Goal: Task Accomplishment & Management: Manage account settings

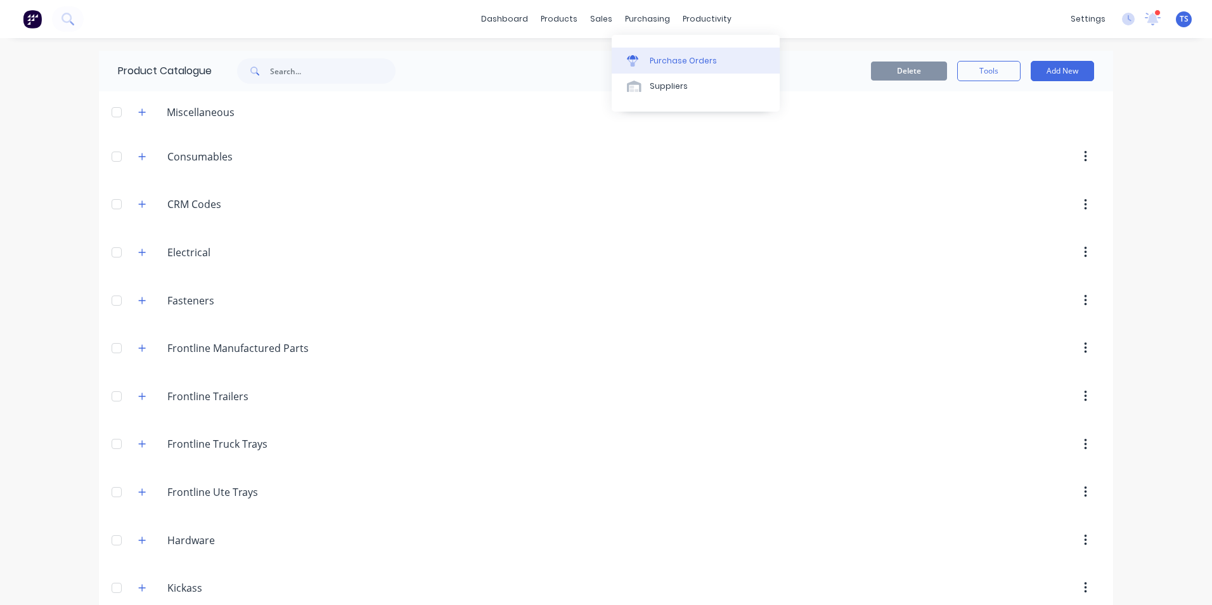
click at [649, 61] on link "Purchase Orders" at bounding box center [696, 60] width 168 height 25
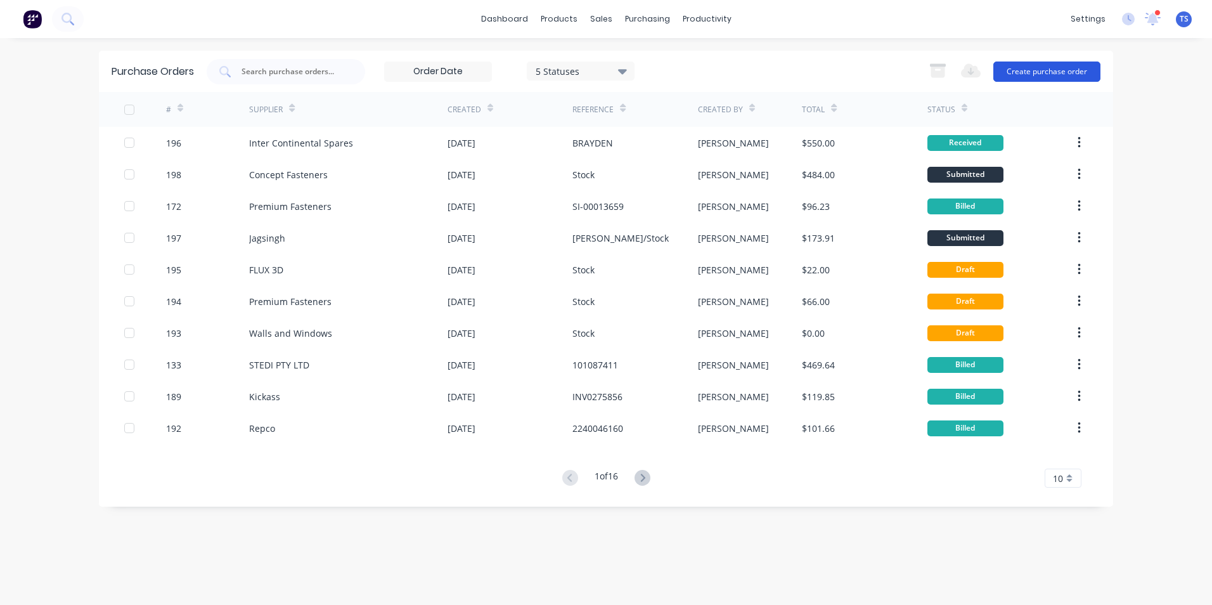
click at [1048, 72] on button "Create purchase order" at bounding box center [1047, 72] width 107 height 20
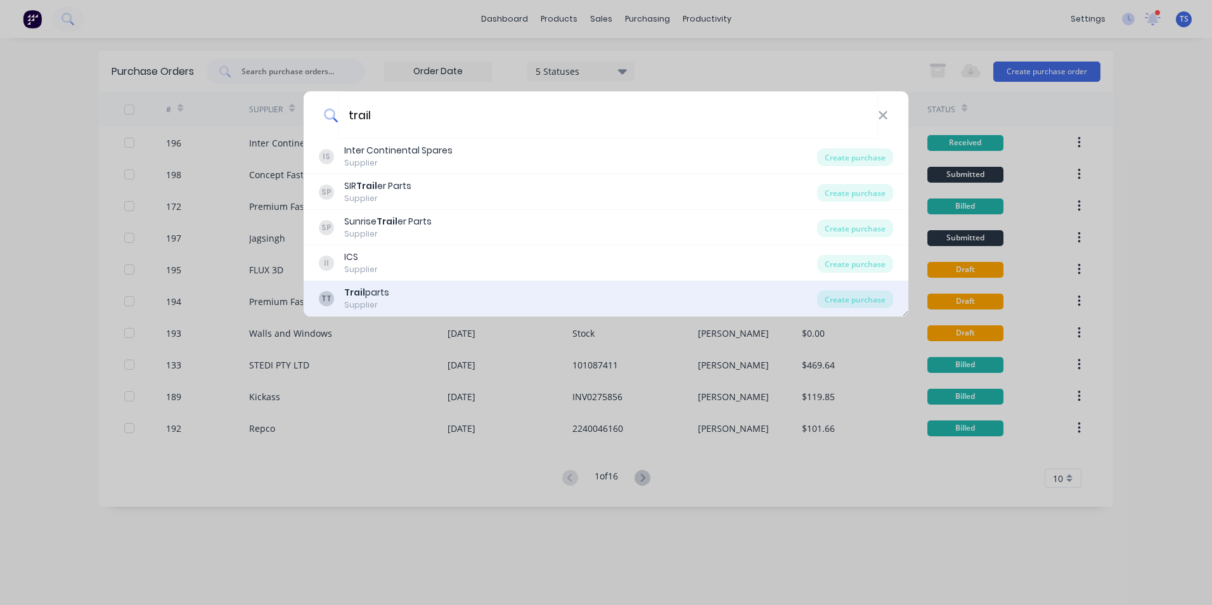
type input "trail"
click at [379, 296] on div "Trail parts" at bounding box center [366, 292] width 45 height 13
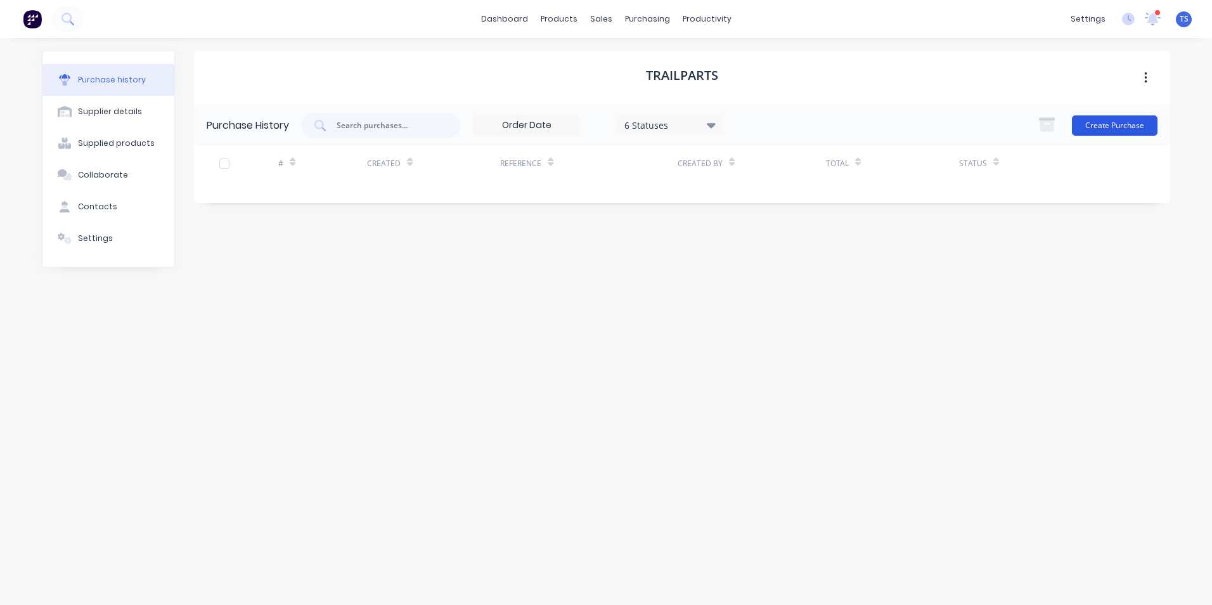
click at [1105, 123] on button "Create Purchase" at bounding box center [1115, 125] width 86 height 20
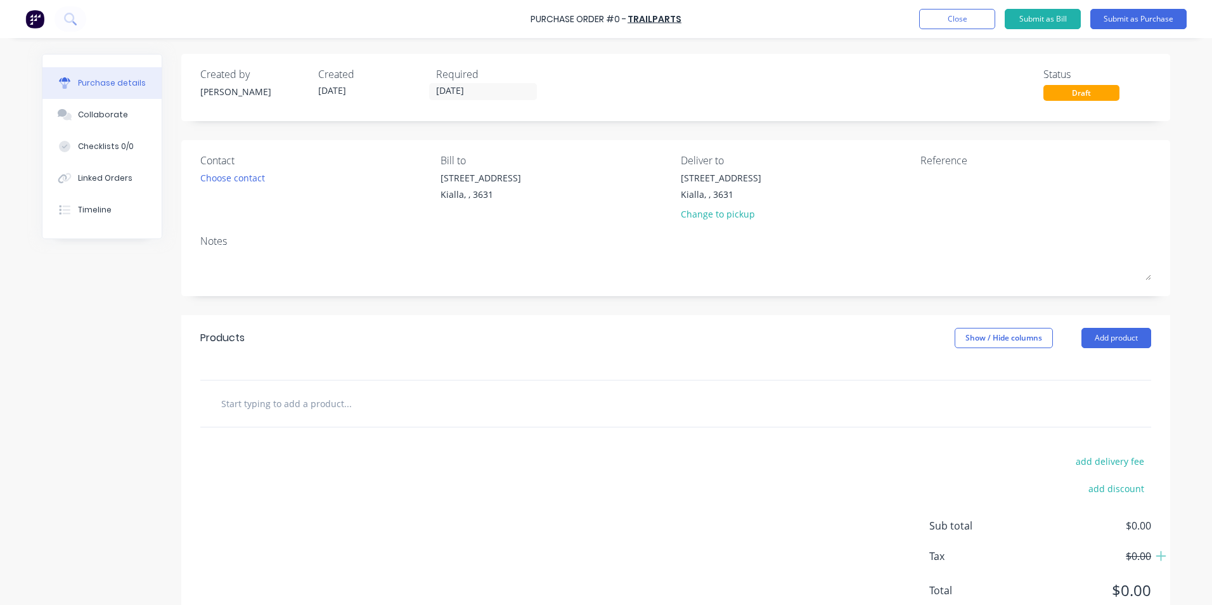
click at [275, 397] on input "text" at bounding box center [348, 403] width 254 height 25
click at [1108, 339] on button "Add product" at bounding box center [1117, 338] width 70 height 20
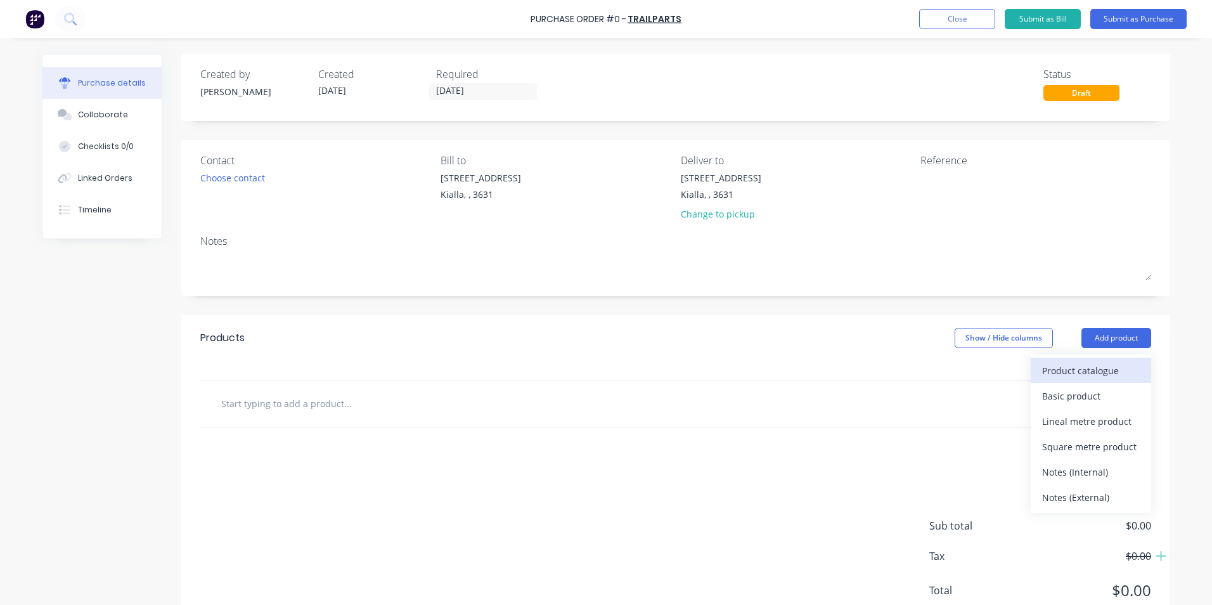
click at [1087, 371] on div "Product catalogue" at bounding box center [1091, 370] width 98 height 18
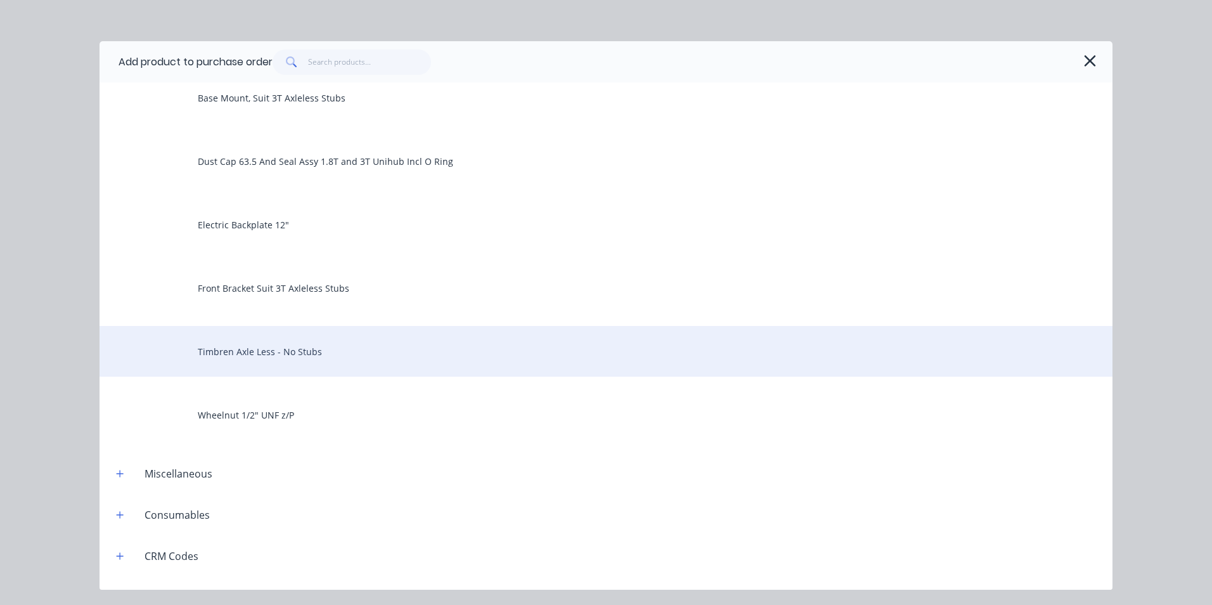
scroll to position [444, 0]
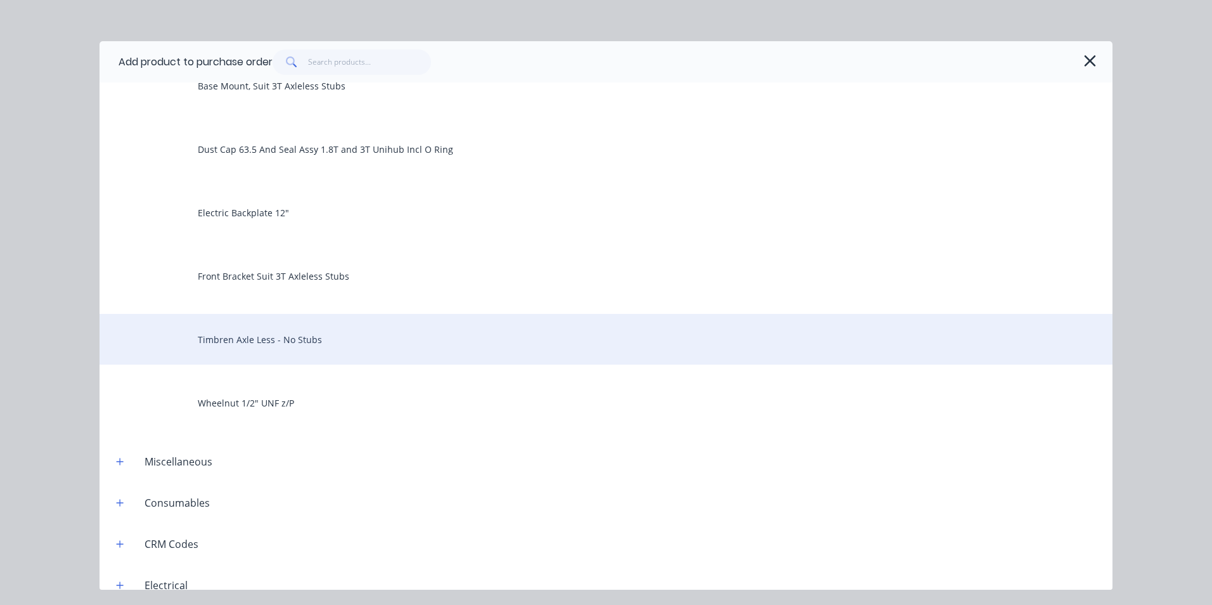
click at [345, 338] on div "Timbren Axle Less - No Stubs" at bounding box center [606, 339] width 1013 height 51
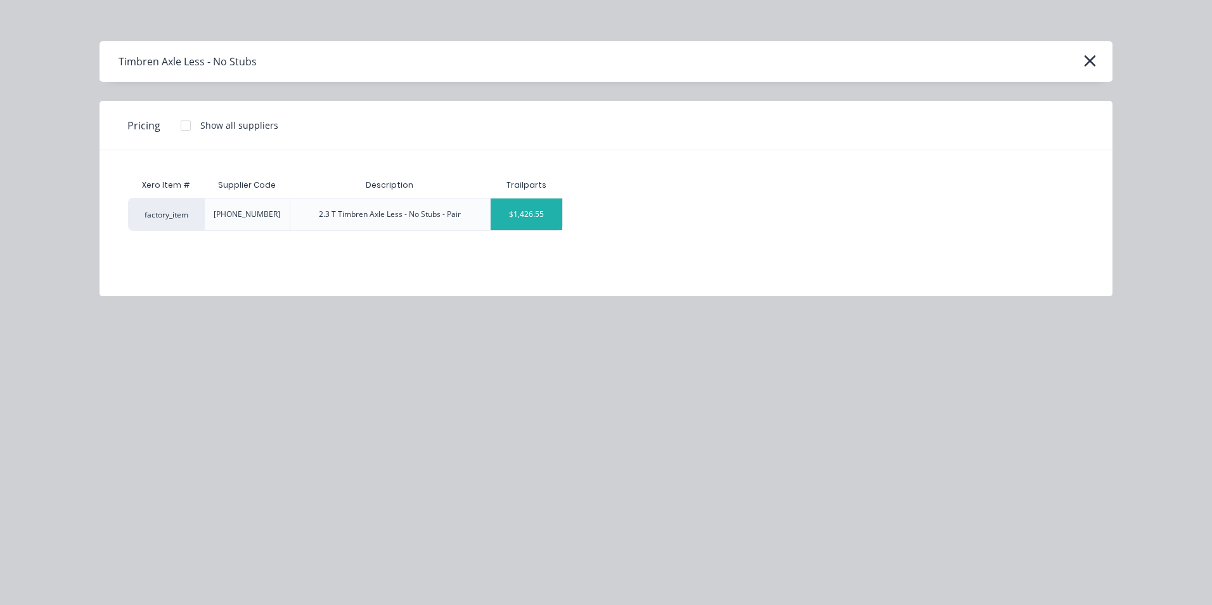
click at [554, 224] on div "$1,426.55" at bounding box center [527, 214] width 72 height 32
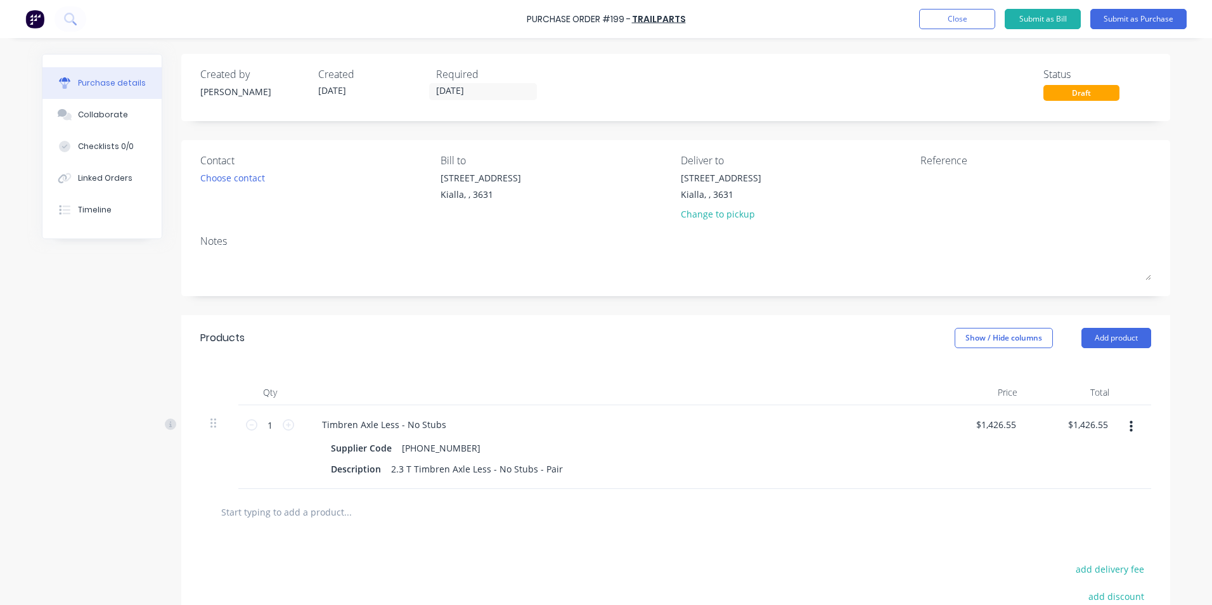
click at [292, 514] on input "text" at bounding box center [348, 511] width 254 height 25
click at [1107, 341] on button "Add product" at bounding box center [1117, 338] width 70 height 20
click at [1086, 375] on div "Product catalogue" at bounding box center [1091, 370] width 98 height 18
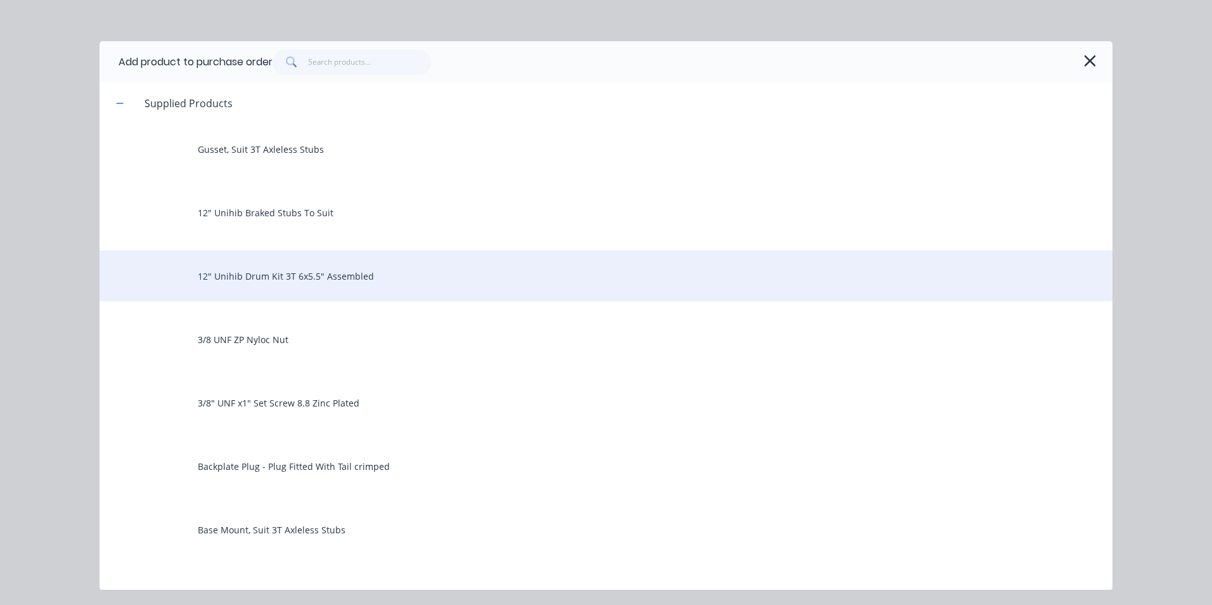
click at [316, 277] on div "12" Unihib Drum Kit 3T 6x5.5" Assembled" at bounding box center [606, 275] width 1013 height 51
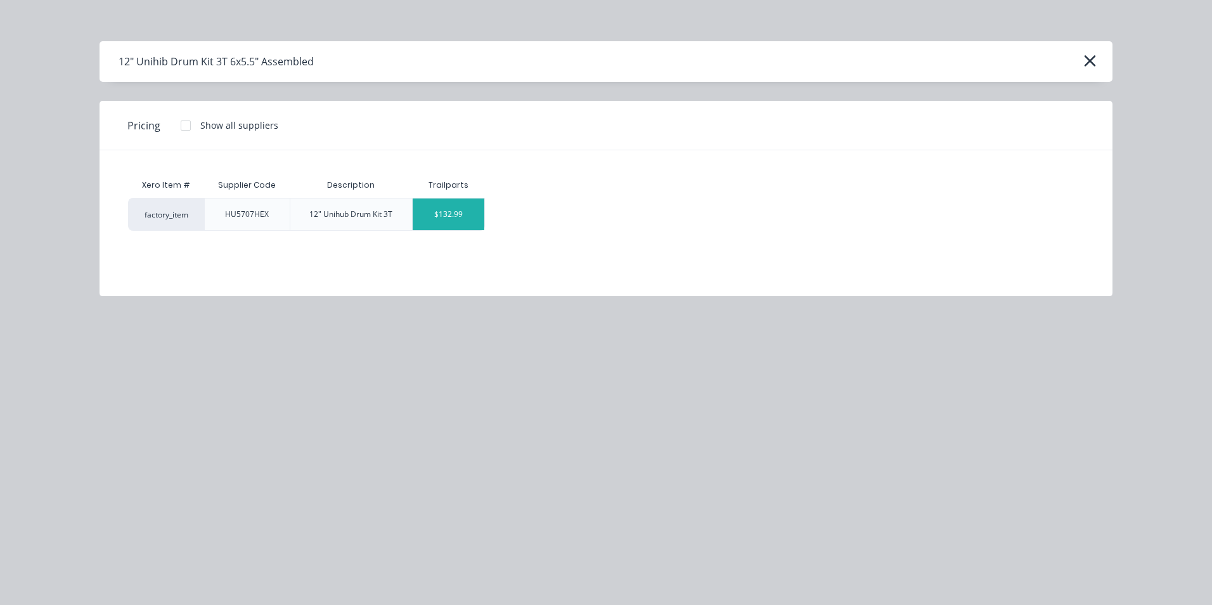
click at [463, 223] on div "$132.99" at bounding box center [449, 214] width 72 height 32
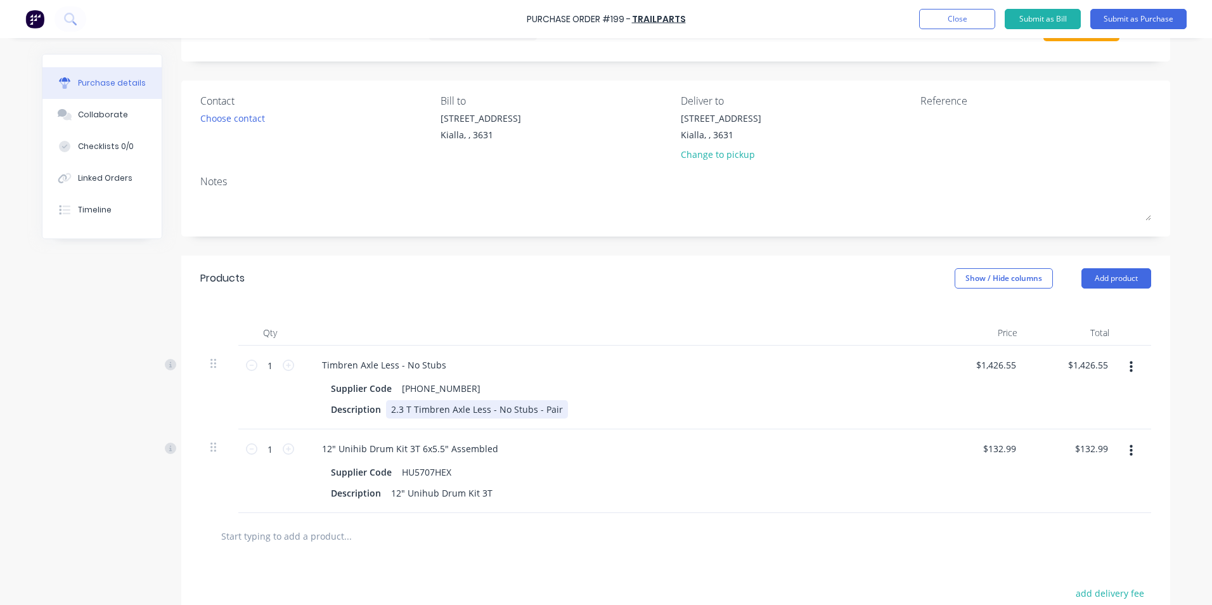
scroll to position [127, 0]
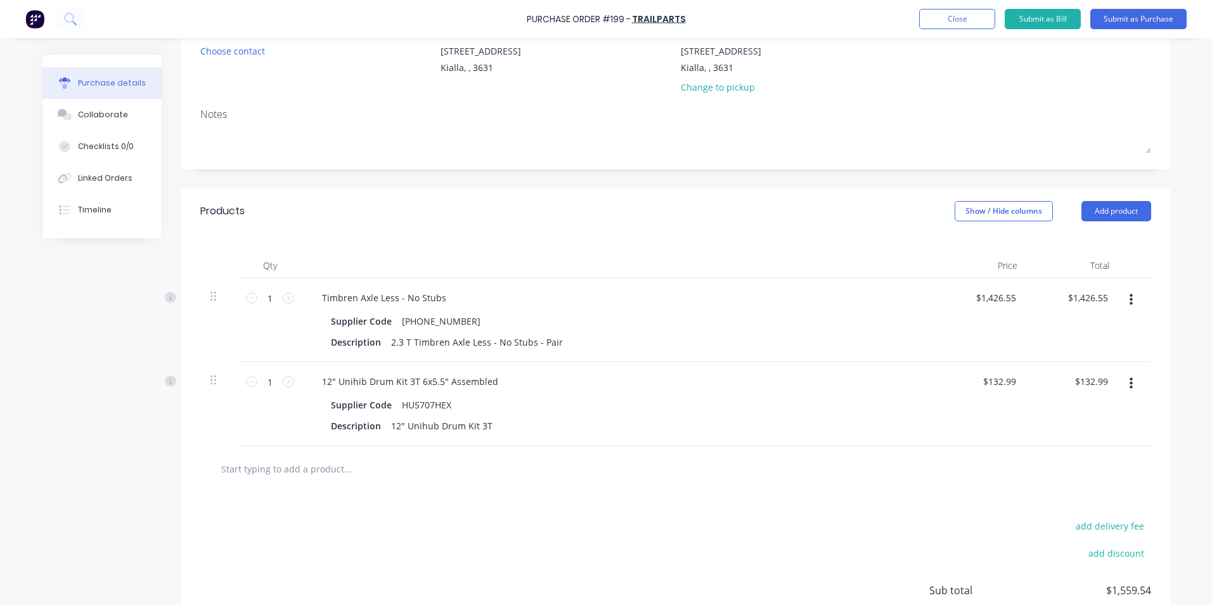
click at [325, 470] on input "text" at bounding box center [348, 468] width 254 height 25
click at [1122, 214] on button "Add product" at bounding box center [1117, 211] width 70 height 20
click at [1051, 248] on div "Product catalogue" at bounding box center [1091, 244] width 98 height 18
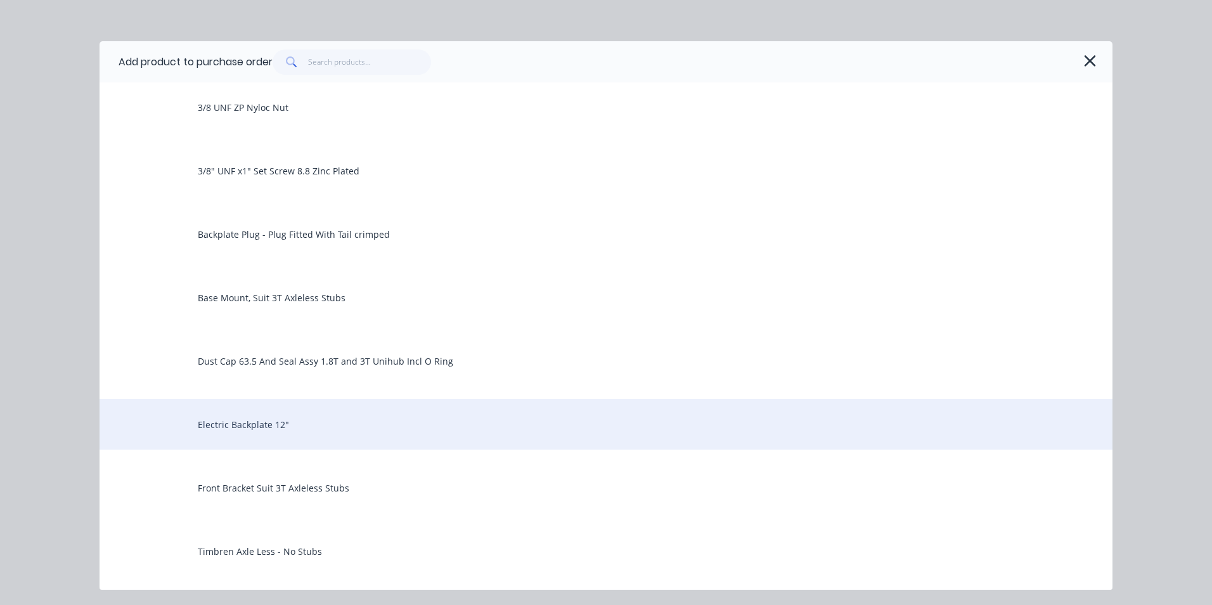
scroll to position [254, 0]
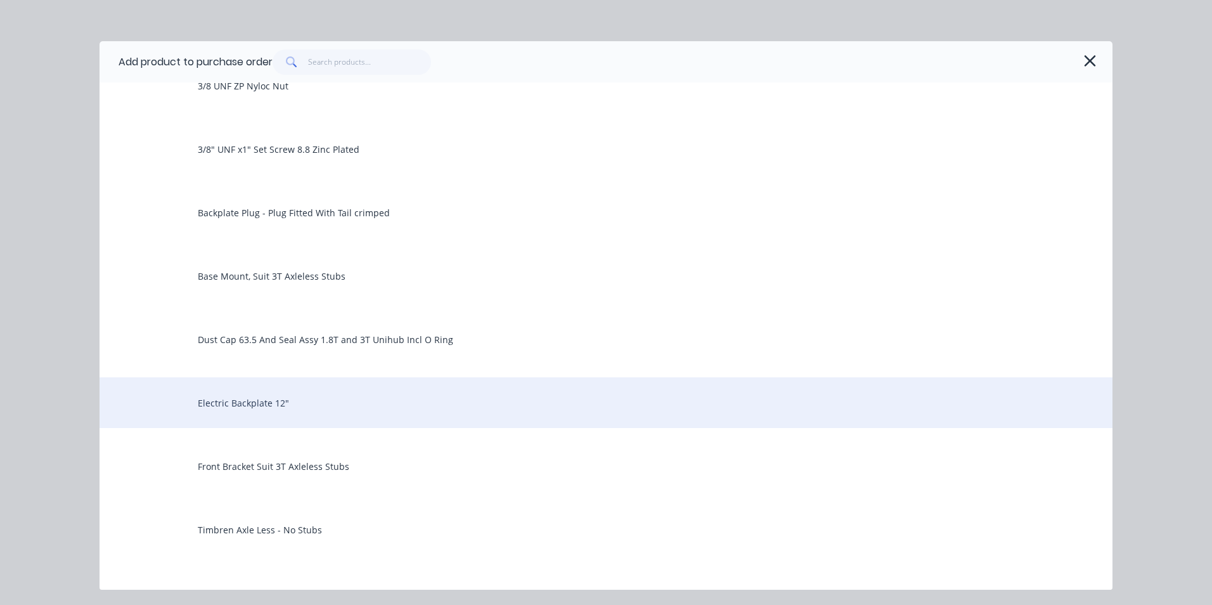
click at [298, 402] on div "Electric Backplate 12"" at bounding box center [606, 402] width 1013 height 51
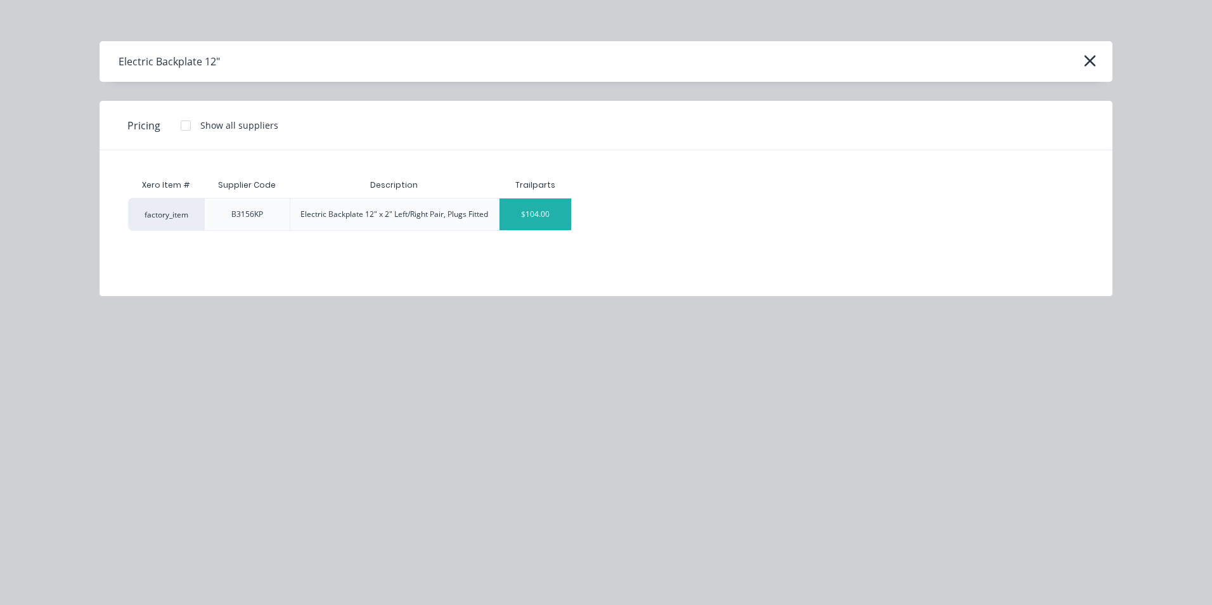
click at [564, 221] on div "$104.00" at bounding box center [536, 214] width 72 height 32
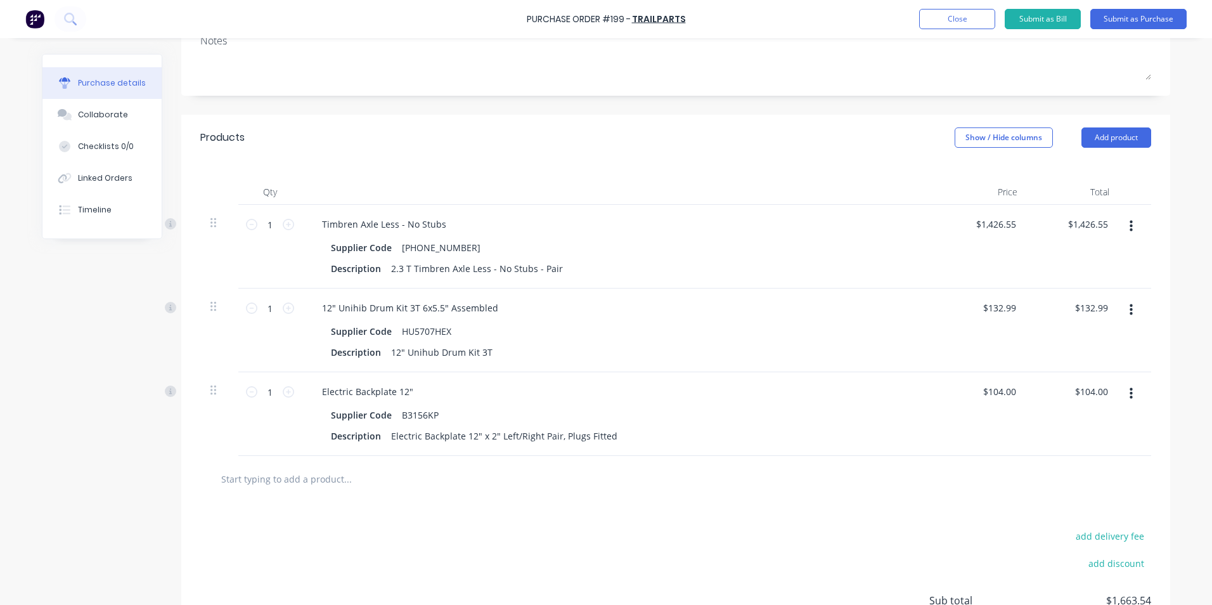
scroll to position [317, 0]
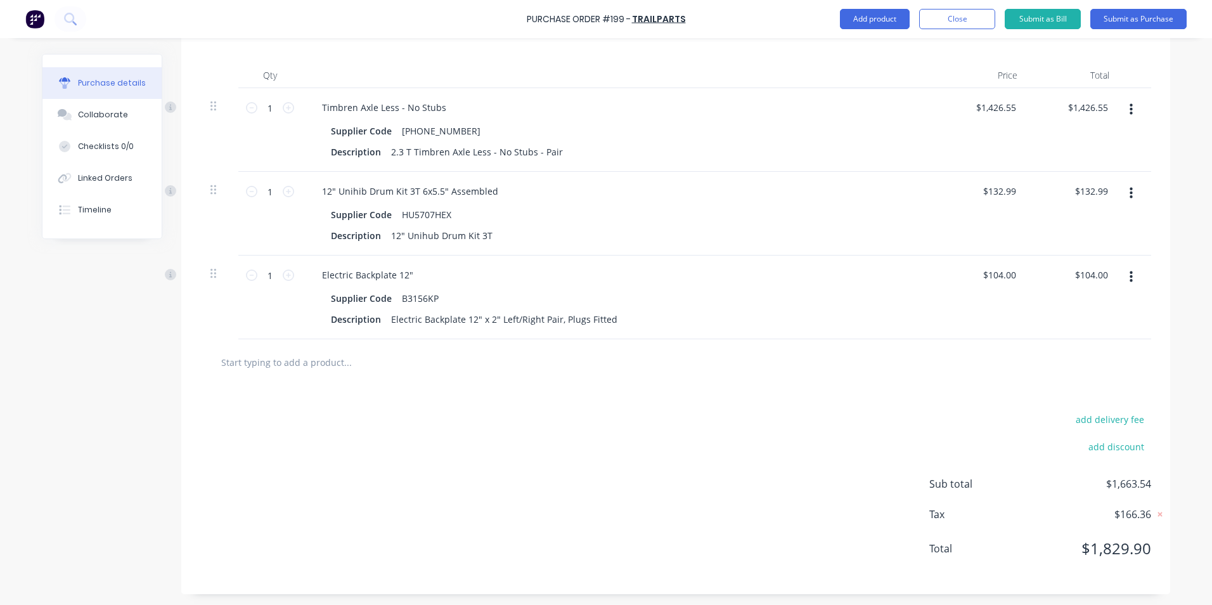
click at [274, 362] on input "text" at bounding box center [348, 361] width 254 height 25
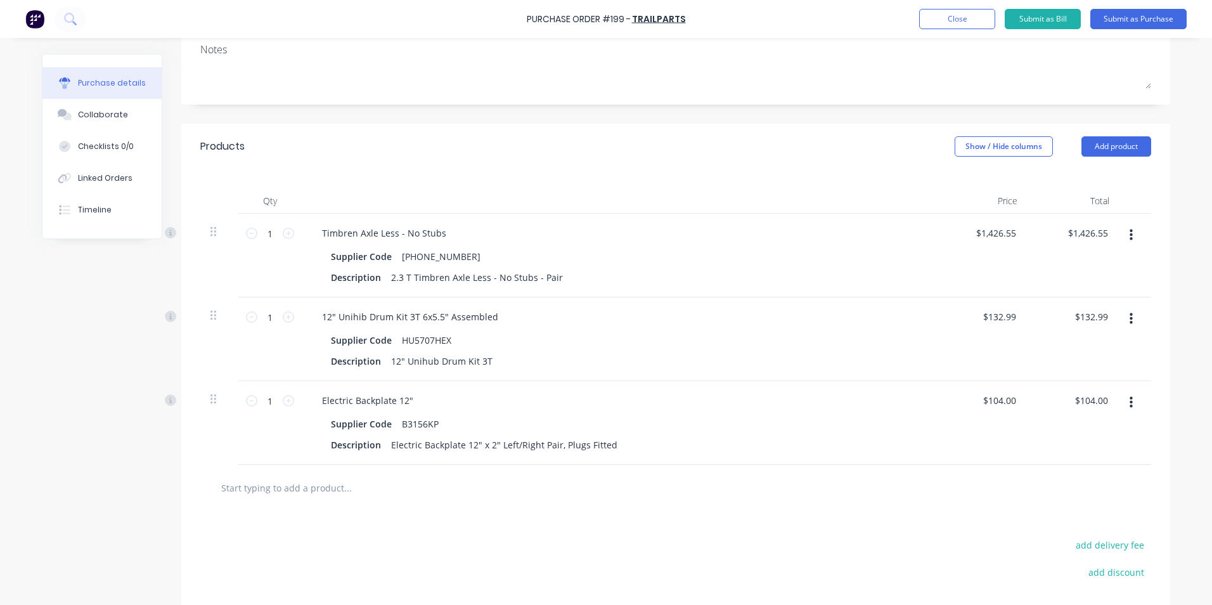
scroll to position [190, 0]
click at [1091, 145] on button "Add product" at bounding box center [1117, 148] width 70 height 20
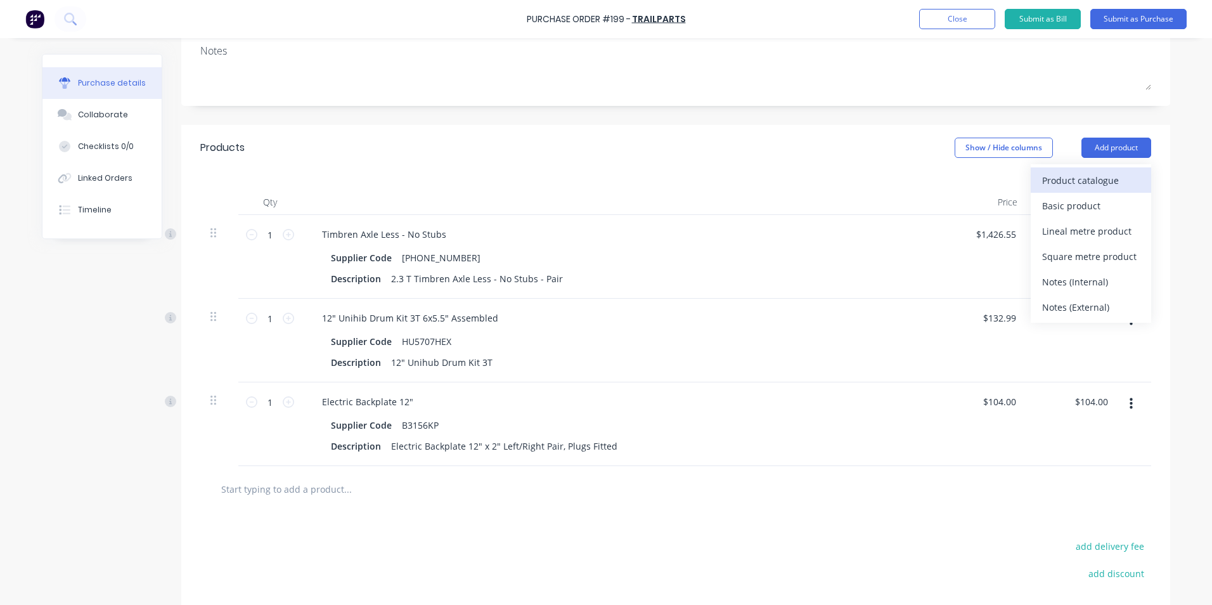
click at [1074, 179] on div "Product catalogue" at bounding box center [1091, 180] width 98 height 18
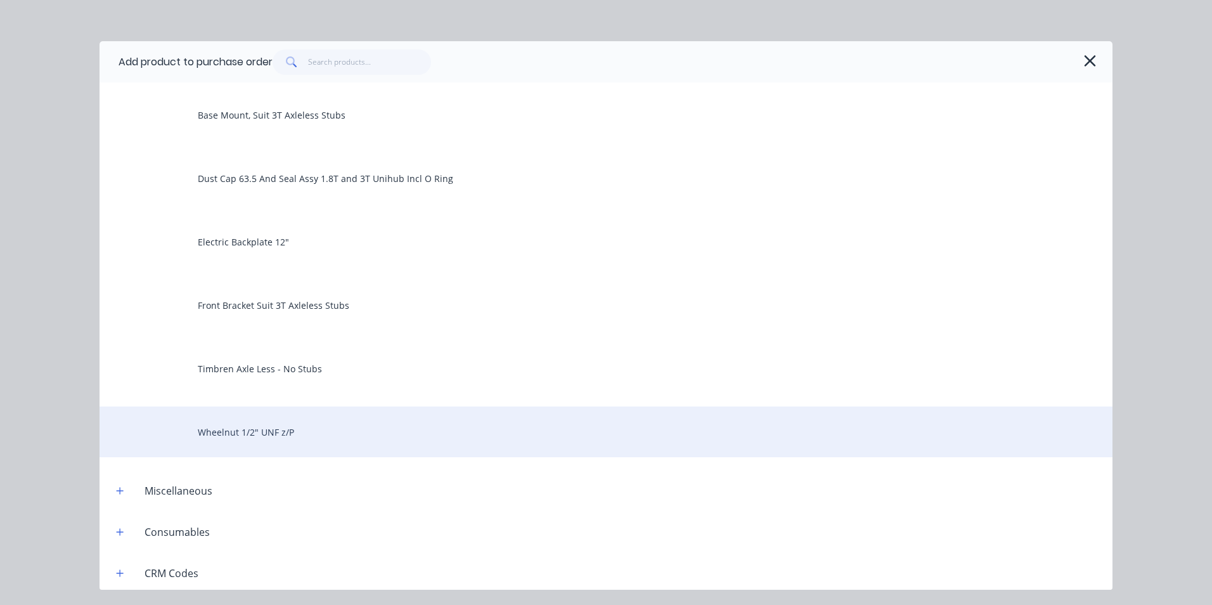
scroll to position [444, 0]
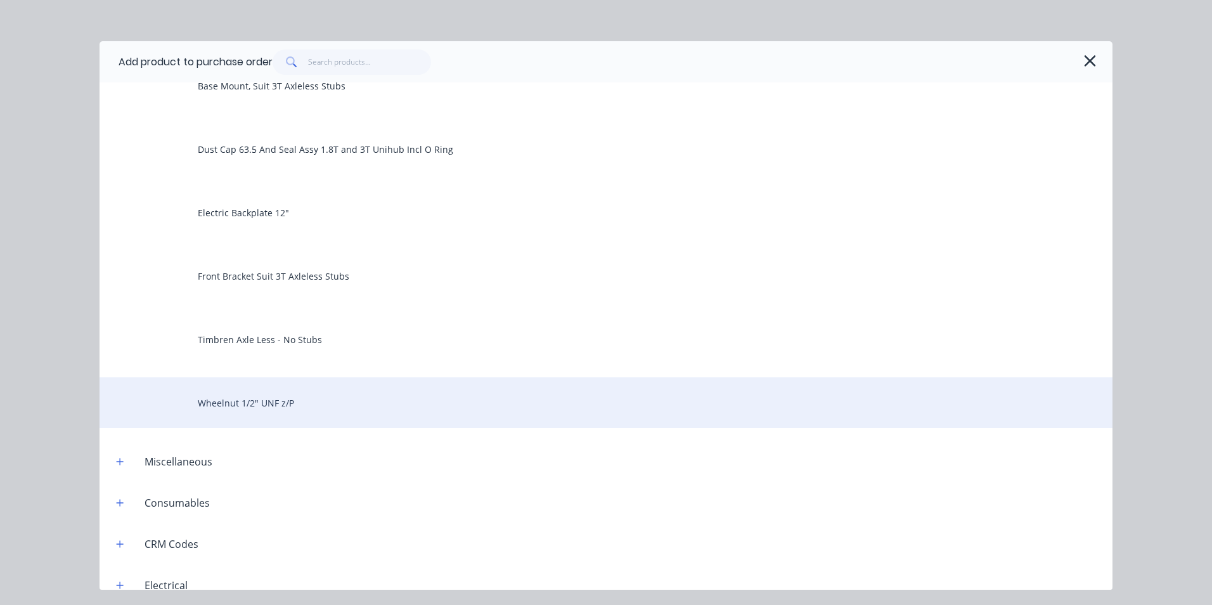
click at [305, 405] on div "Wheelnut 1/2" UNF z/P" at bounding box center [606, 402] width 1013 height 51
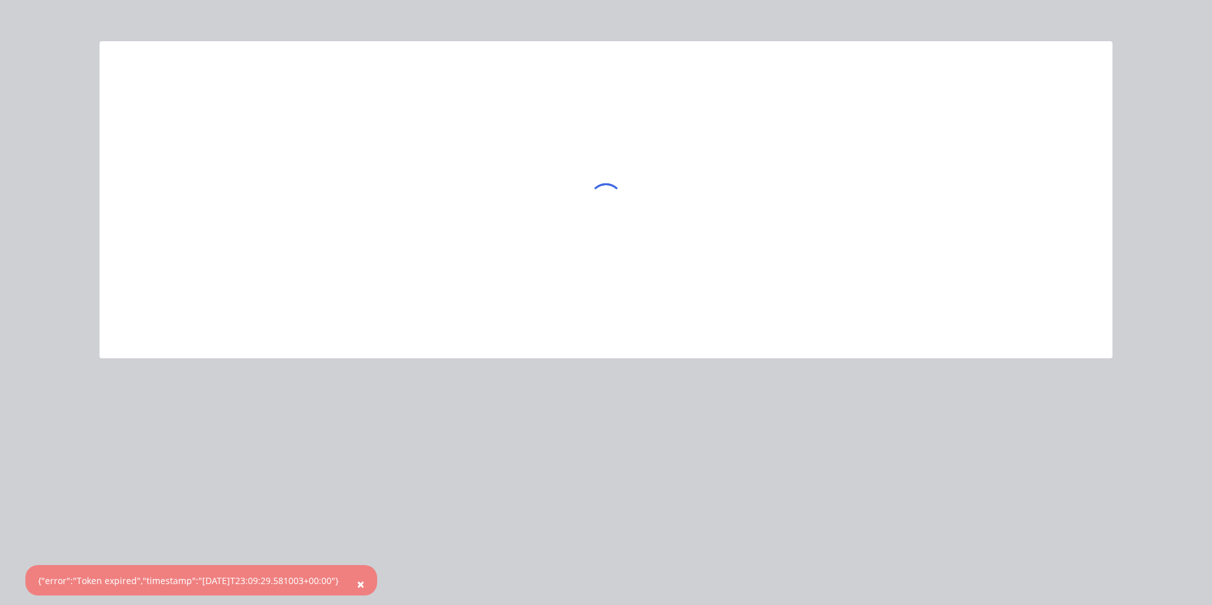
click at [365, 584] on span "×" at bounding box center [361, 584] width 8 height 18
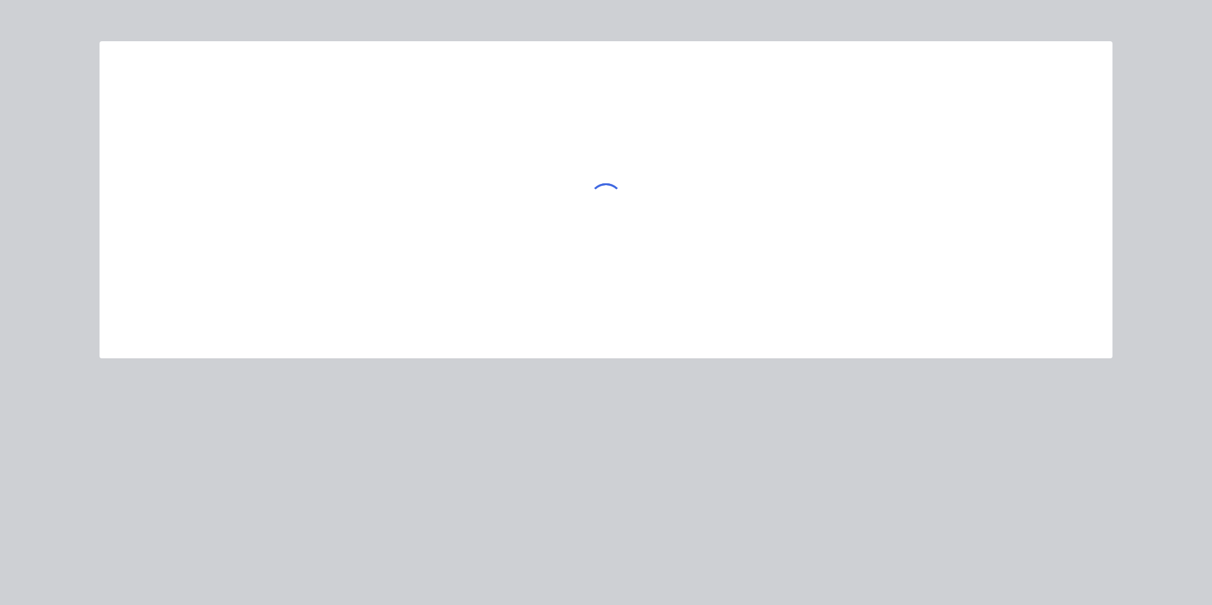
click at [806, 508] on div at bounding box center [606, 302] width 1212 height 605
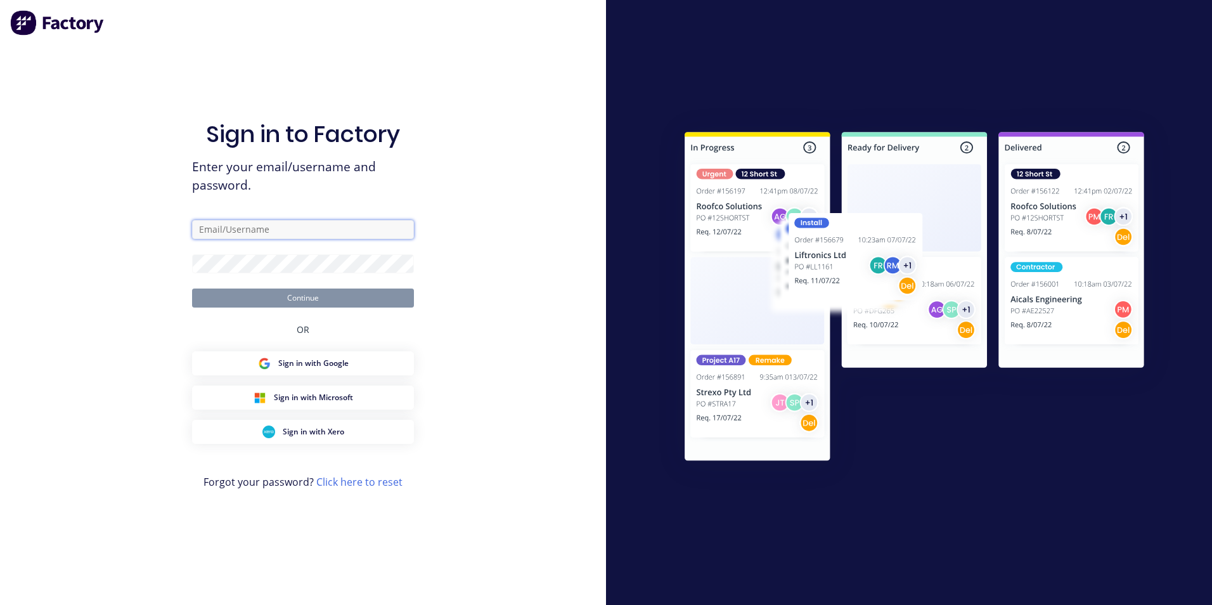
type input "[EMAIL_ADDRESS][DOMAIN_NAME]"
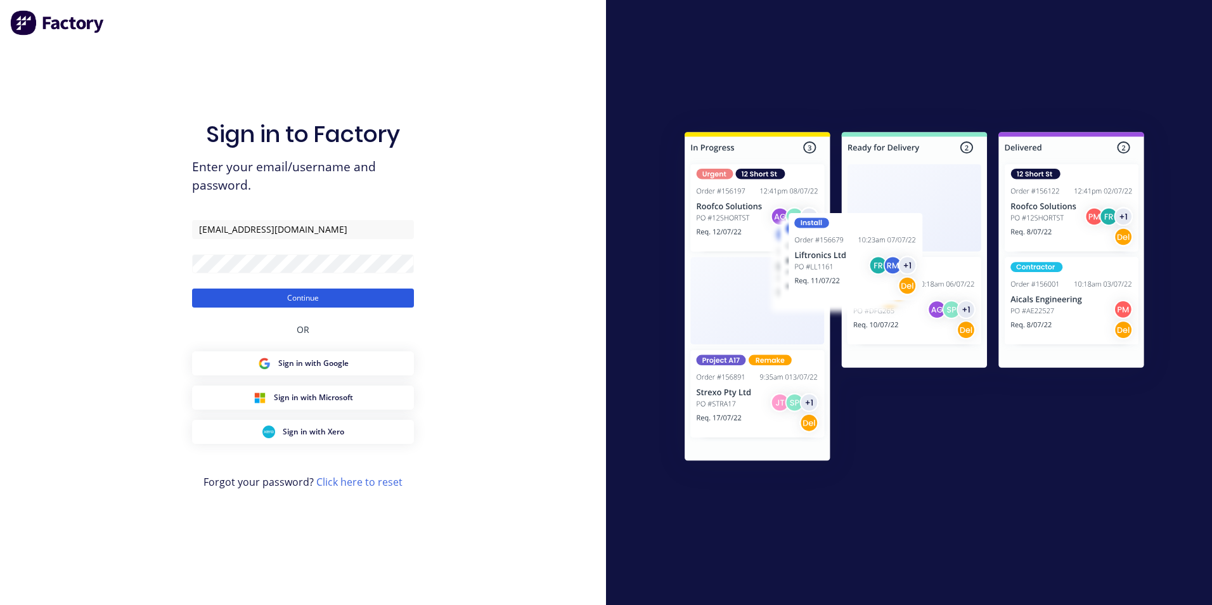
click at [310, 299] on button "Continue" at bounding box center [303, 298] width 222 height 19
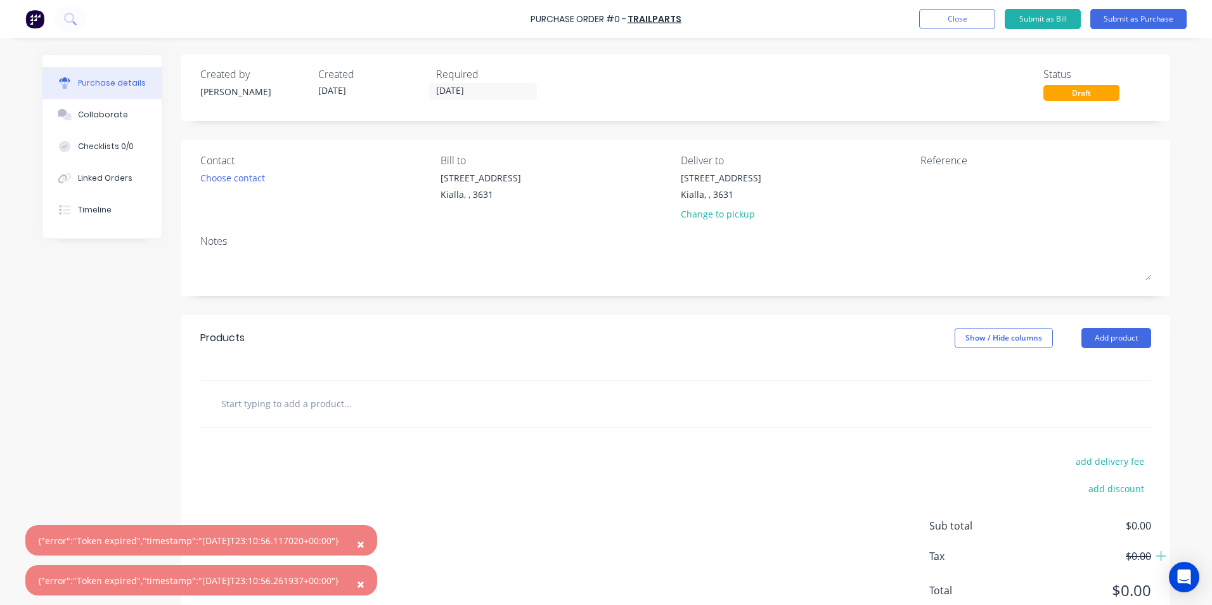
click at [365, 545] on span "×" at bounding box center [361, 544] width 8 height 18
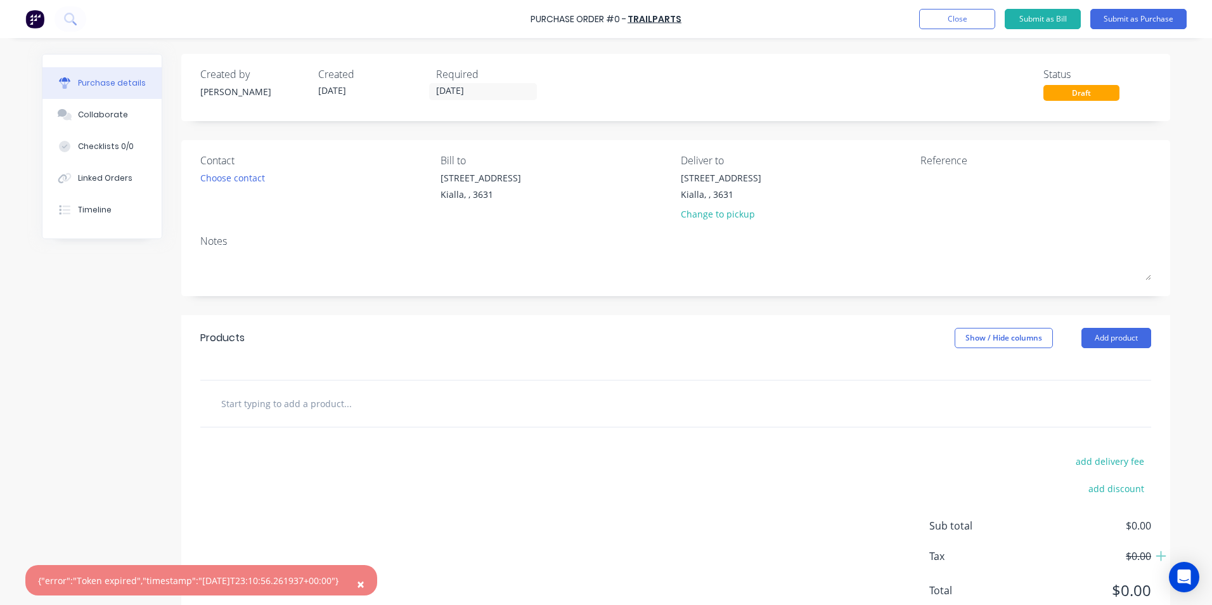
click at [365, 583] on span "×" at bounding box center [361, 584] width 8 height 18
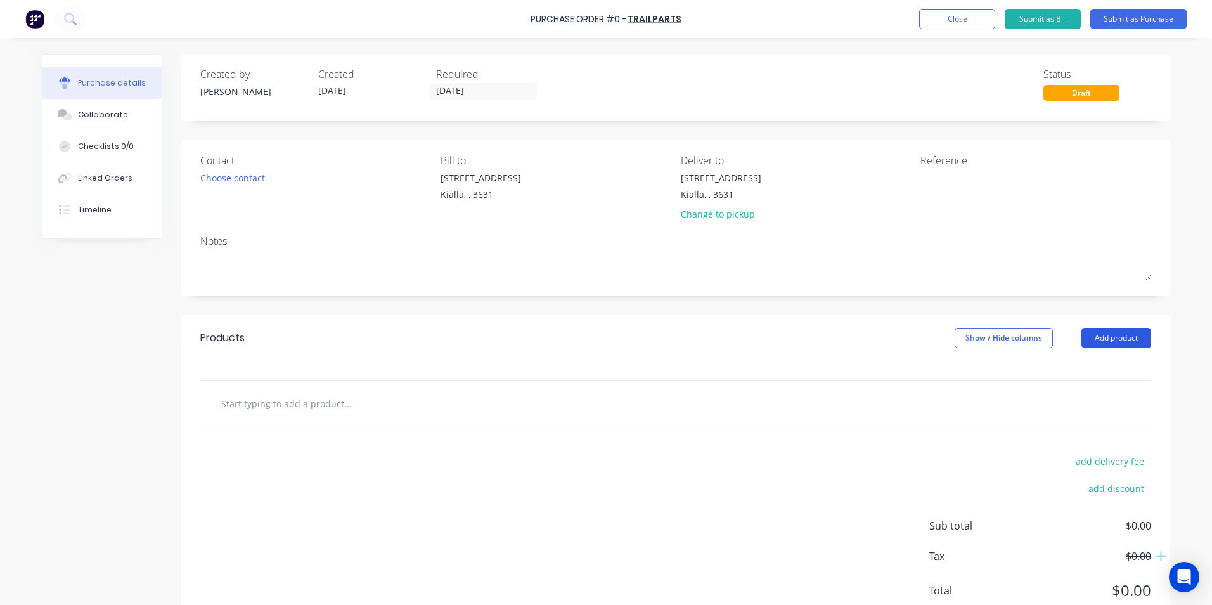
click at [1128, 337] on button "Add product" at bounding box center [1117, 338] width 70 height 20
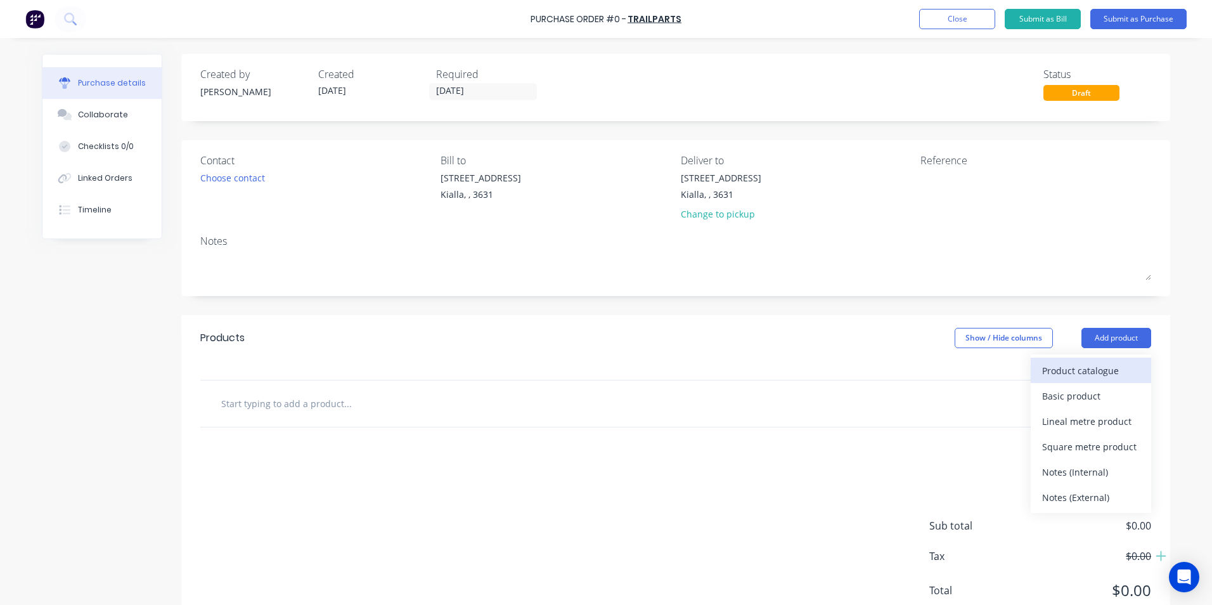
click at [1121, 375] on div "Product catalogue" at bounding box center [1091, 370] width 98 height 18
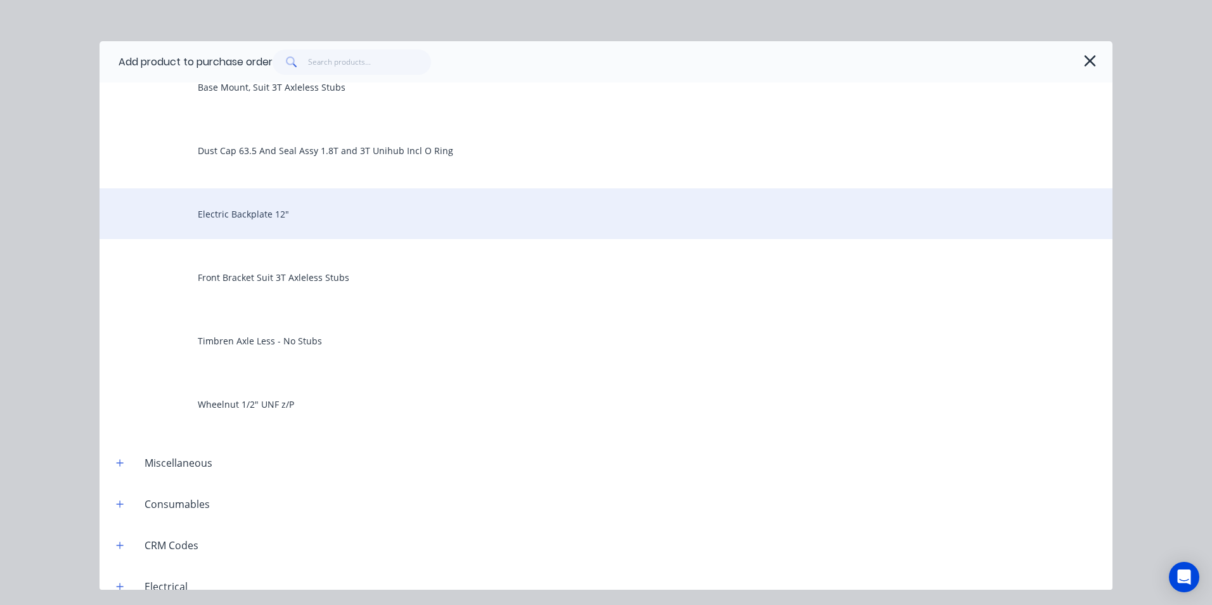
scroll to position [444, 0]
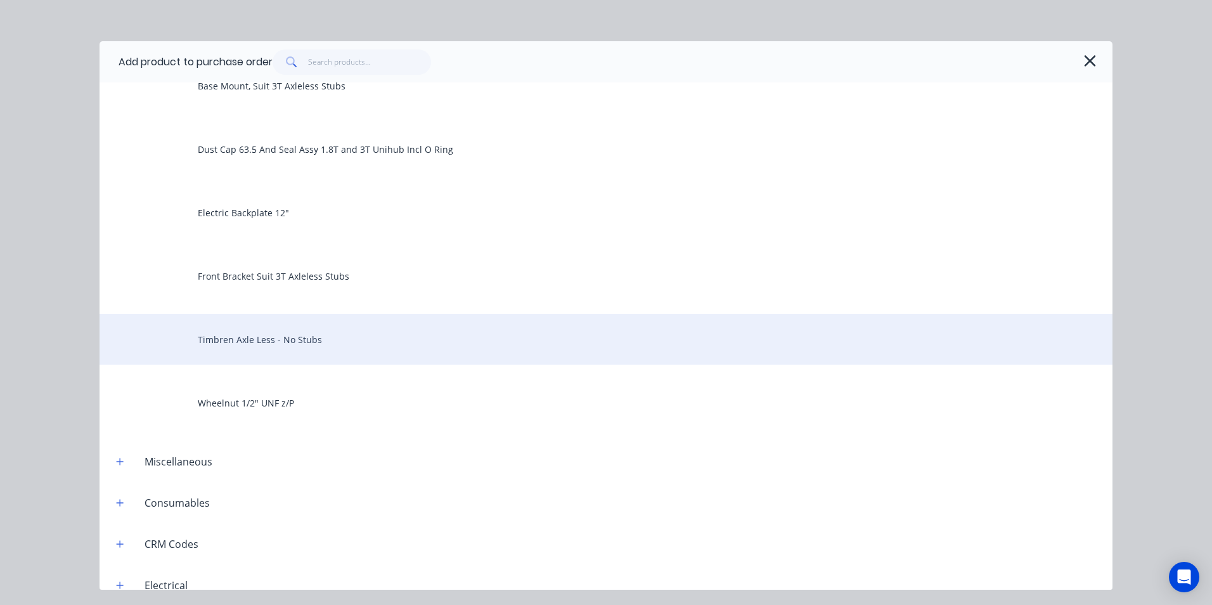
click at [247, 345] on div "Timbren Axle Less - No Stubs" at bounding box center [606, 339] width 1013 height 51
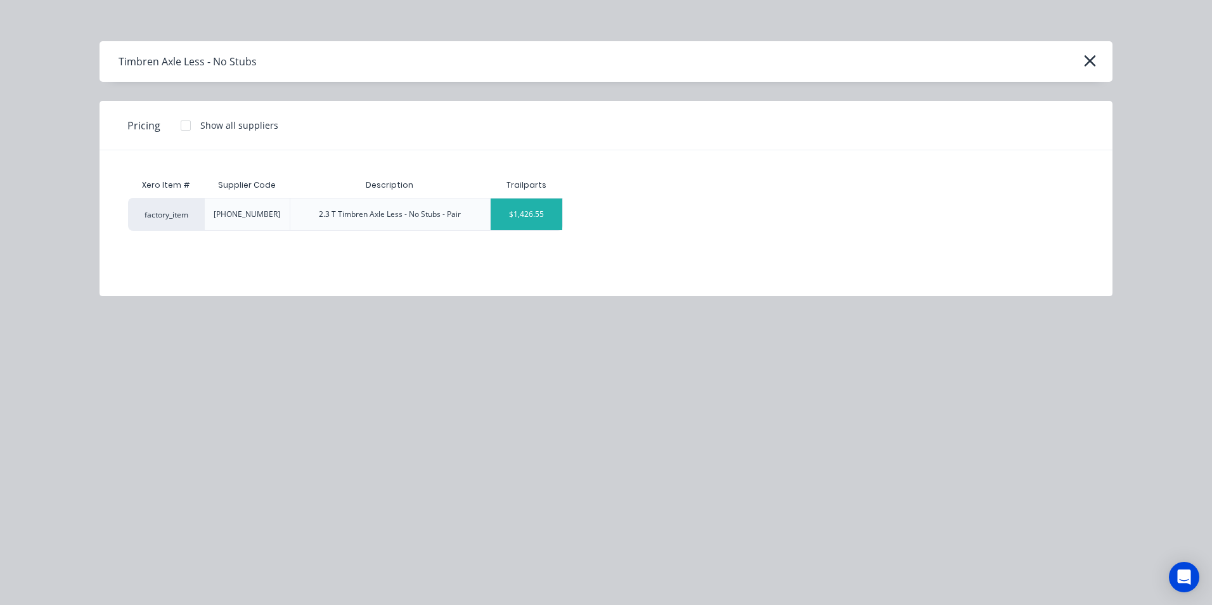
click at [552, 221] on div "$1,426.55" at bounding box center [527, 214] width 72 height 32
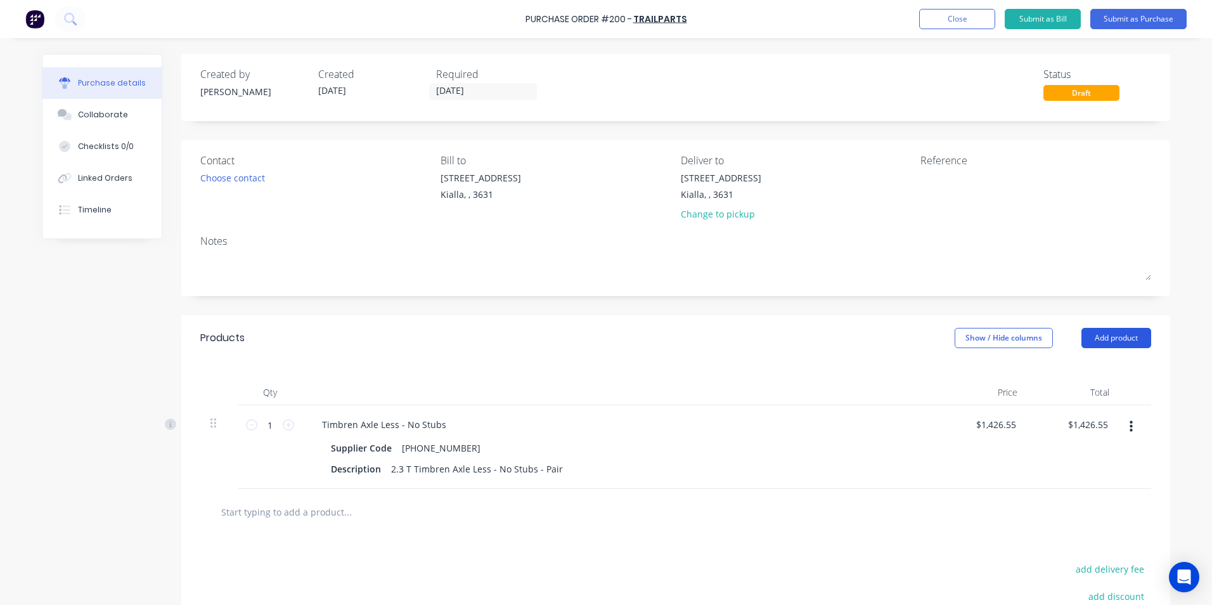
click at [1116, 337] on button "Add product" at bounding box center [1117, 338] width 70 height 20
click at [1110, 375] on div "Product catalogue" at bounding box center [1091, 370] width 98 height 18
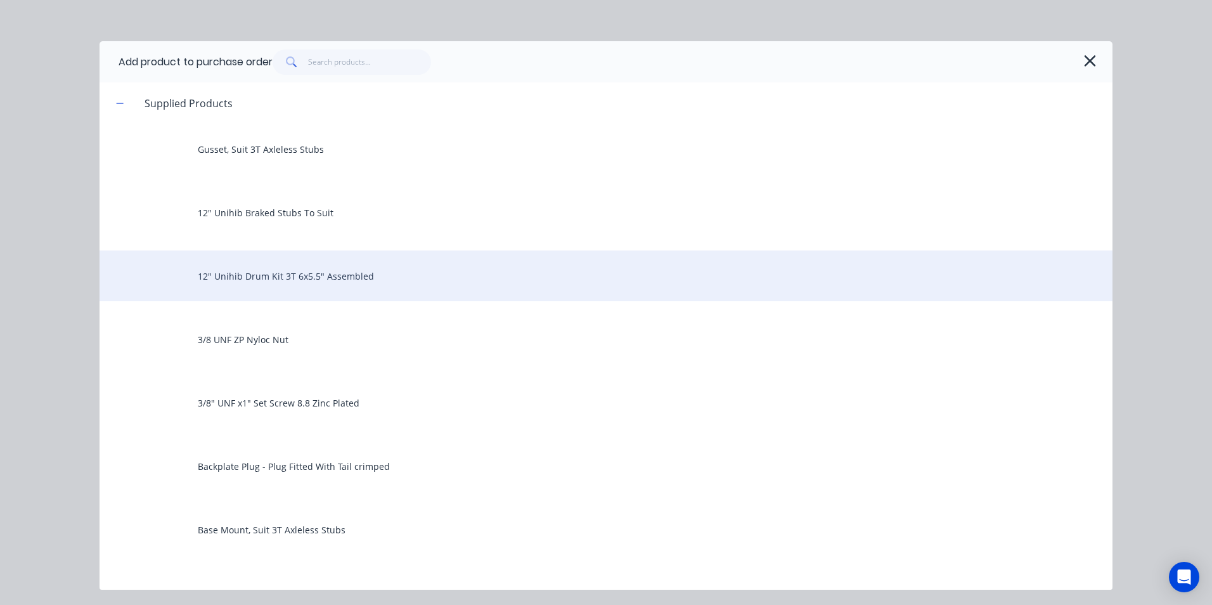
click at [313, 278] on div "12" Unihib Drum Kit 3T 6x5.5" Assembled" at bounding box center [606, 275] width 1013 height 51
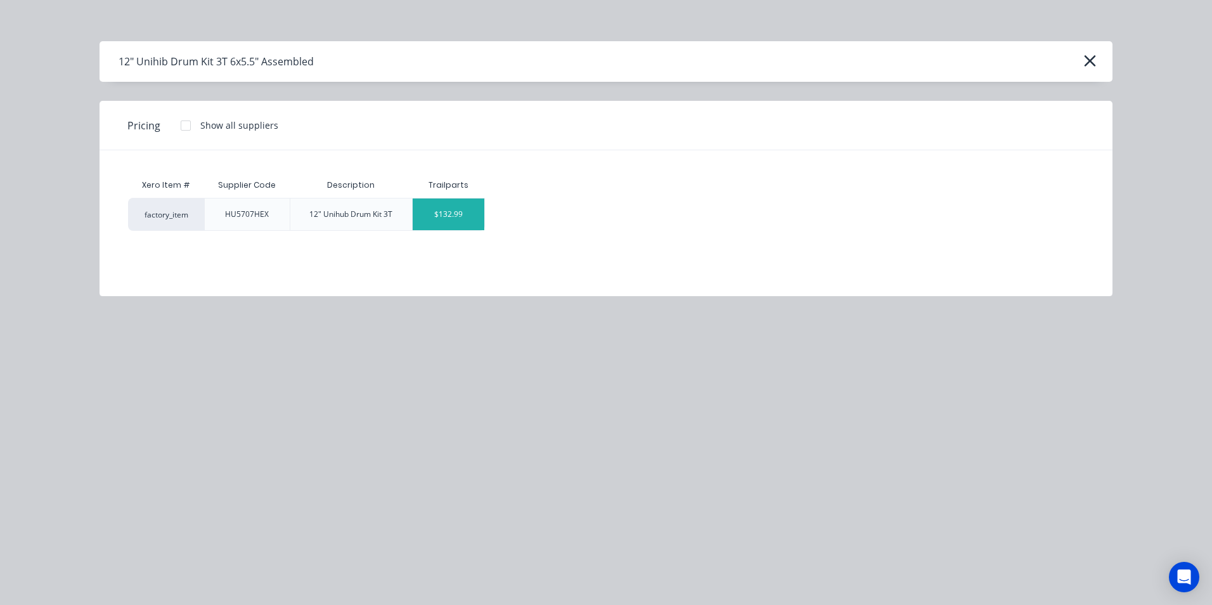
click at [471, 223] on div "$132.99" at bounding box center [449, 214] width 72 height 32
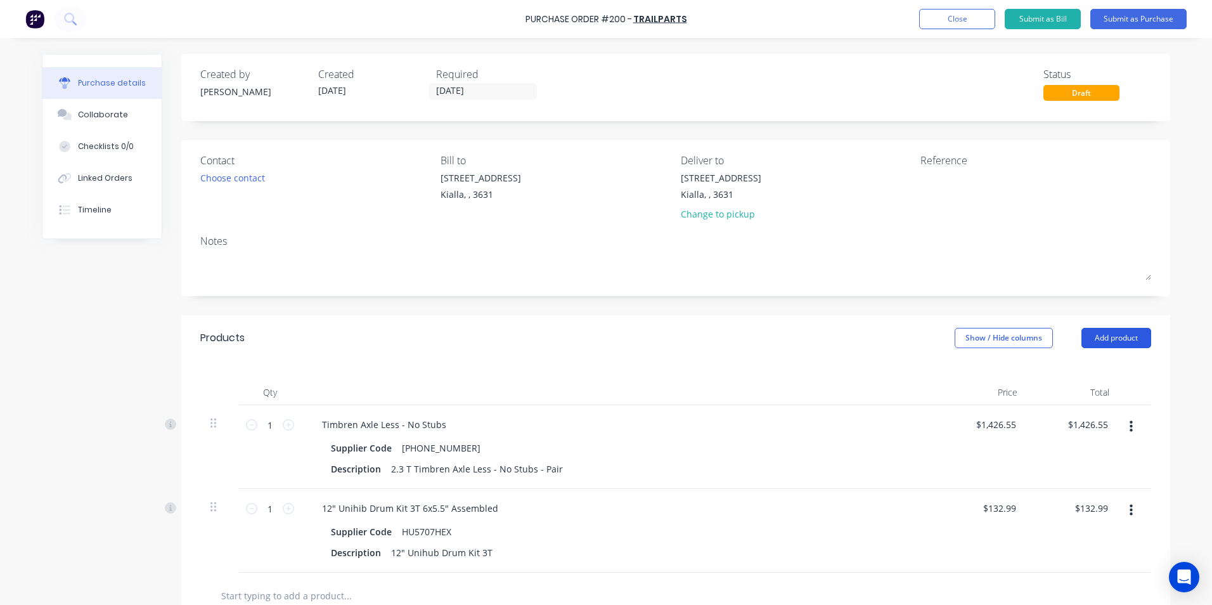
click at [1110, 343] on button "Add product" at bounding box center [1117, 338] width 70 height 20
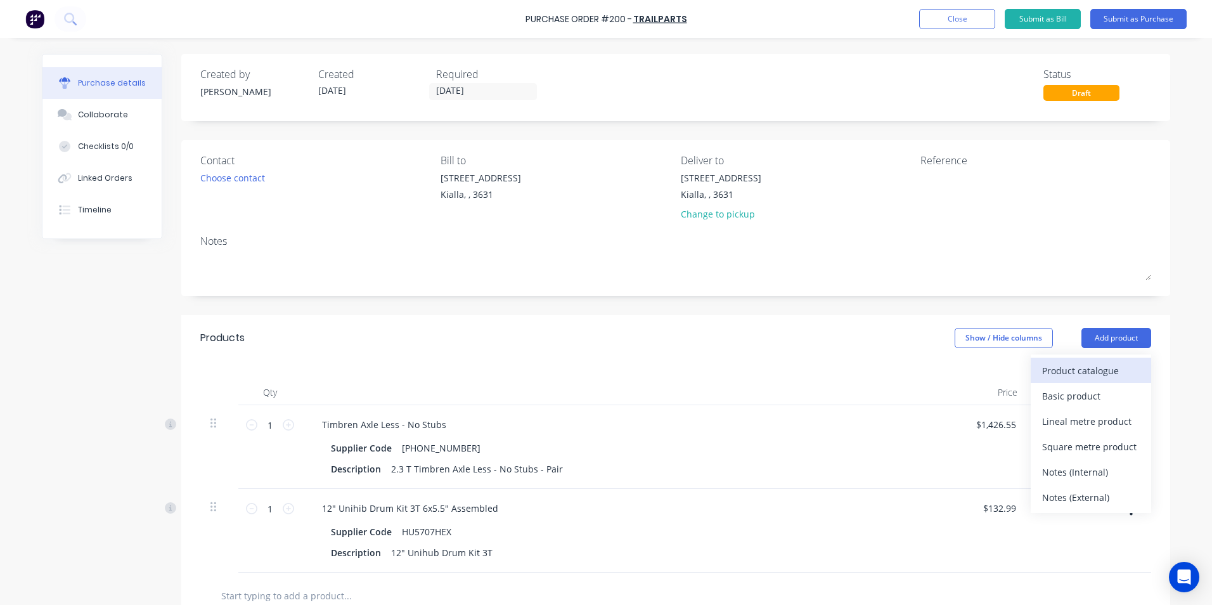
click at [1084, 374] on div "Product catalogue" at bounding box center [1091, 370] width 98 height 18
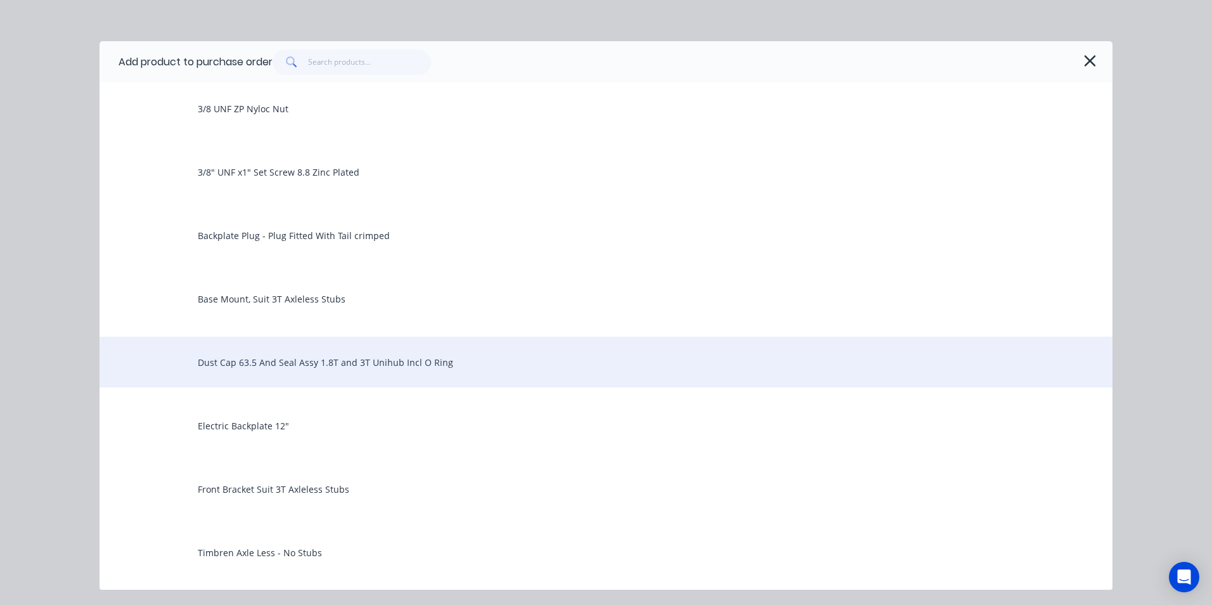
scroll to position [254, 0]
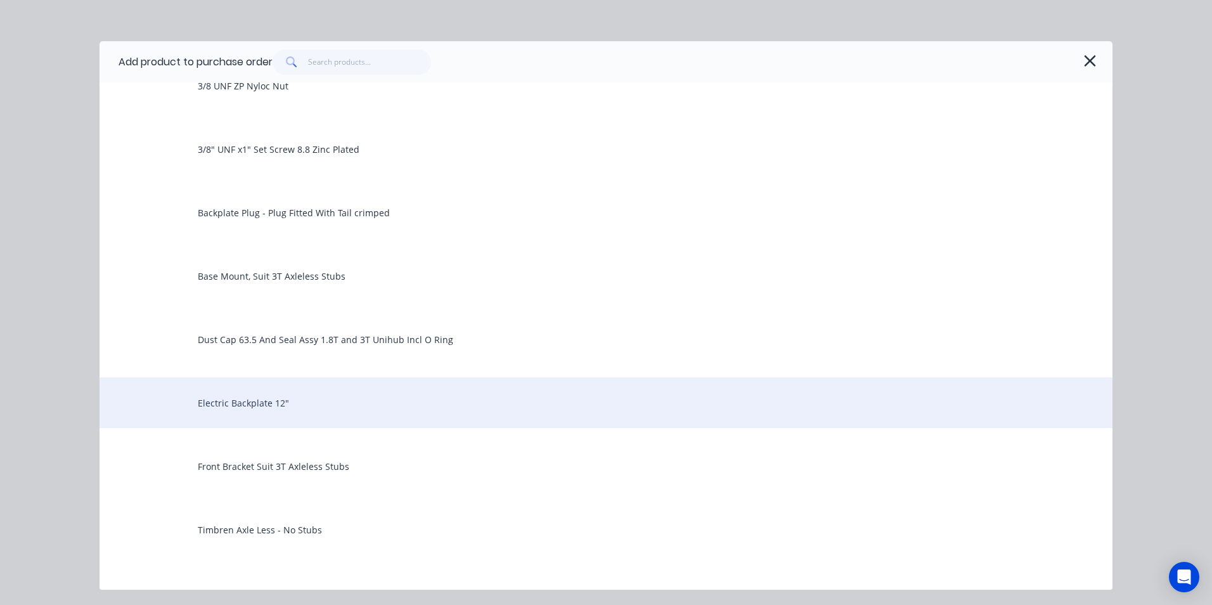
click at [207, 404] on div "Electric Backplate 12"" at bounding box center [606, 402] width 1013 height 51
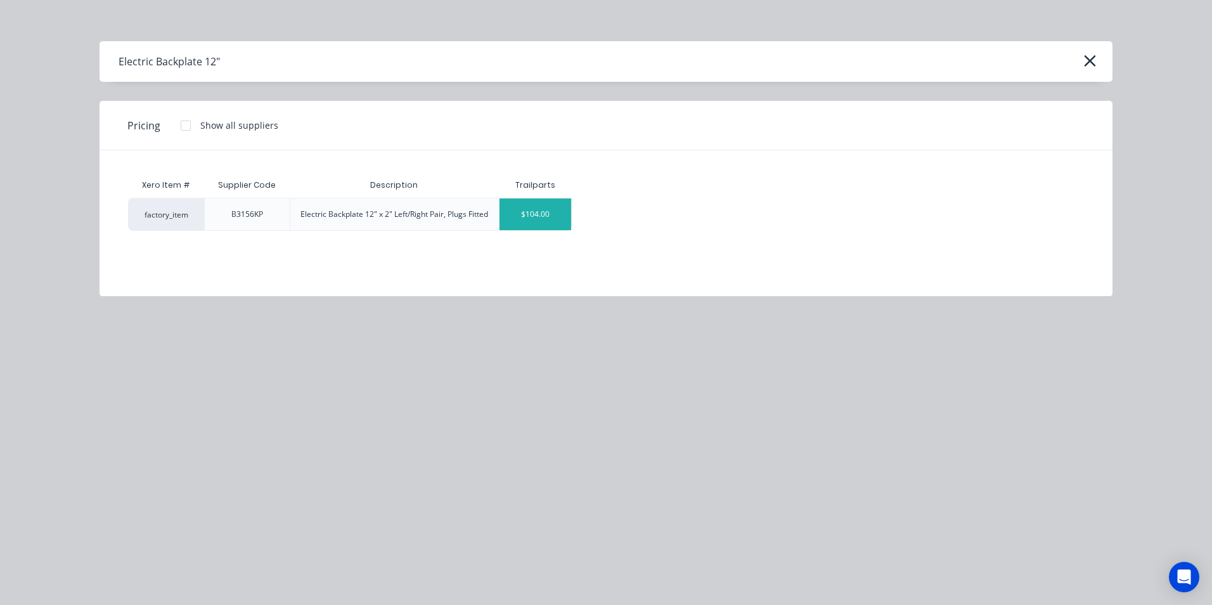
click at [523, 221] on div "$104.00" at bounding box center [536, 214] width 72 height 32
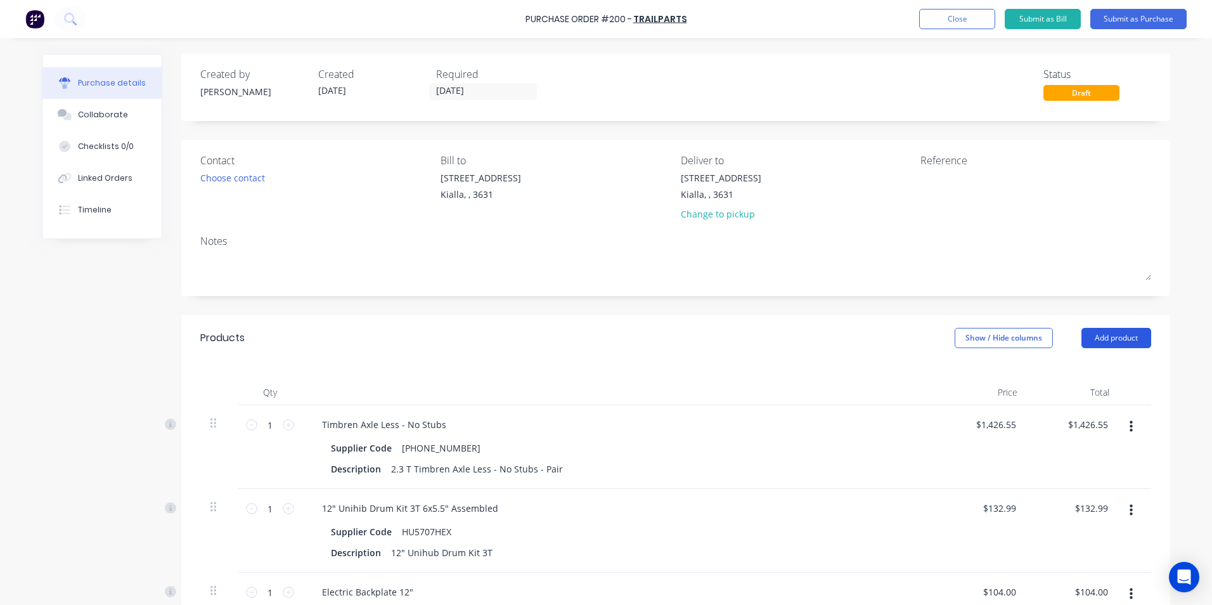
click at [1121, 339] on button "Add product" at bounding box center [1117, 338] width 70 height 20
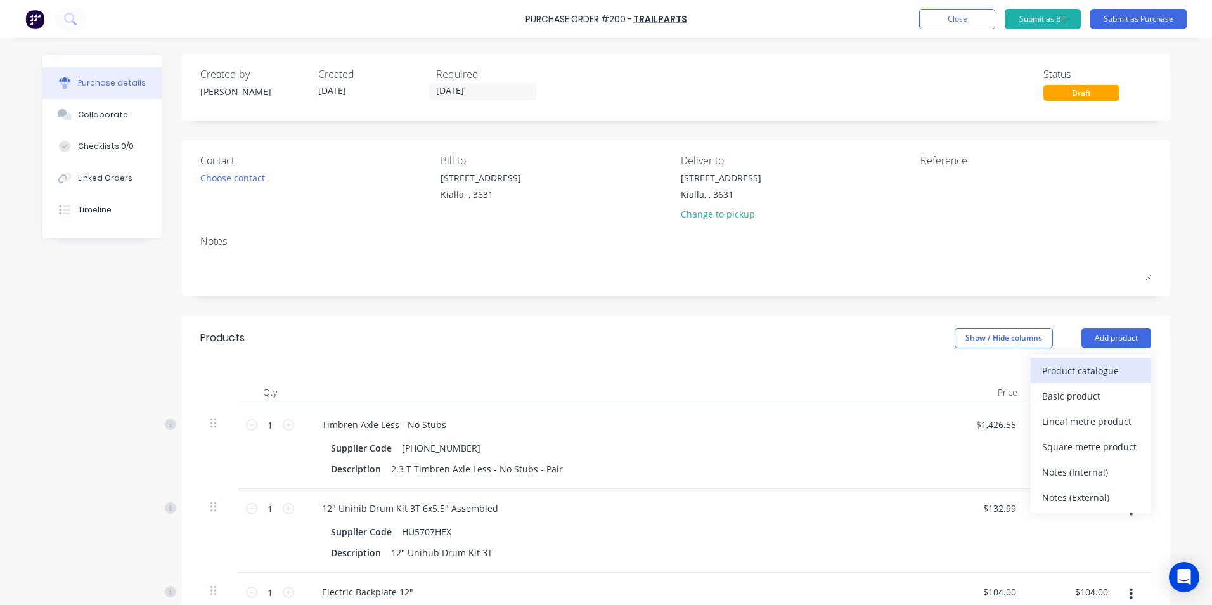
click at [1115, 371] on div "Product catalogue" at bounding box center [1091, 370] width 98 height 18
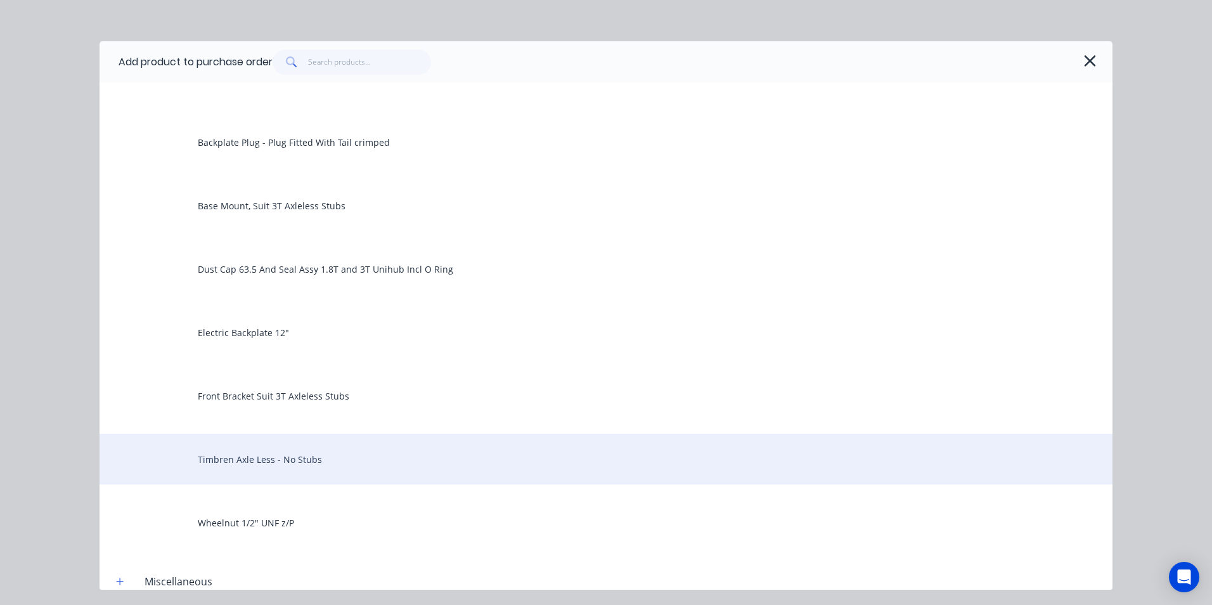
scroll to position [444, 0]
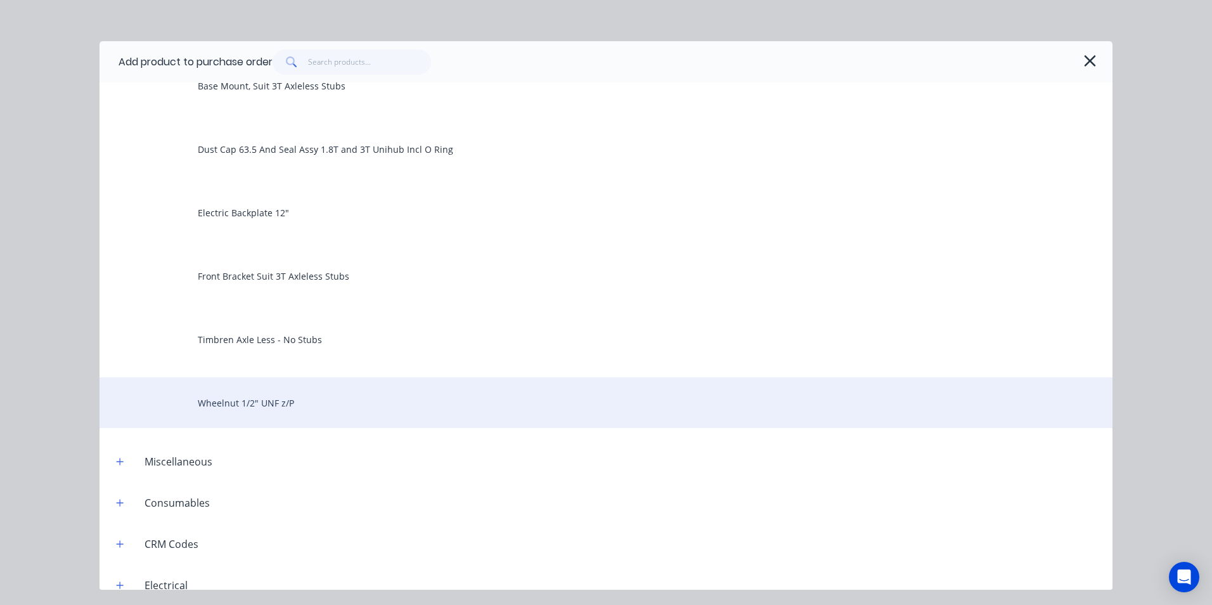
click at [219, 402] on div "Wheelnut 1/2" UNF z/P" at bounding box center [606, 402] width 1013 height 51
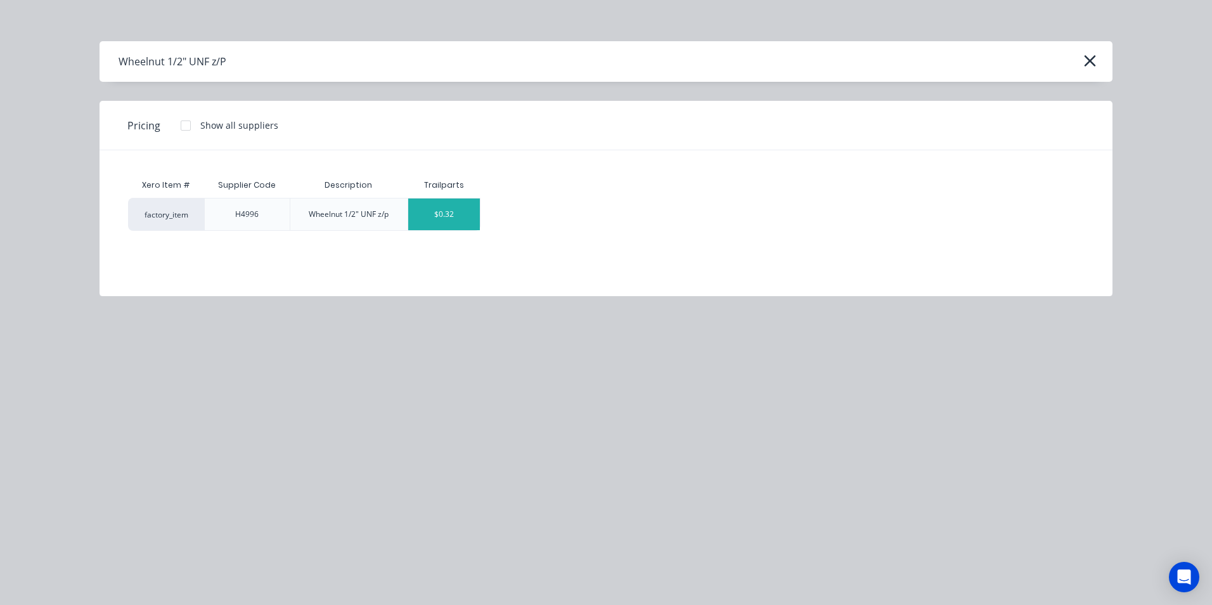
click at [465, 221] on div "$0.32" at bounding box center [444, 214] width 72 height 32
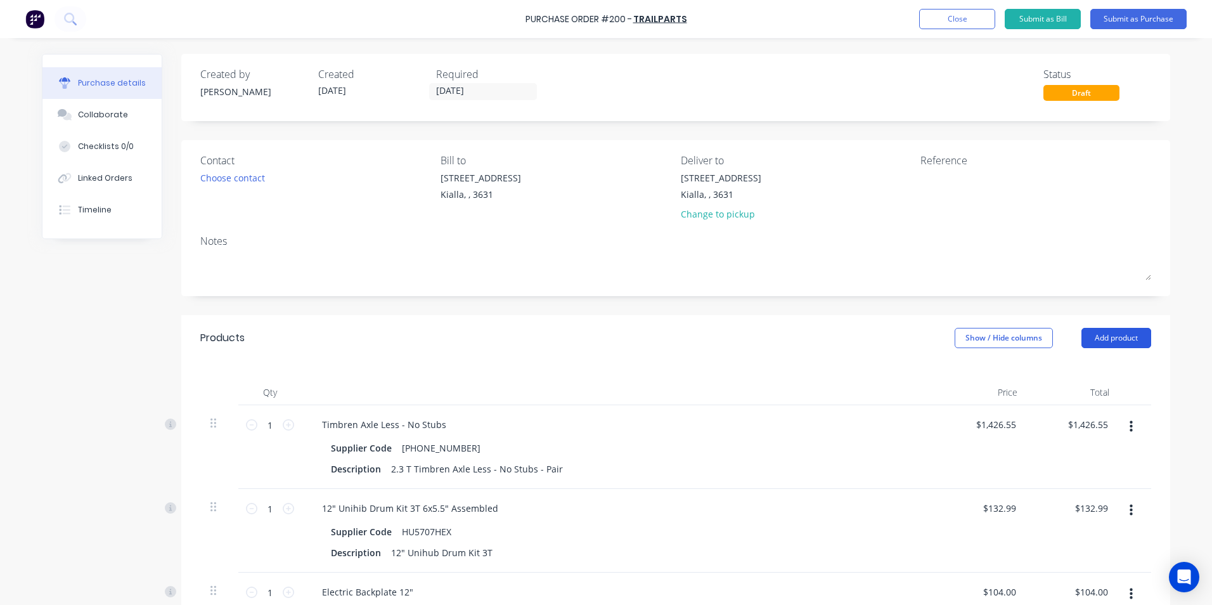
click at [1111, 336] on button "Add product" at bounding box center [1117, 338] width 70 height 20
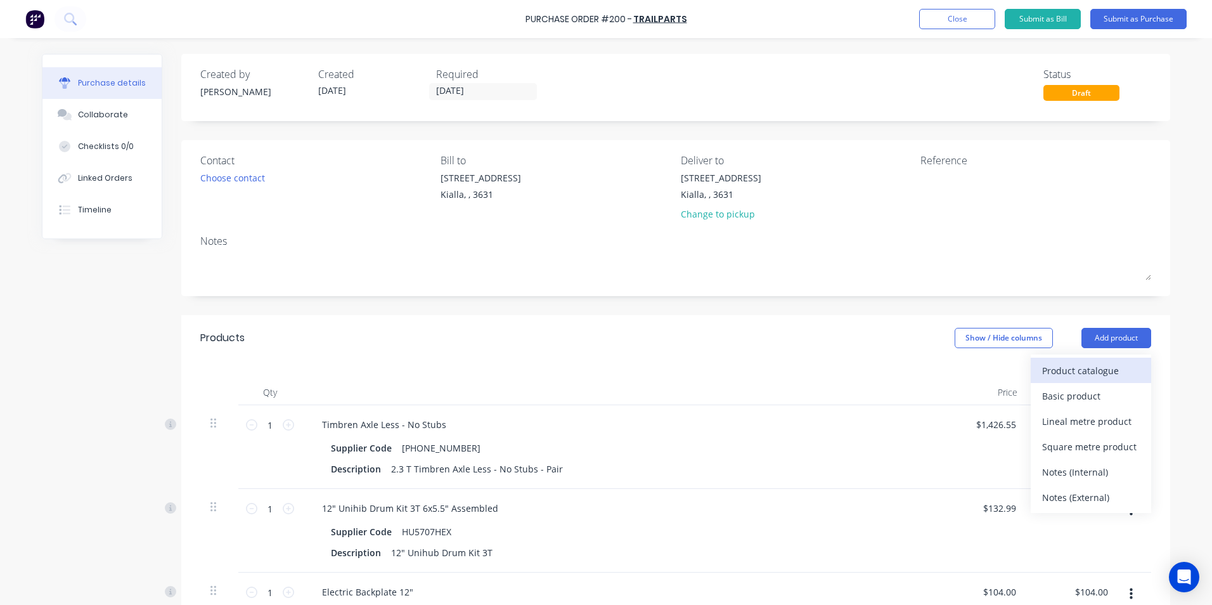
click at [1067, 372] on div "Product catalogue" at bounding box center [1091, 370] width 98 height 18
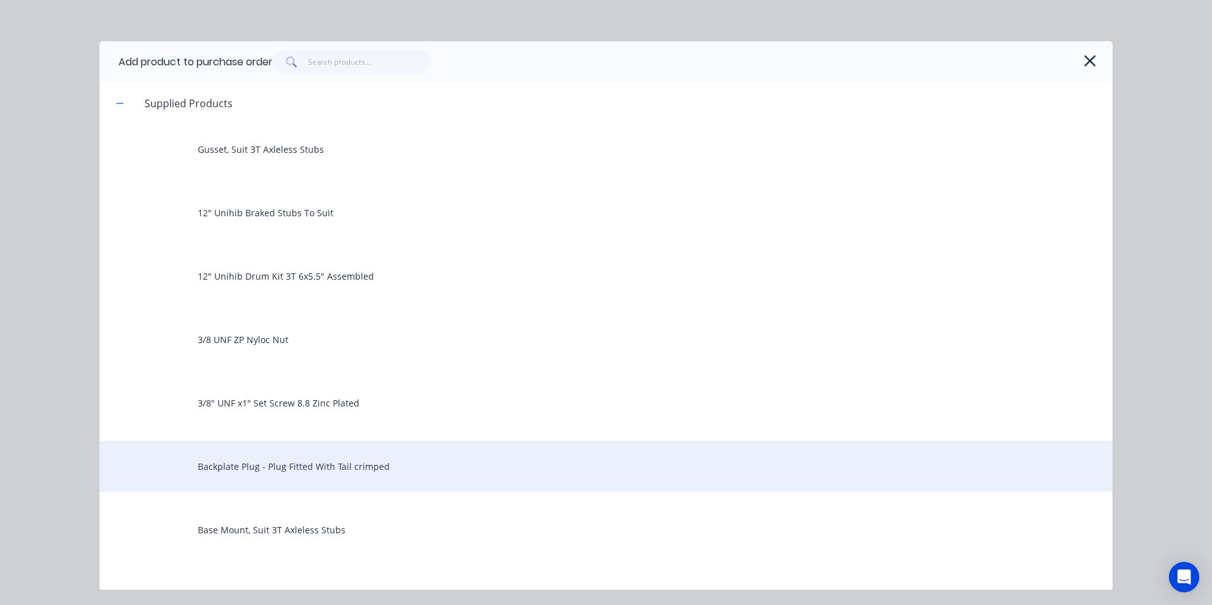
click at [409, 458] on div "Backplate Plug - Plug Fitted With Tail crimped" at bounding box center [606, 466] width 1013 height 51
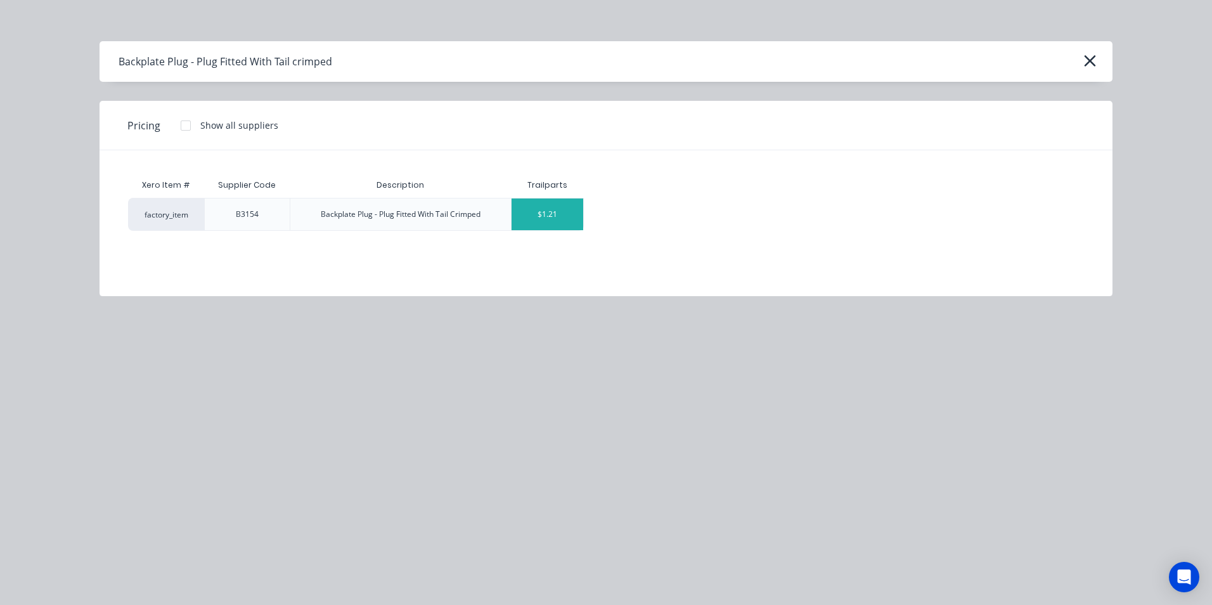
click at [565, 220] on div "$1.21" at bounding box center [548, 214] width 72 height 32
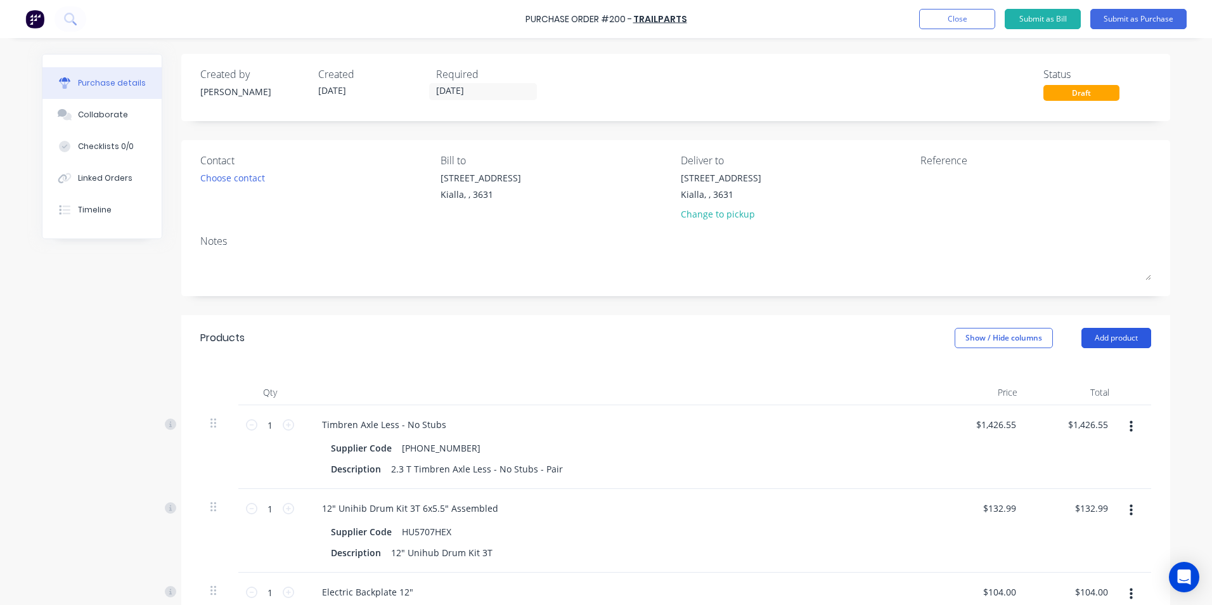
click at [1127, 337] on button "Add product" at bounding box center [1117, 338] width 70 height 20
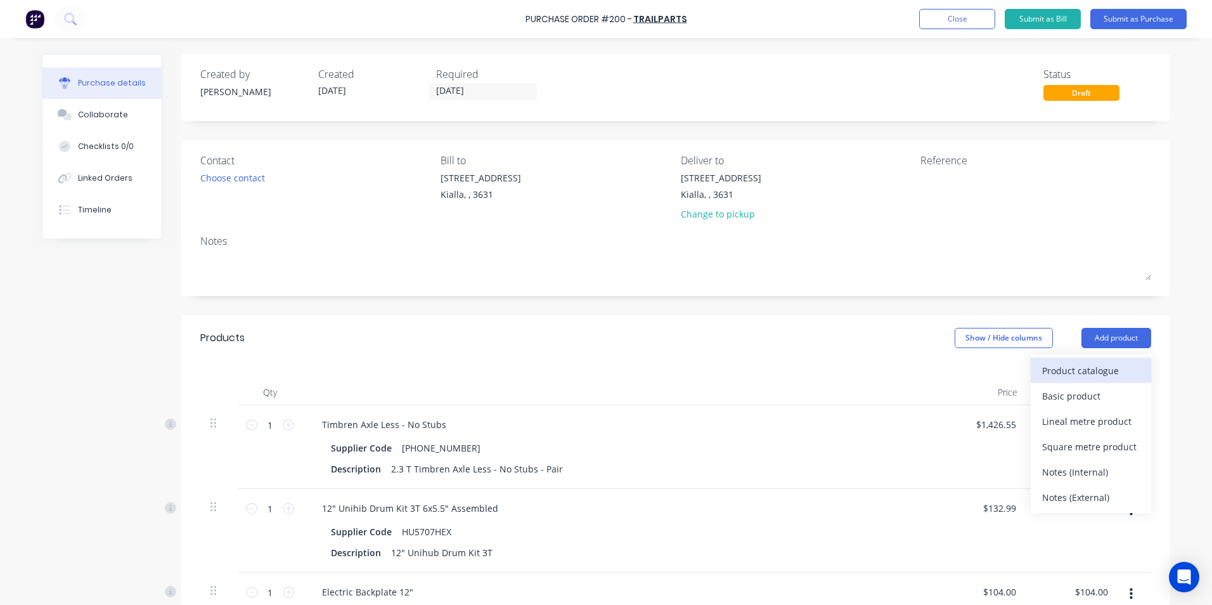
click at [1056, 371] on div "Product catalogue" at bounding box center [1091, 370] width 98 height 18
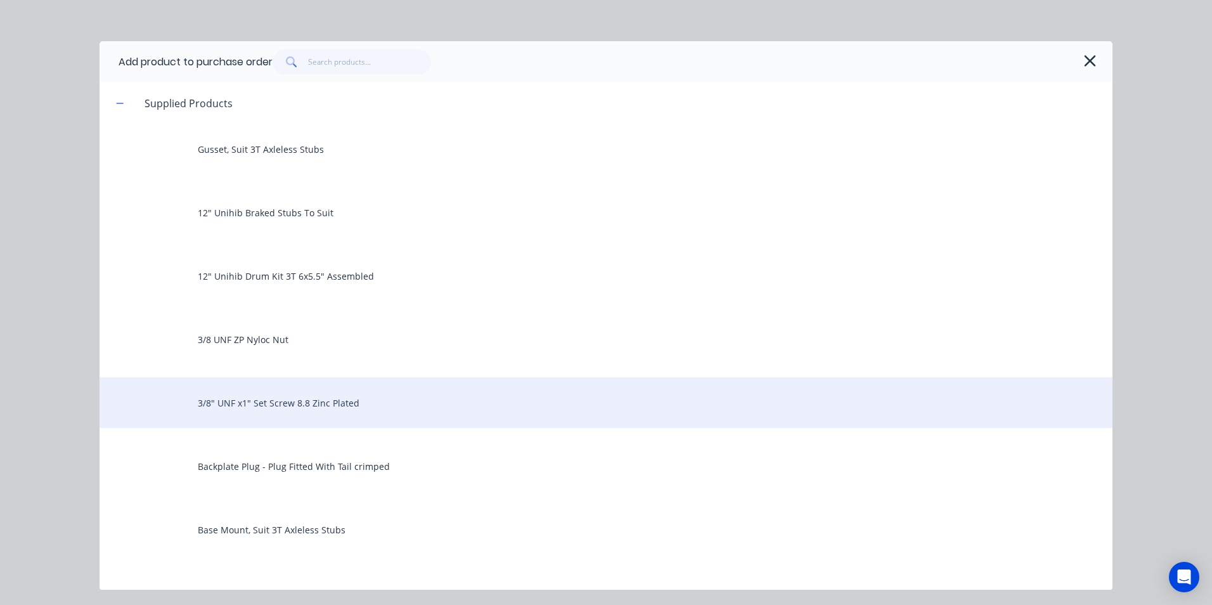
click at [377, 408] on div "3/8" UNF x1" Set Screw 8.8 Zinc Plated" at bounding box center [606, 402] width 1013 height 51
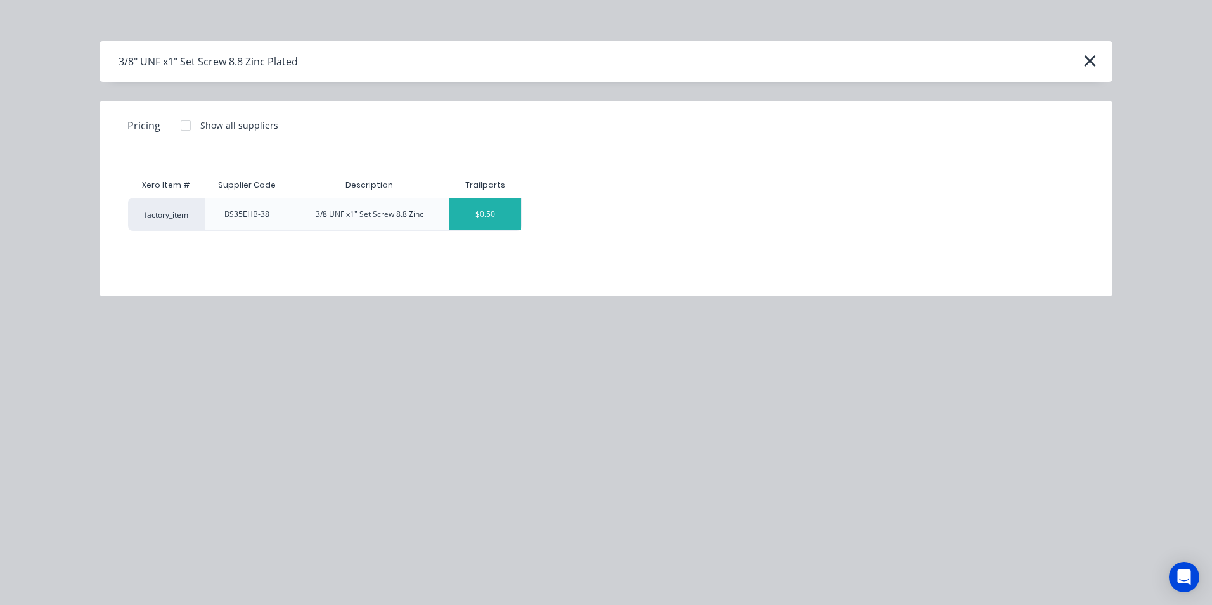
click at [502, 222] on div "$0.50" at bounding box center [486, 214] width 72 height 32
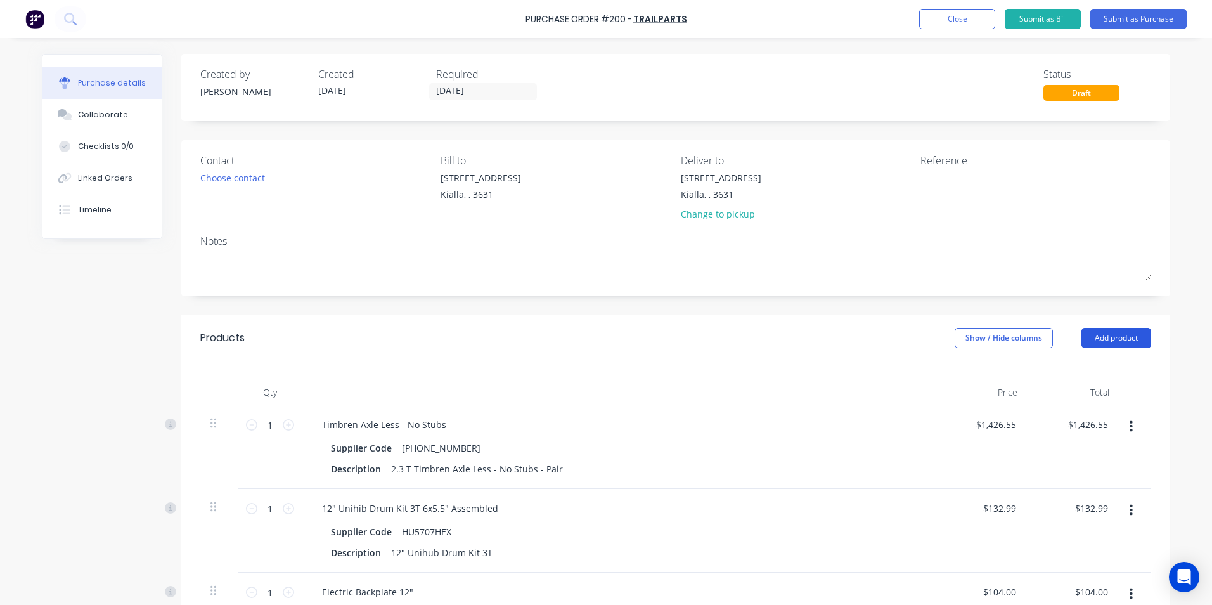
click at [1099, 337] on button "Add product" at bounding box center [1117, 338] width 70 height 20
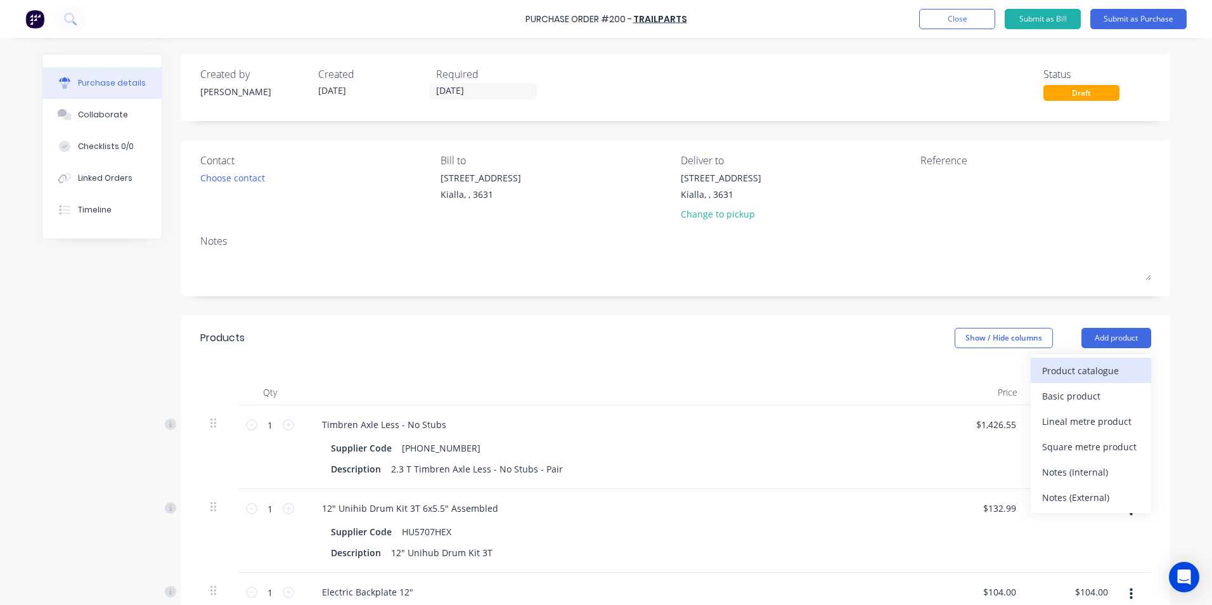
click at [1089, 374] on div "Product catalogue" at bounding box center [1091, 370] width 98 height 18
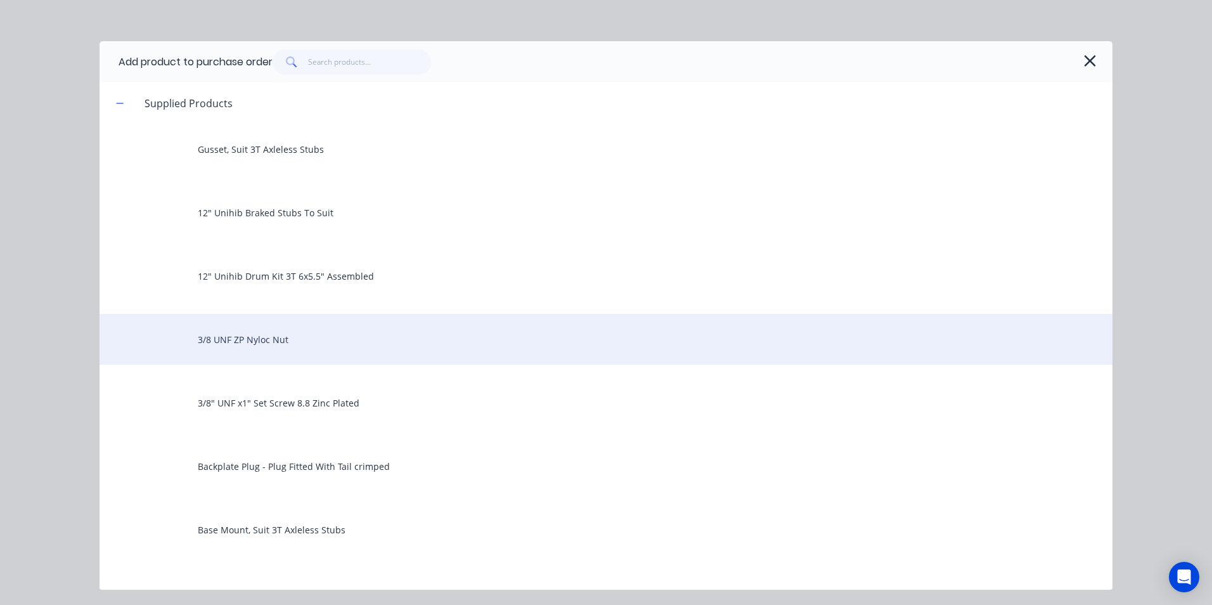
click at [250, 338] on div "3/8 UNF ZP Nyloc Nut" at bounding box center [606, 339] width 1013 height 51
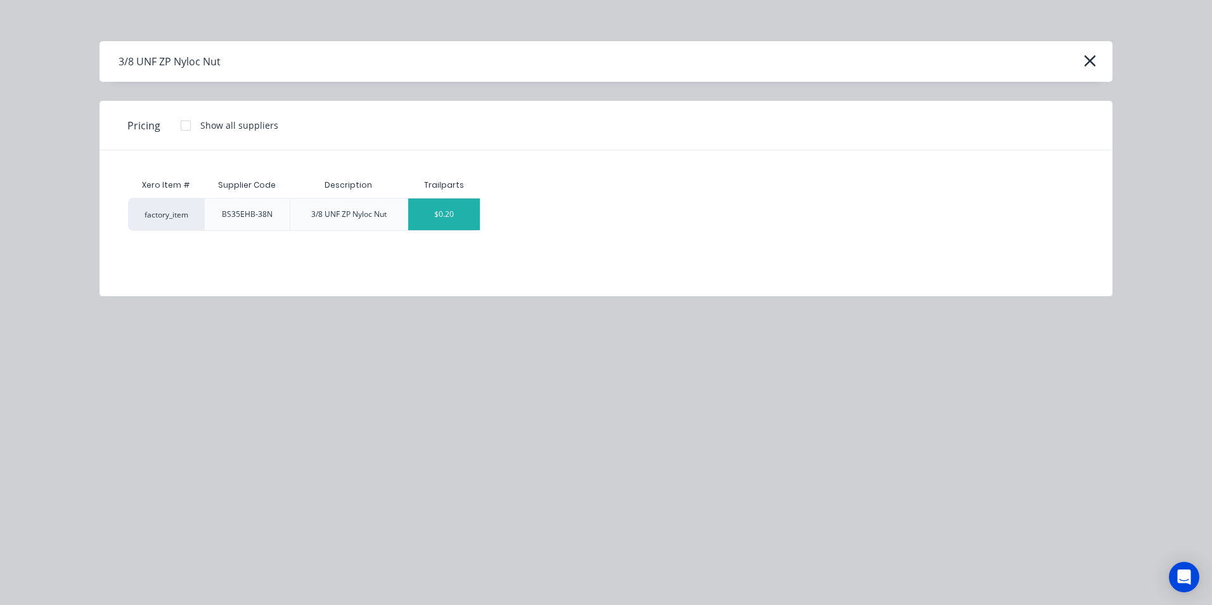
click at [423, 214] on div "$0.20" at bounding box center [444, 214] width 72 height 32
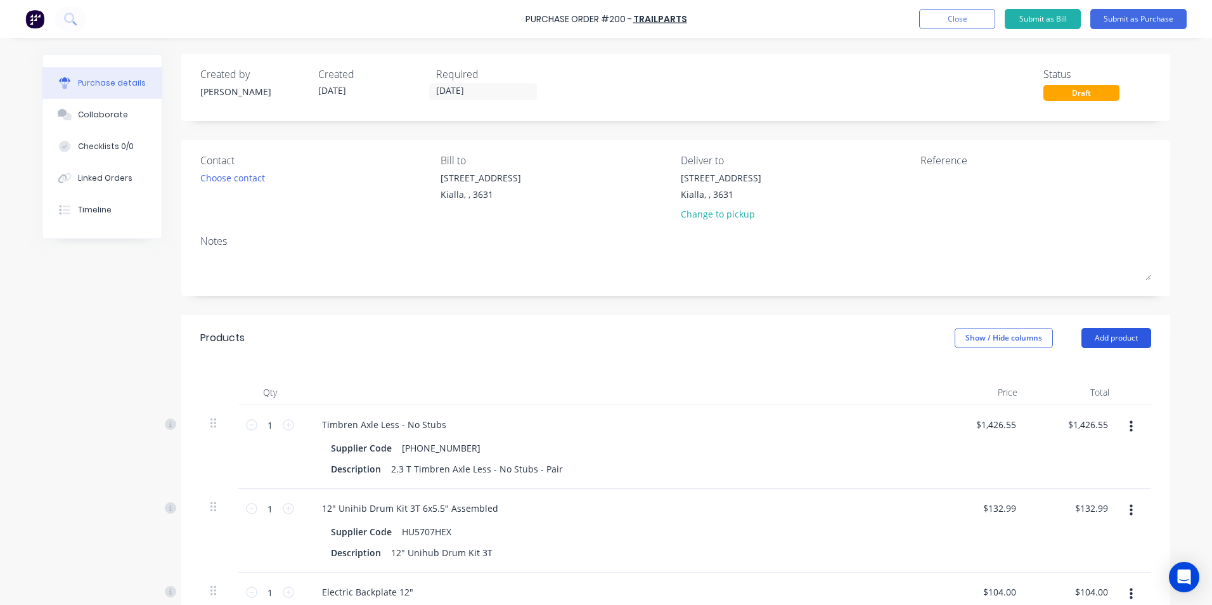
click at [1113, 337] on button "Add product" at bounding box center [1117, 338] width 70 height 20
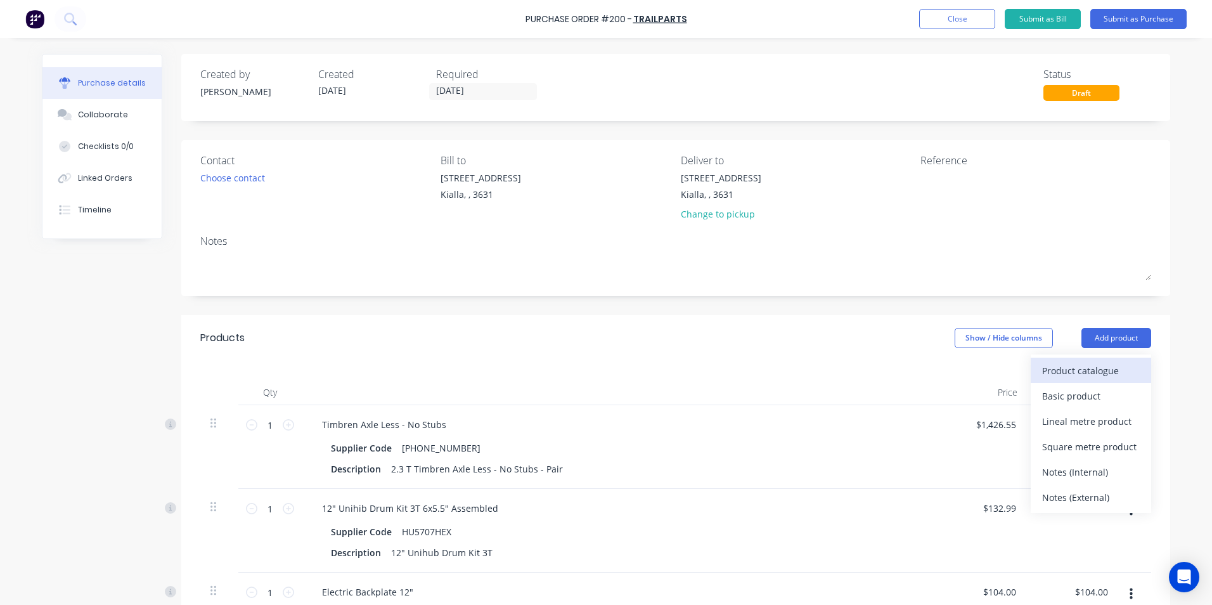
click at [1060, 372] on div "Product catalogue" at bounding box center [1091, 370] width 98 height 18
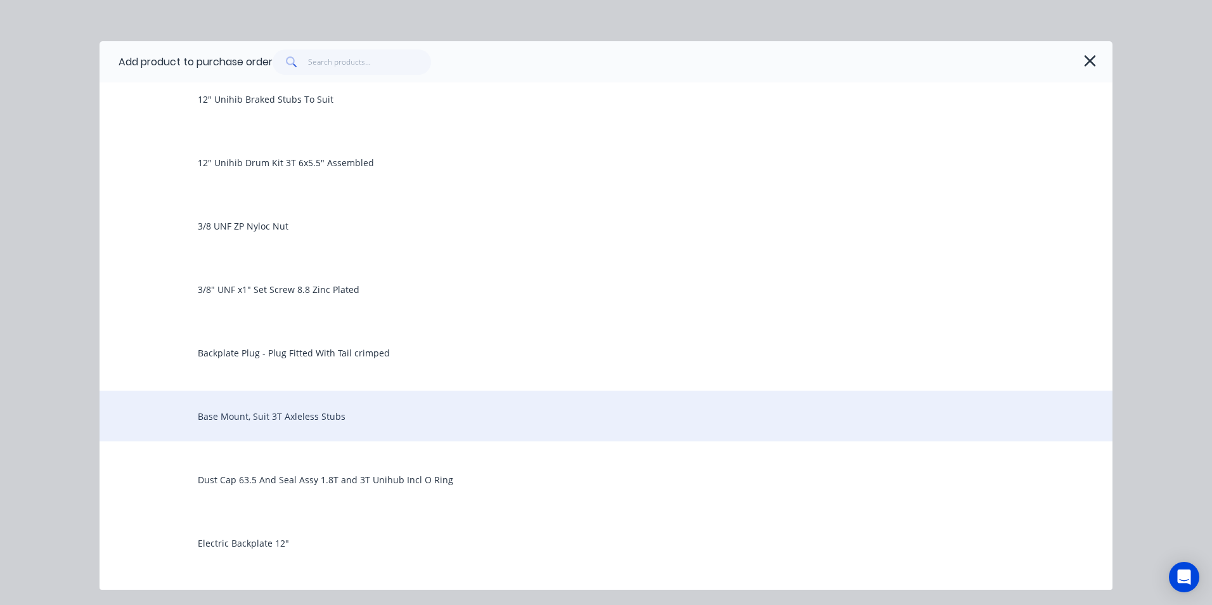
scroll to position [127, 0]
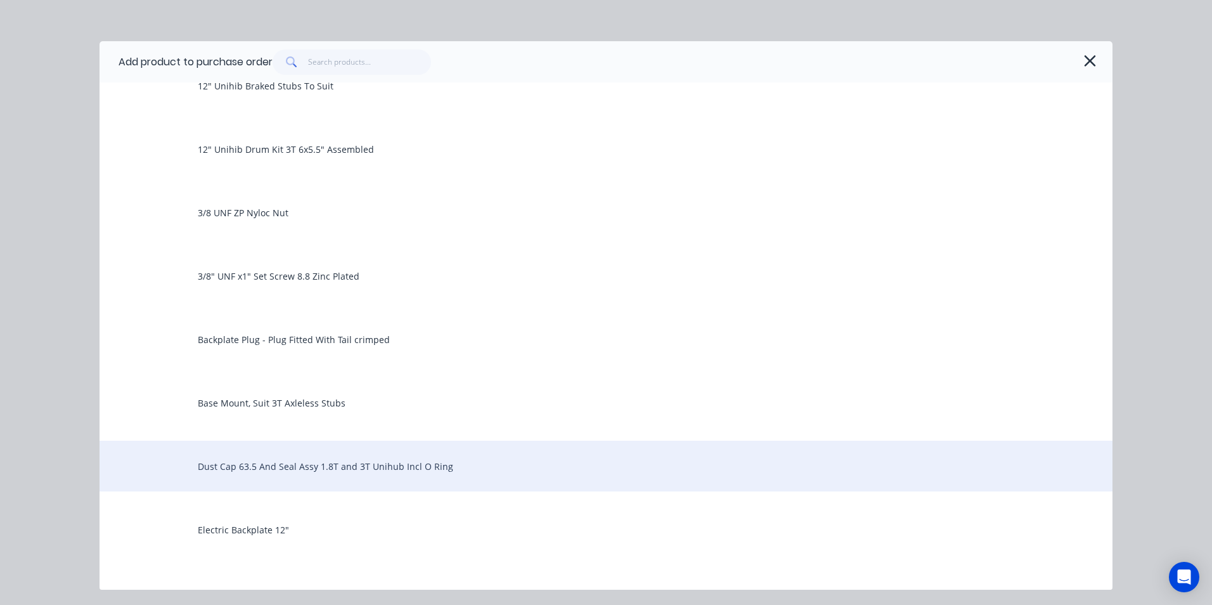
click at [335, 468] on div "Dust Cap 63.5 And Seal Assy 1.8T and 3T Unihub Incl O Ring" at bounding box center [606, 466] width 1013 height 51
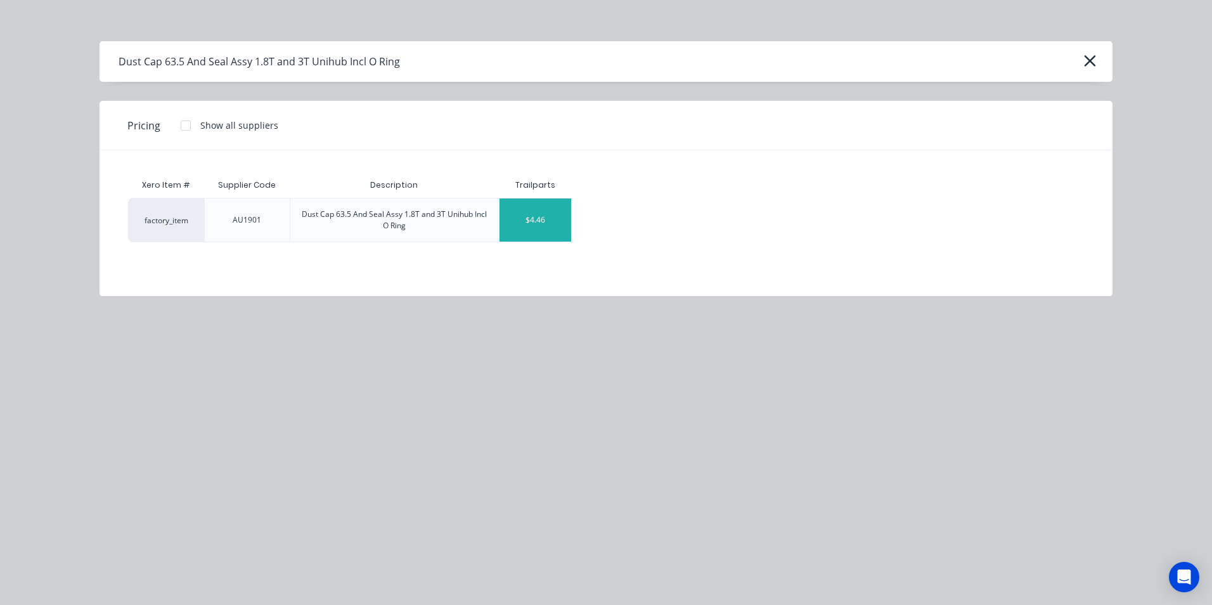
click at [507, 228] on div "$4.46" at bounding box center [536, 219] width 72 height 43
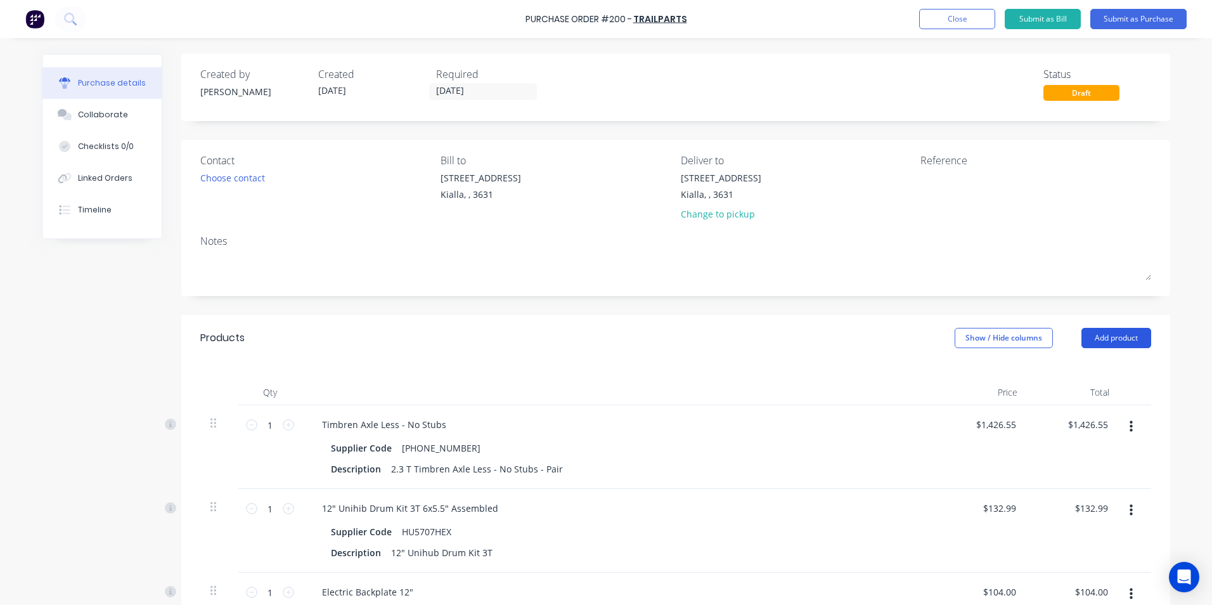
click at [1084, 341] on button "Add product" at bounding box center [1117, 338] width 70 height 20
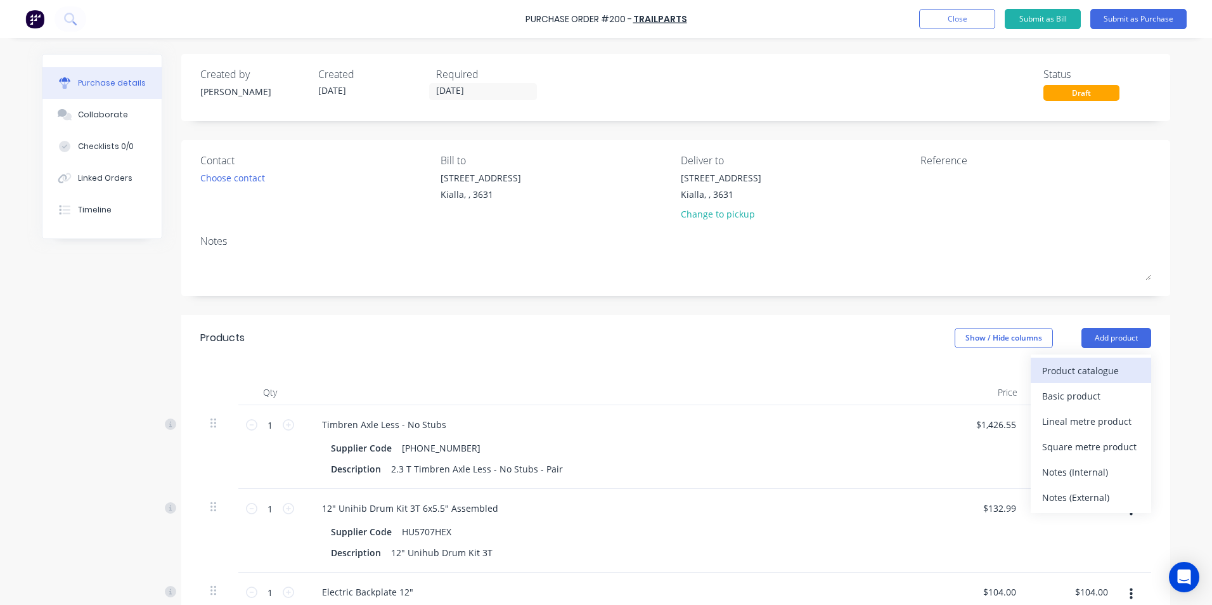
click at [1096, 374] on div "Product catalogue" at bounding box center [1091, 370] width 98 height 18
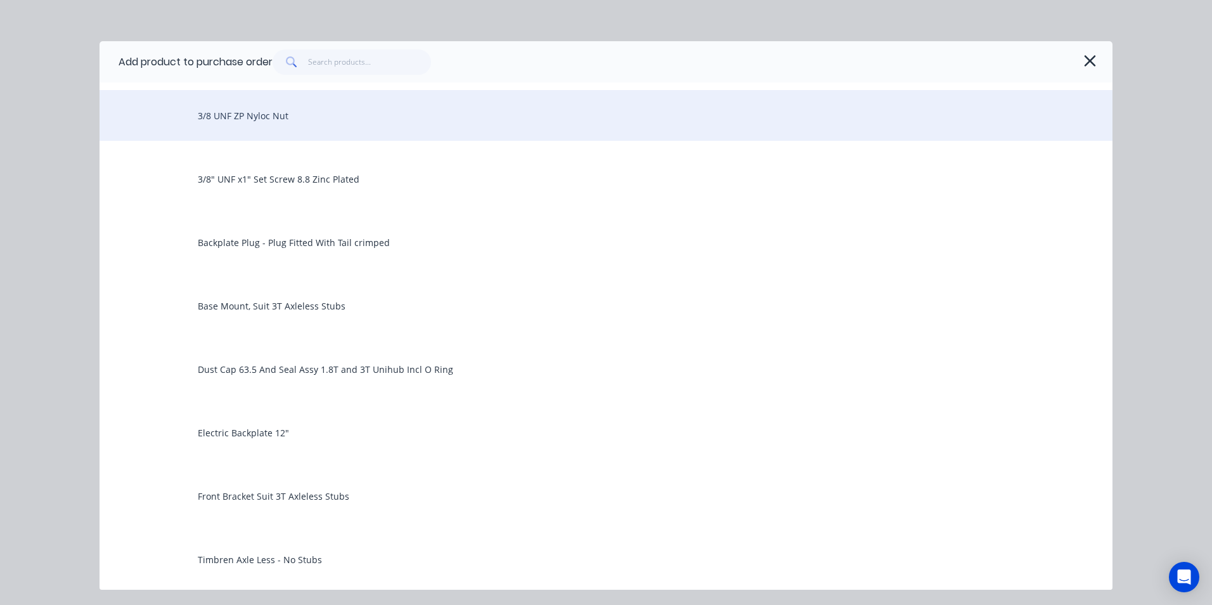
scroll to position [254, 0]
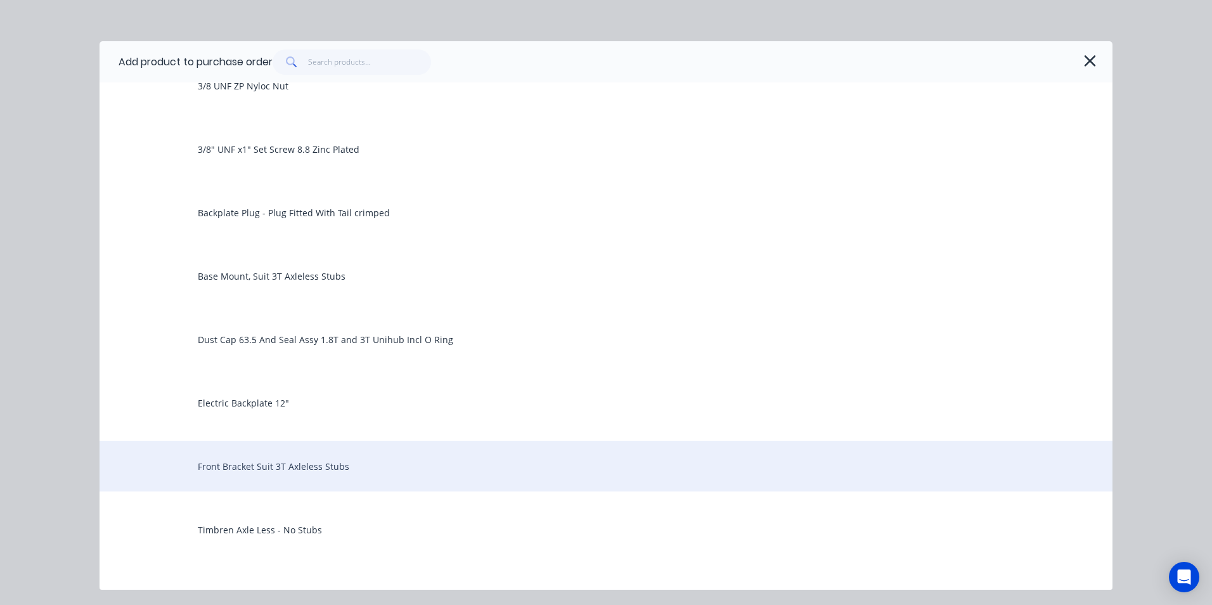
click at [386, 466] on div "Front Bracket Suit 3T Axleless Stubs" at bounding box center [606, 466] width 1013 height 51
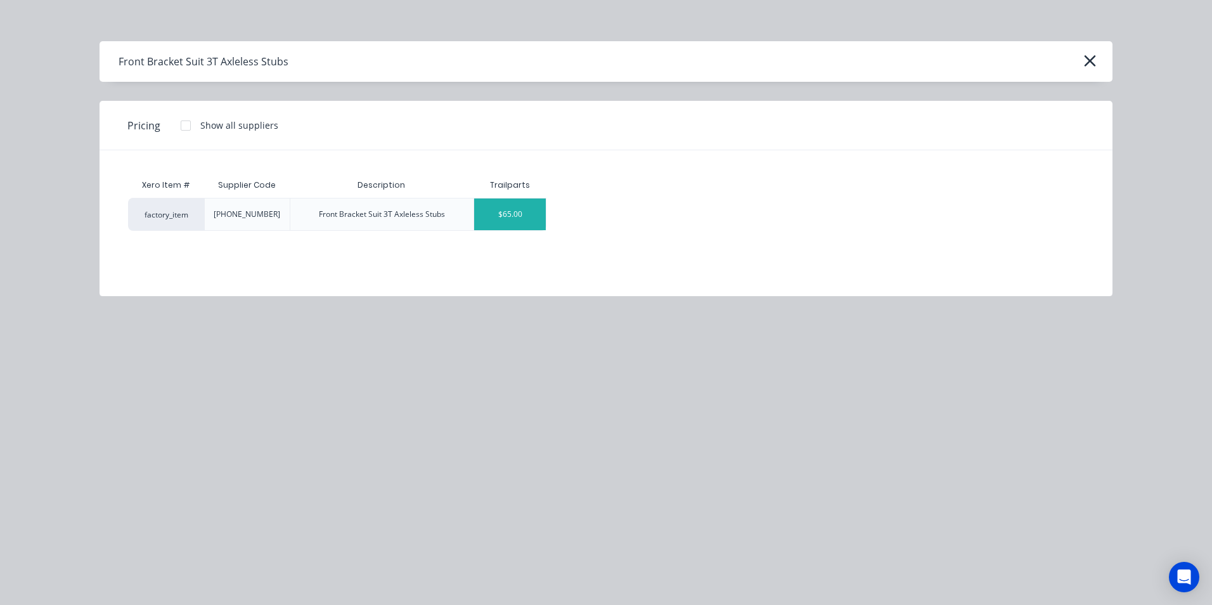
click at [541, 222] on div "$65.00" at bounding box center [510, 214] width 72 height 32
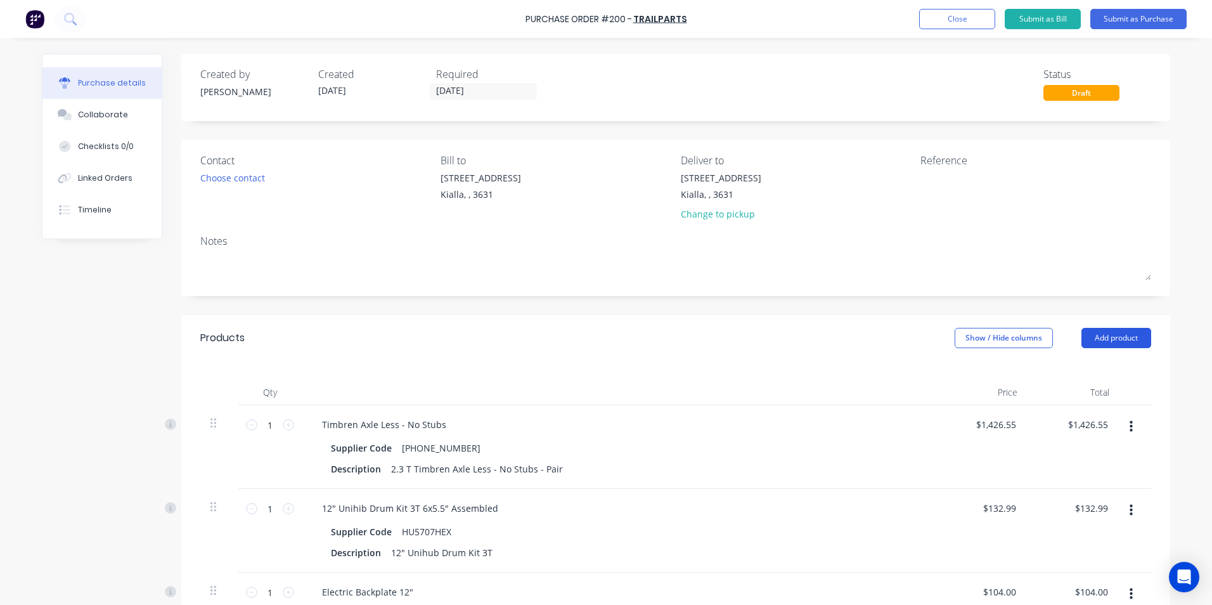
click at [1133, 339] on button "Add product" at bounding box center [1117, 338] width 70 height 20
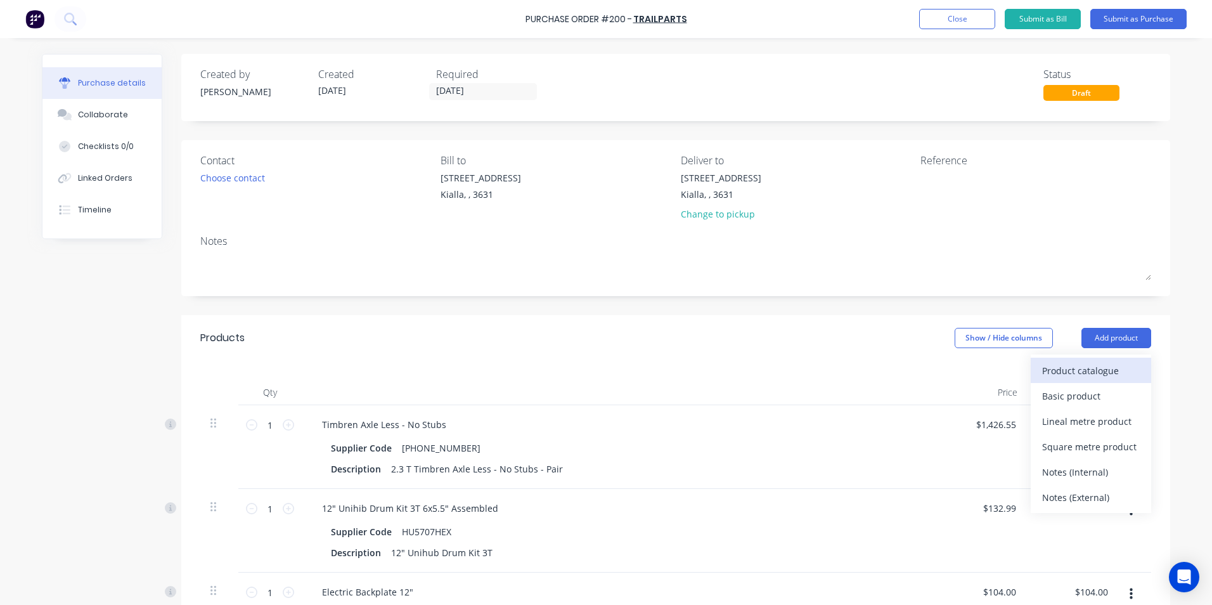
click at [1087, 373] on div "Product catalogue" at bounding box center [1091, 370] width 98 height 18
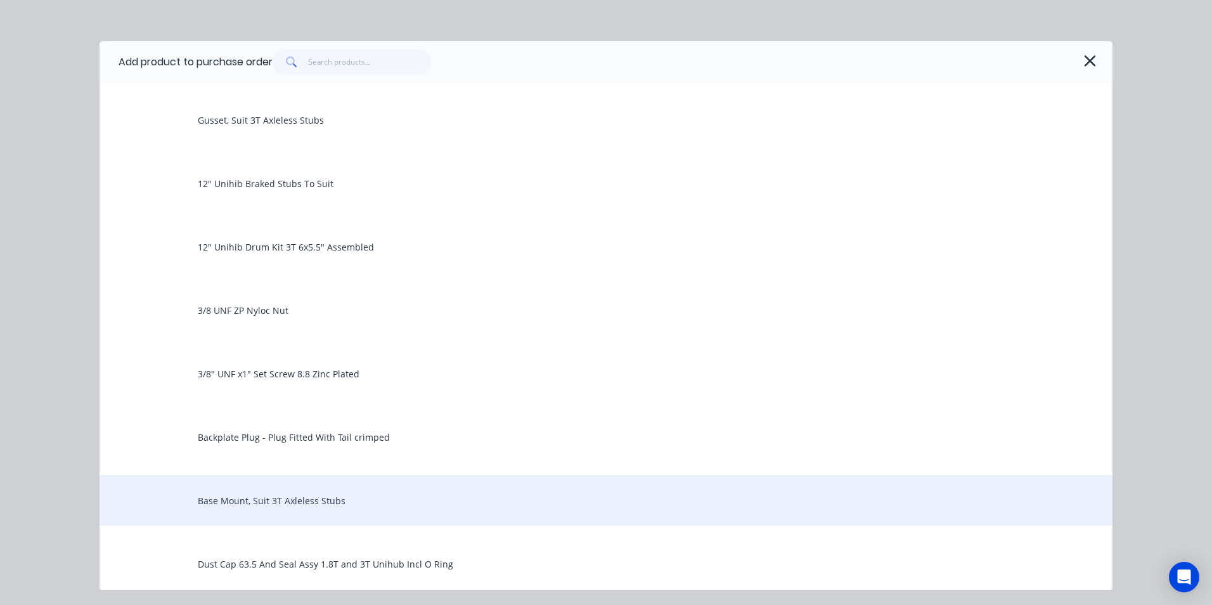
scroll to position [0, 0]
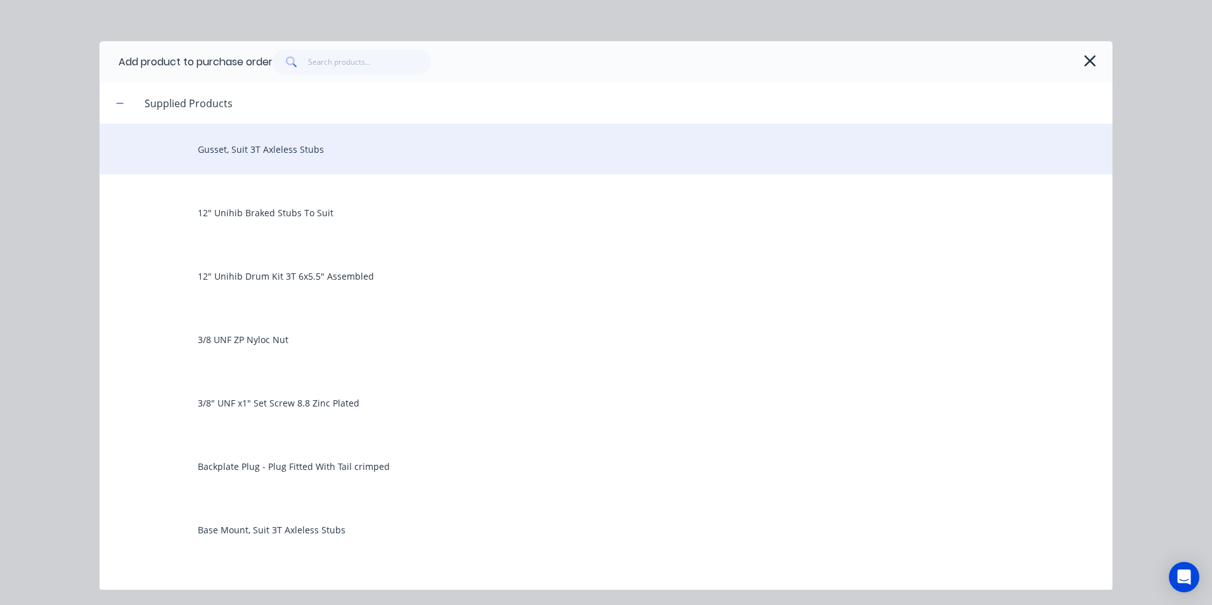
click at [296, 153] on div "Gusset, Suit 3T Axleless Stubs" at bounding box center [606, 149] width 1013 height 51
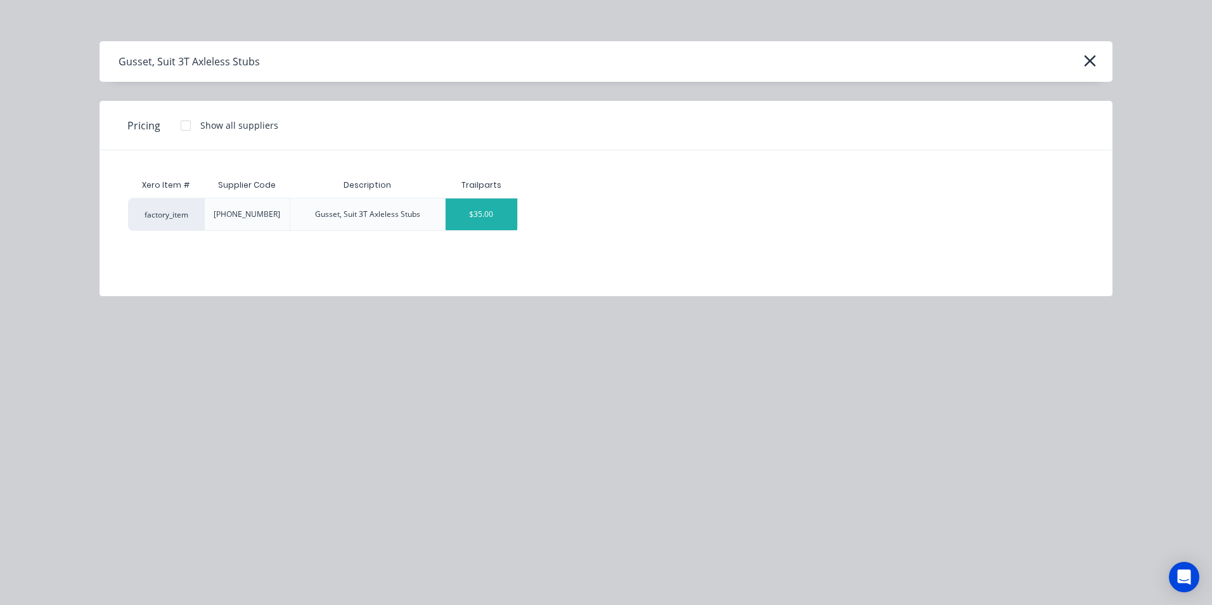
click at [459, 222] on div "$35.00" at bounding box center [482, 214] width 72 height 32
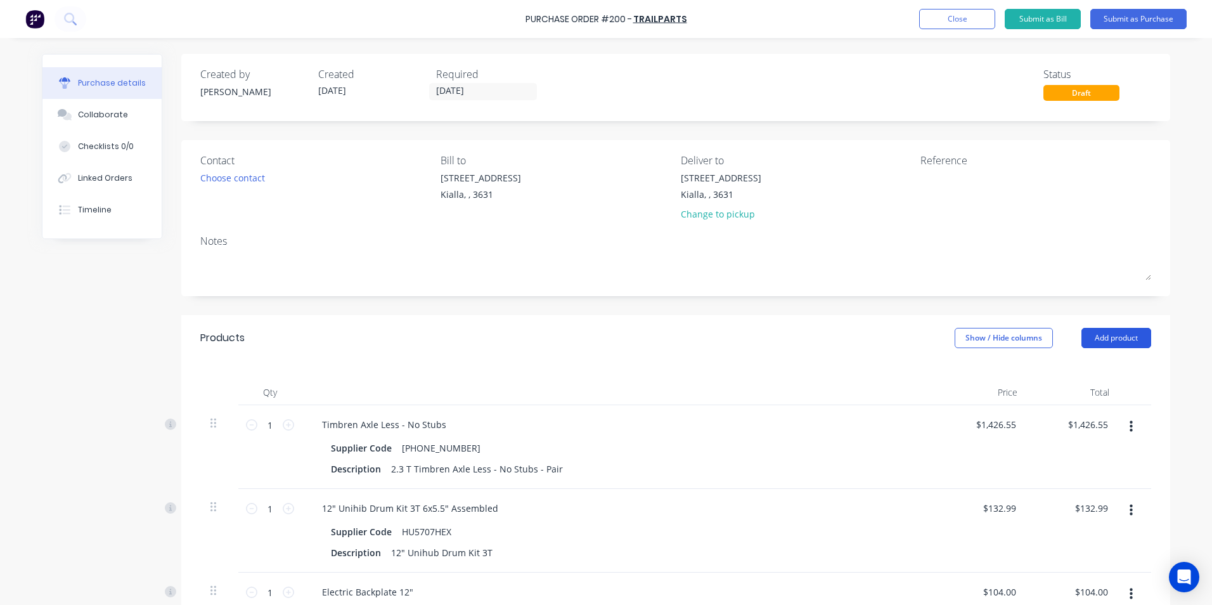
click at [1122, 342] on button "Add product" at bounding box center [1117, 338] width 70 height 20
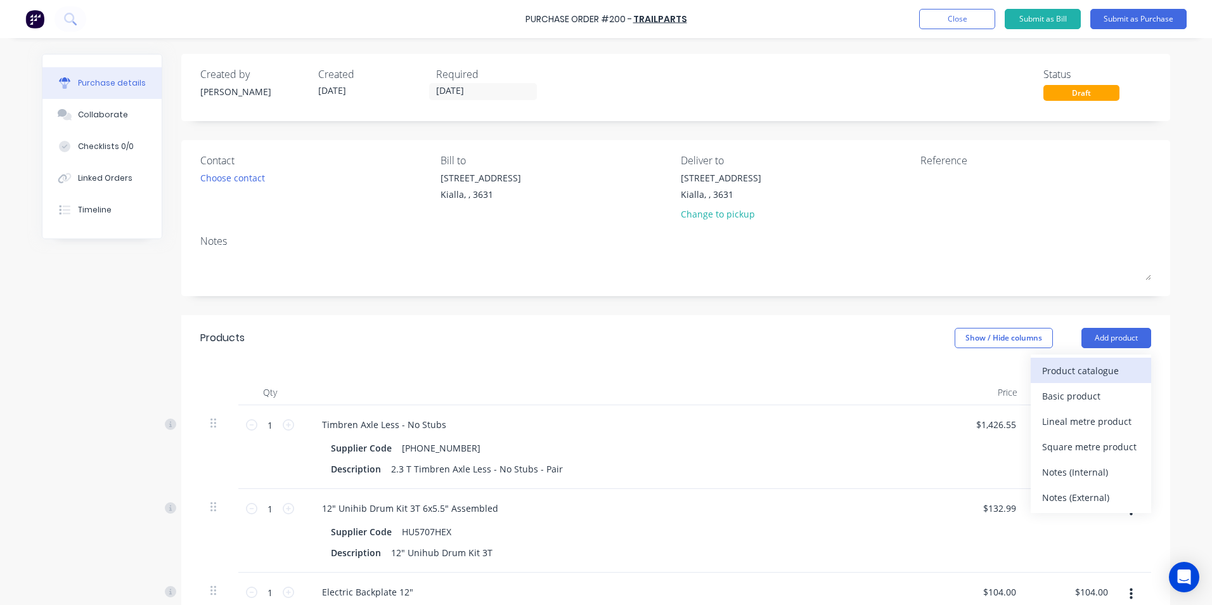
click at [1085, 373] on div "Product catalogue" at bounding box center [1091, 370] width 98 height 18
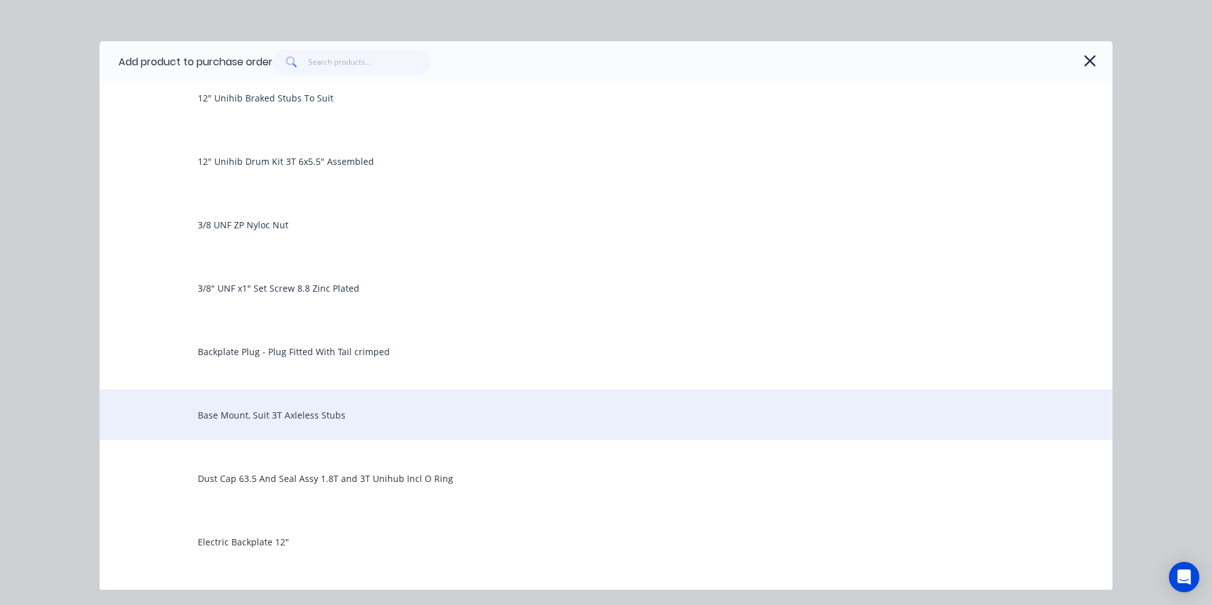
scroll to position [127, 0]
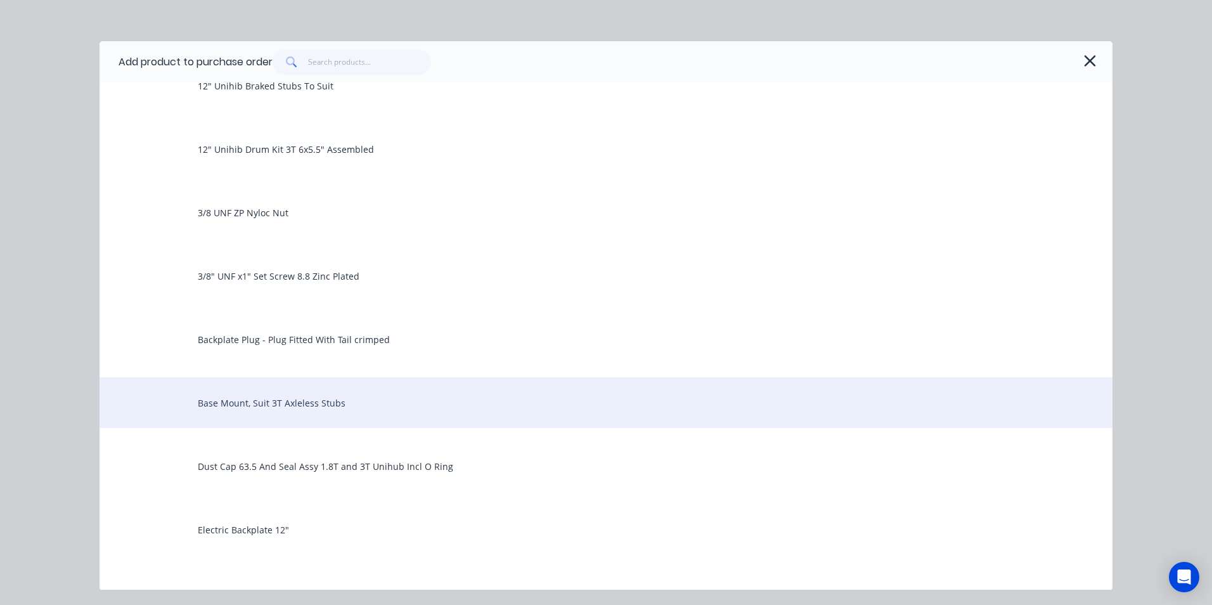
click at [363, 394] on div "Base Mount, Suit 3T Axleless Stubs" at bounding box center [606, 402] width 1013 height 51
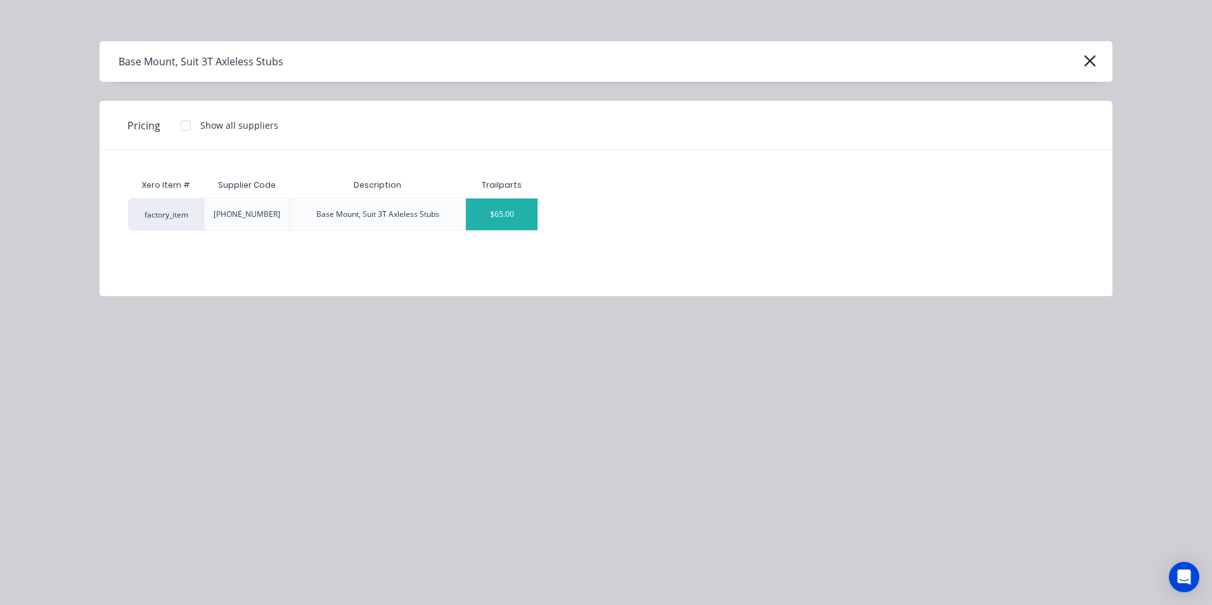
click at [524, 222] on div "$65.00" at bounding box center [502, 214] width 72 height 32
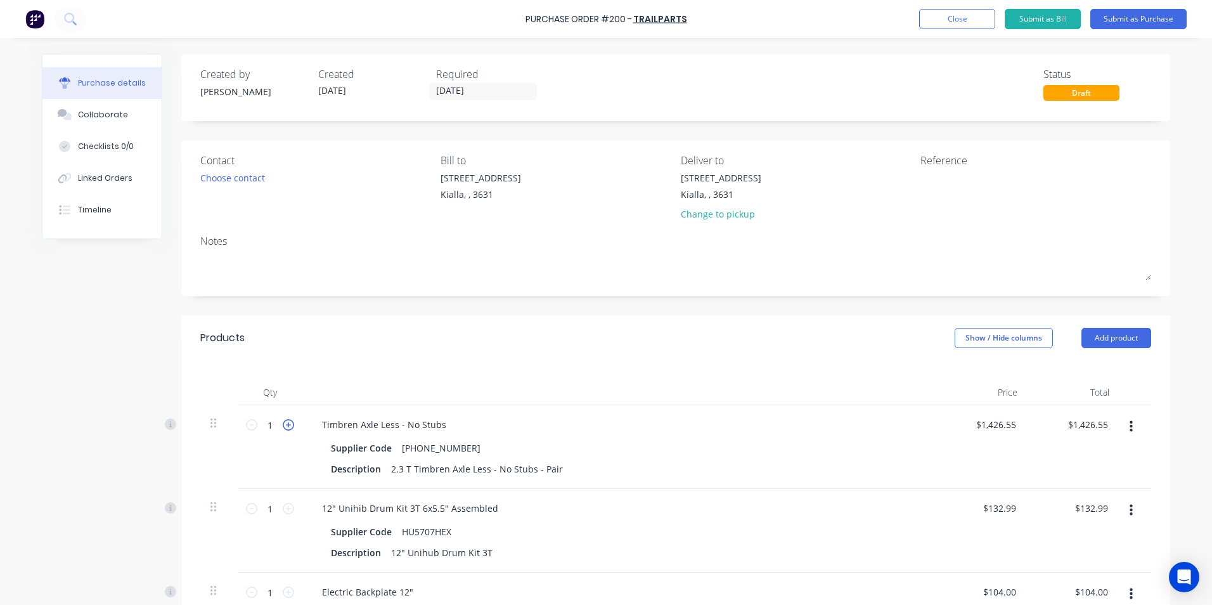
click at [283, 427] on icon at bounding box center [288, 424] width 11 height 11
type input "2"
type input "$2,853.10"
drag, startPoint x: 268, startPoint y: 508, endPoint x: 257, endPoint y: 510, distance: 10.9
click at [257, 510] on input "1" at bounding box center [269, 508] width 25 height 19
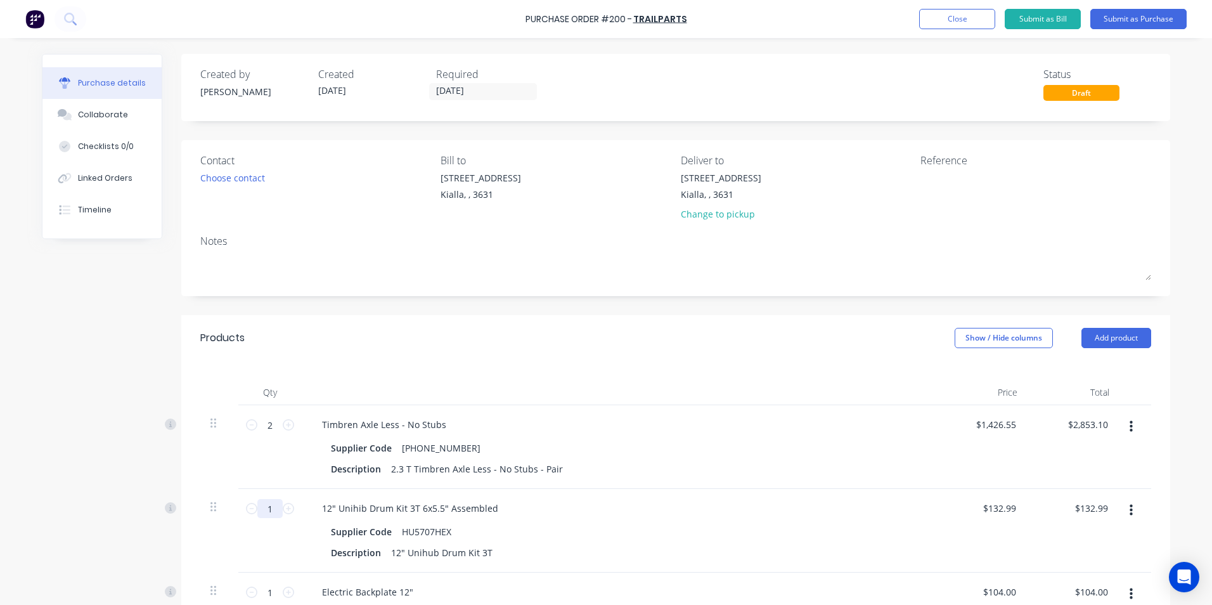
type input "8"
type input "$1,063.92"
type input "8"
click at [843, 557] on div "Description 12" Unihub Drum Kit 3T" at bounding box center [616, 552] width 581 height 18
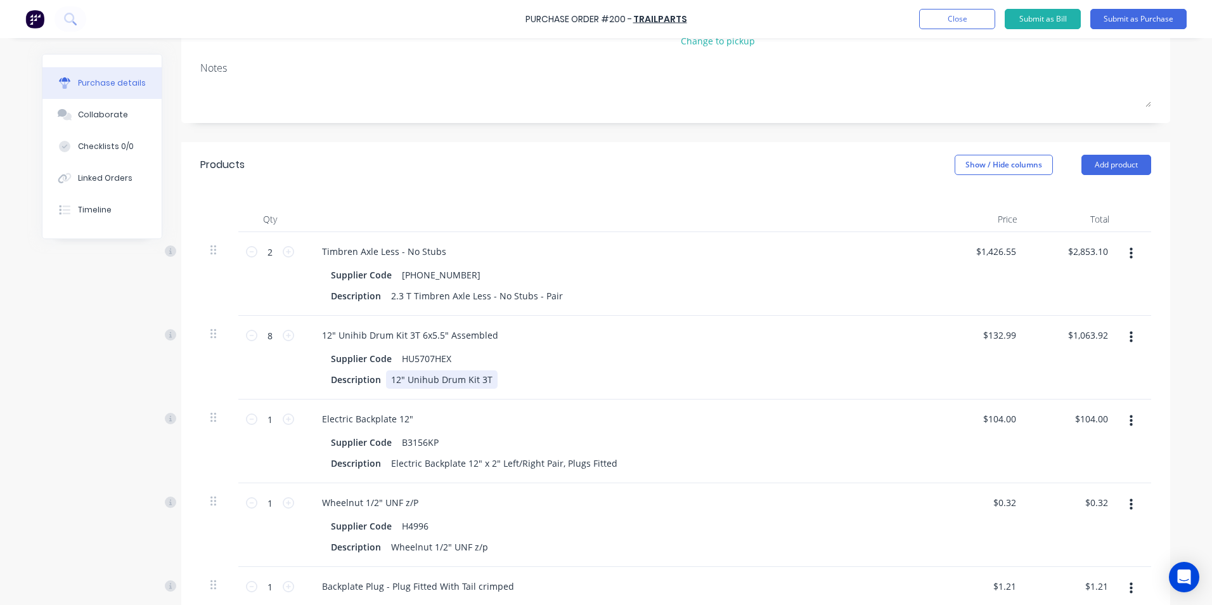
scroll to position [190, 0]
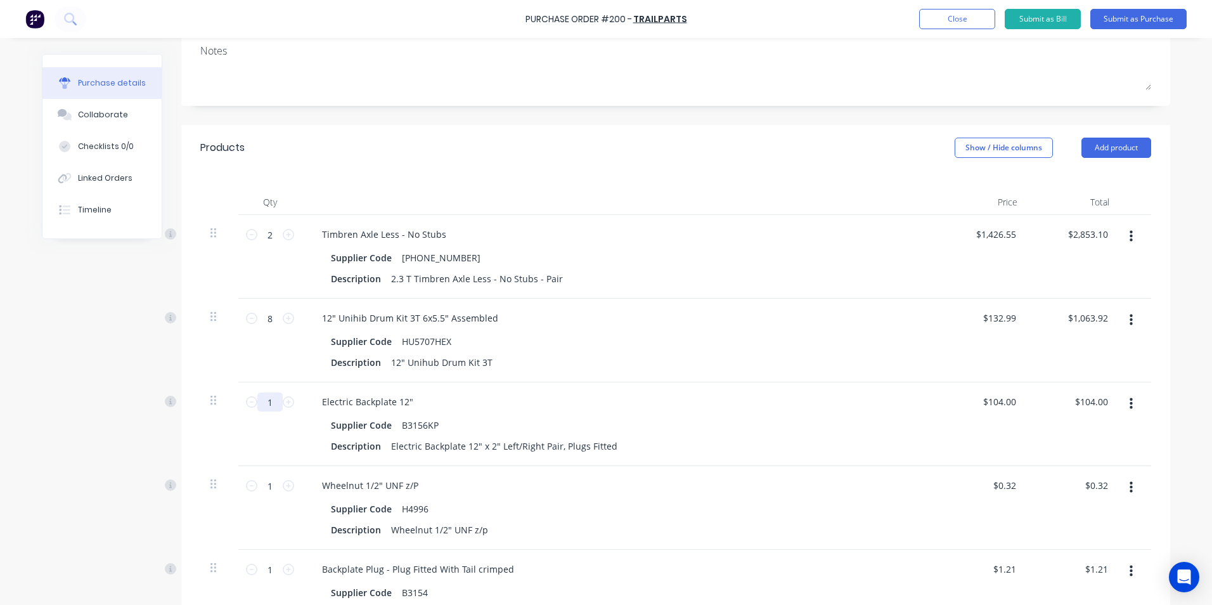
click at [264, 401] on input "1" at bounding box center [269, 402] width 25 height 19
type input "4"
type input "$416.00"
type input "4"
click at [538, 502] on div "Supplier Code H4996" at bounding box center [616, 509] width 581 height 18
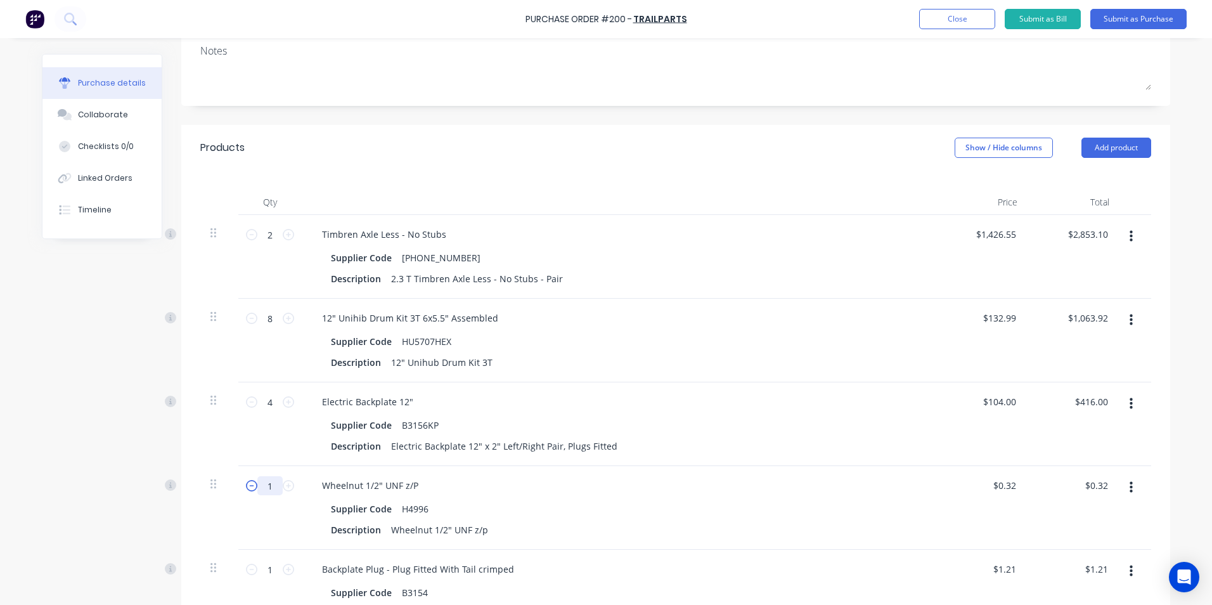
drag, startPoint x: 268, startPoint y: 484, endPoint x: 249, endPoint y: 483, distance: 18.5
click at [249, 483] on div "1 1" at bounding box center [270, 485] width 43 height 19
type input "4"
type input "$1.28"
type input "48"
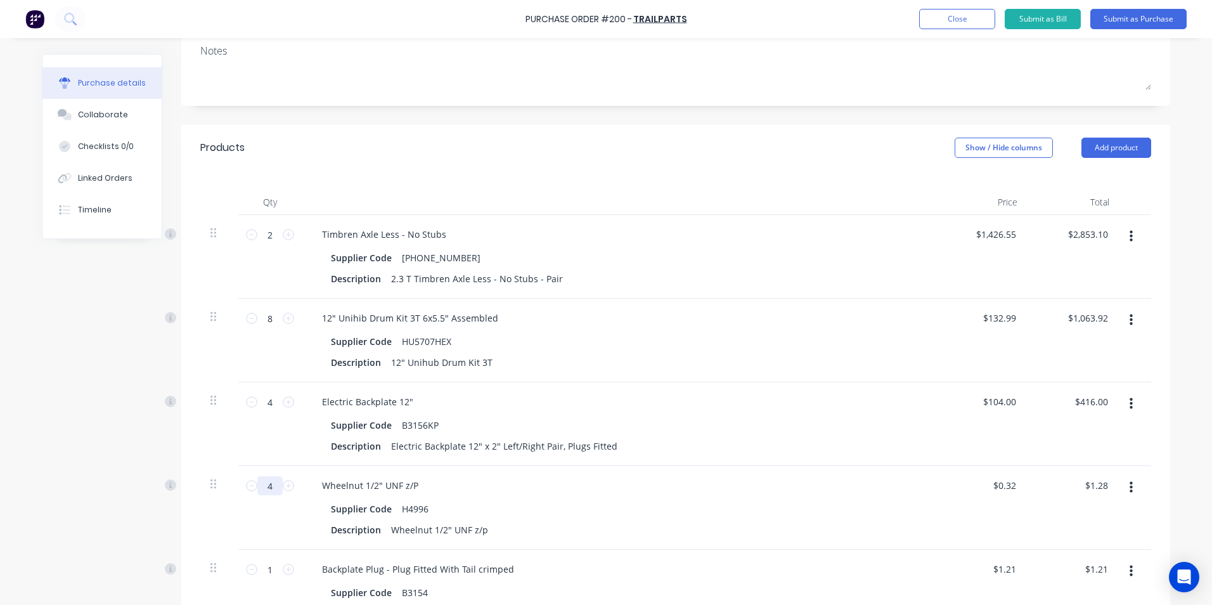
type input "$15.36"
type input "48"
click at [838, 515] on div "Supplier Code H4996" at bounding box center [616, 509] width 581 height 18
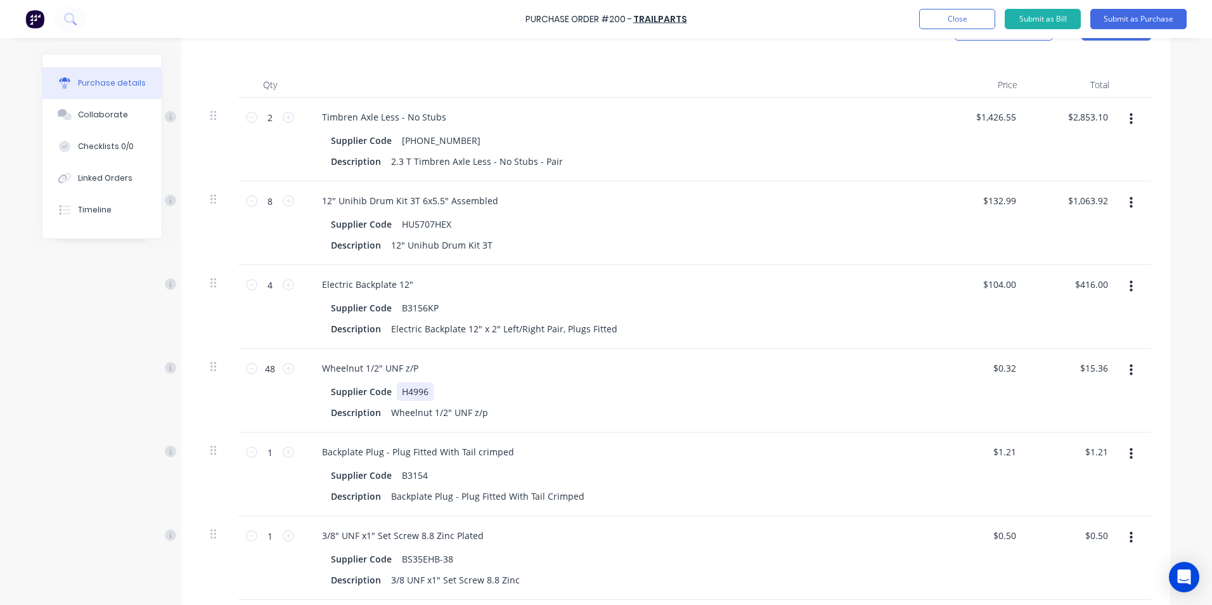
scroll to position [317, 0]
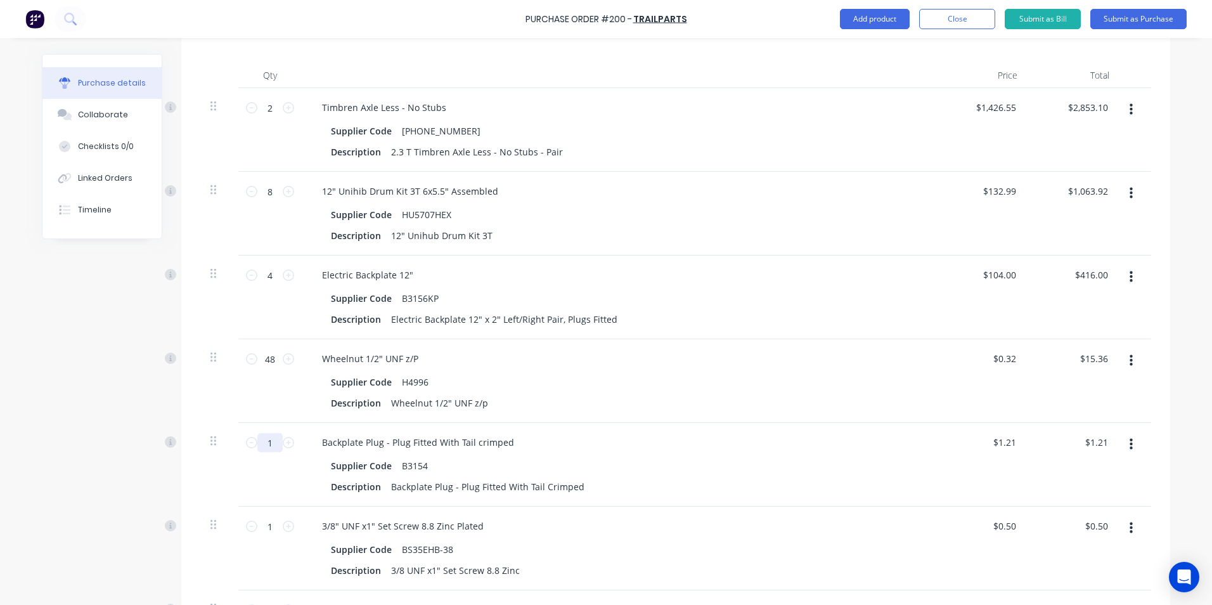
click at [265, 444] on input "1" at bounding box center [269, 442] width 25 height 19
type input "8"
type input "$9.68"
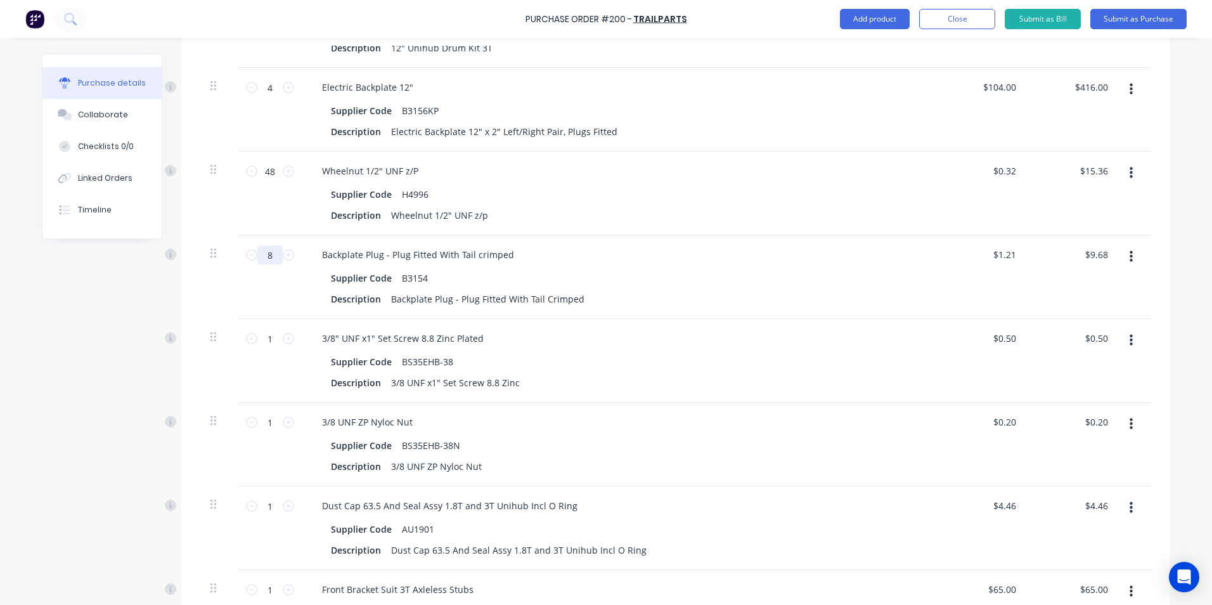
scroll to position [507, 0]
type input "8"
click at [266, 335] on input "1" at bounding box center [269, 336] width 25 height 19
type input "4"
type input "$2.00"
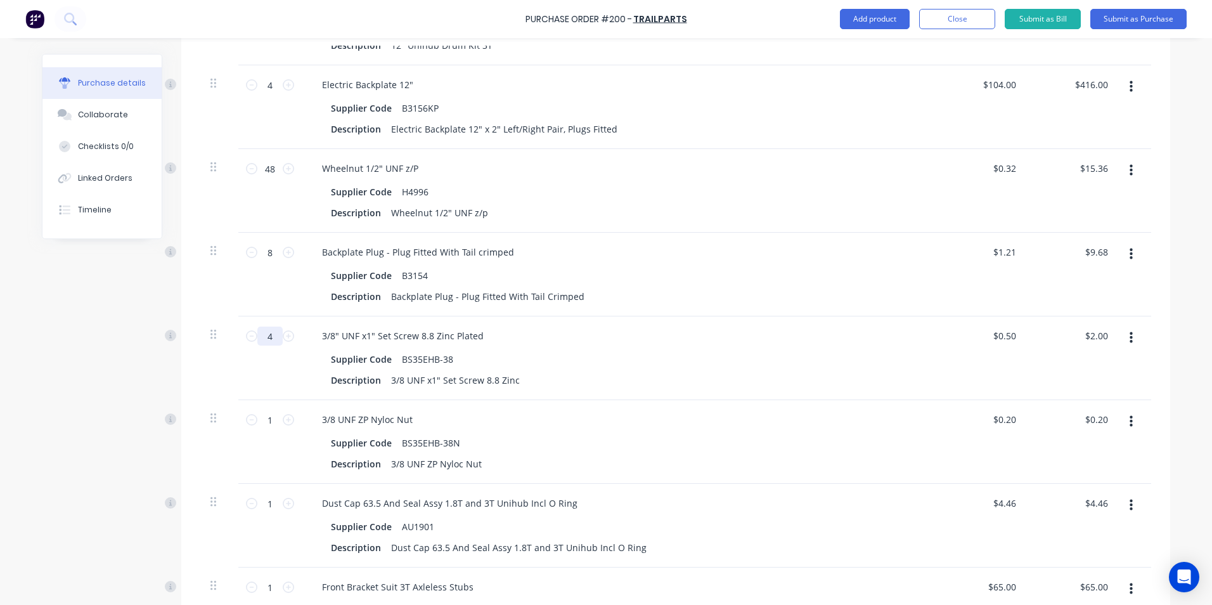
type input "40"
type input "$20.00"
type input "40"
click at [269, 424] on input "1" at bounding box center [269, 419] width 25 height 19
type input "4"
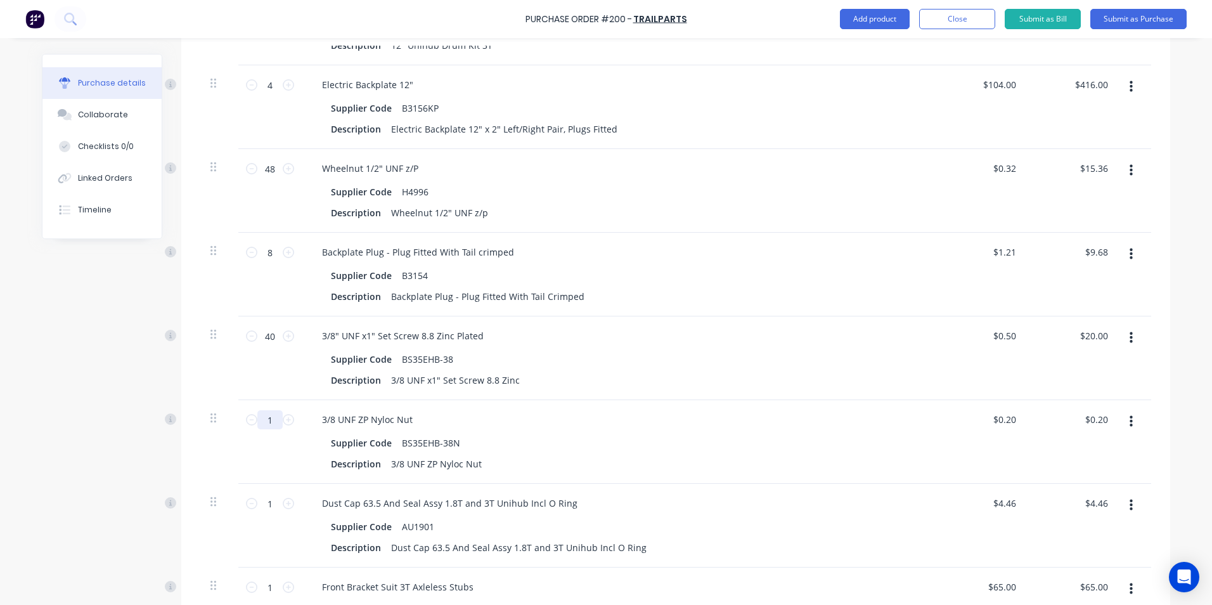
type input "$0.80"
type input "40"
type input "$8.00"
type input "40"
click at [266, 505] on input "1" at bounding box center [269, 503] width 25 height 19
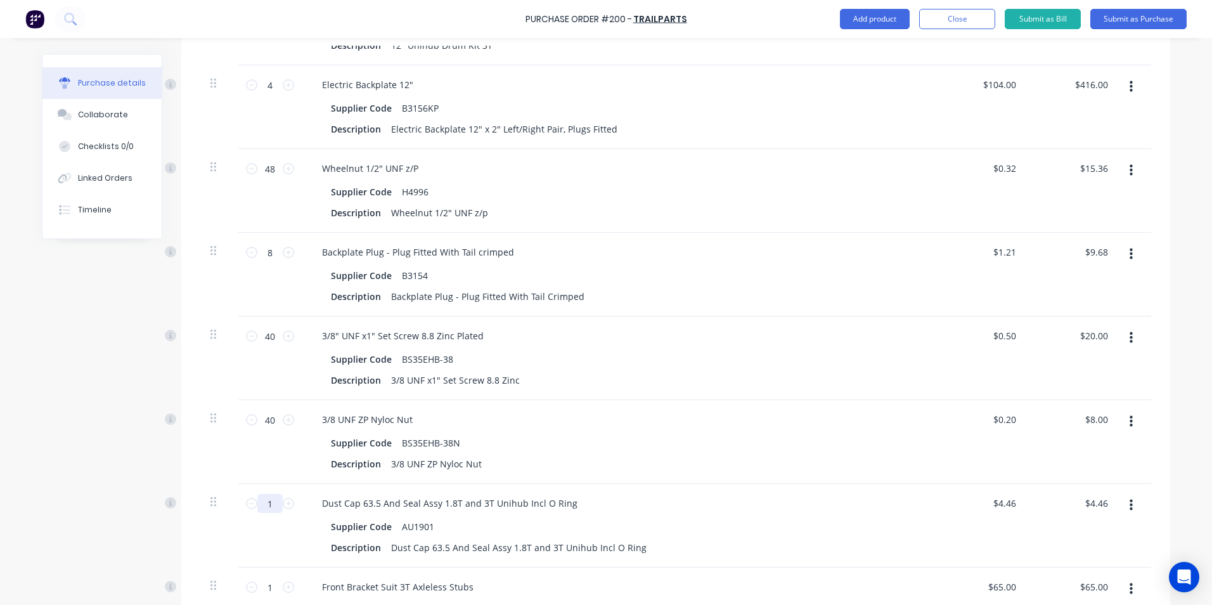
type input "8"
type input "$35.68"
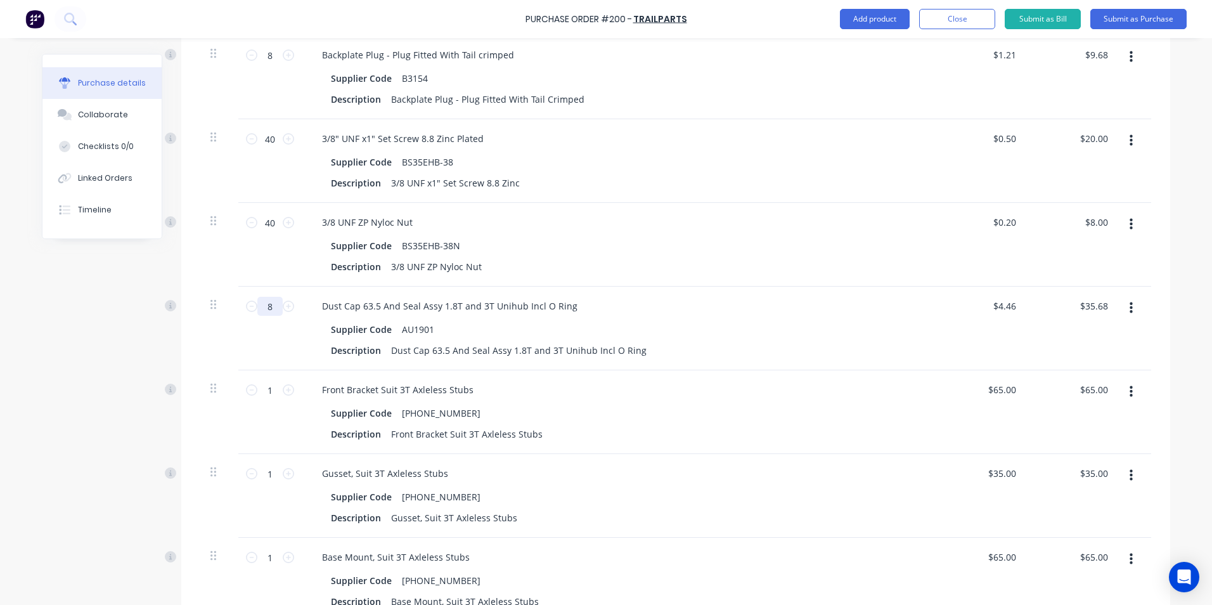
scroll to position [761, 0]
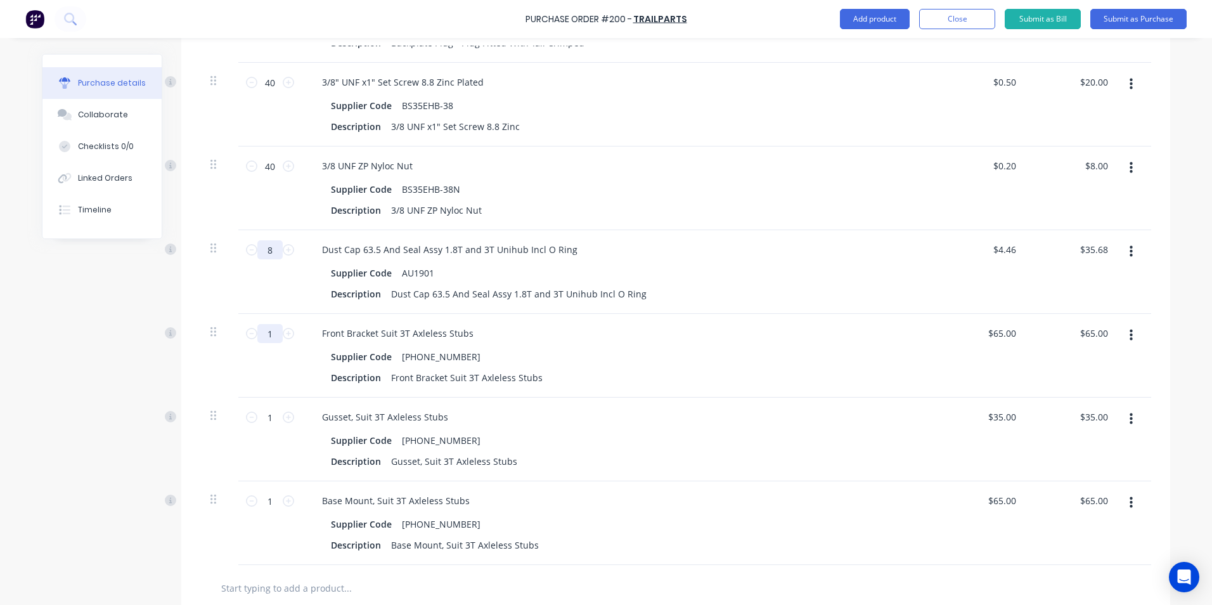
type input "8"
click at [269, 332] on input "1" at bounding box center [269, 333] width 25 height 19
type input "8"
type input "$520.00"
type input "8"
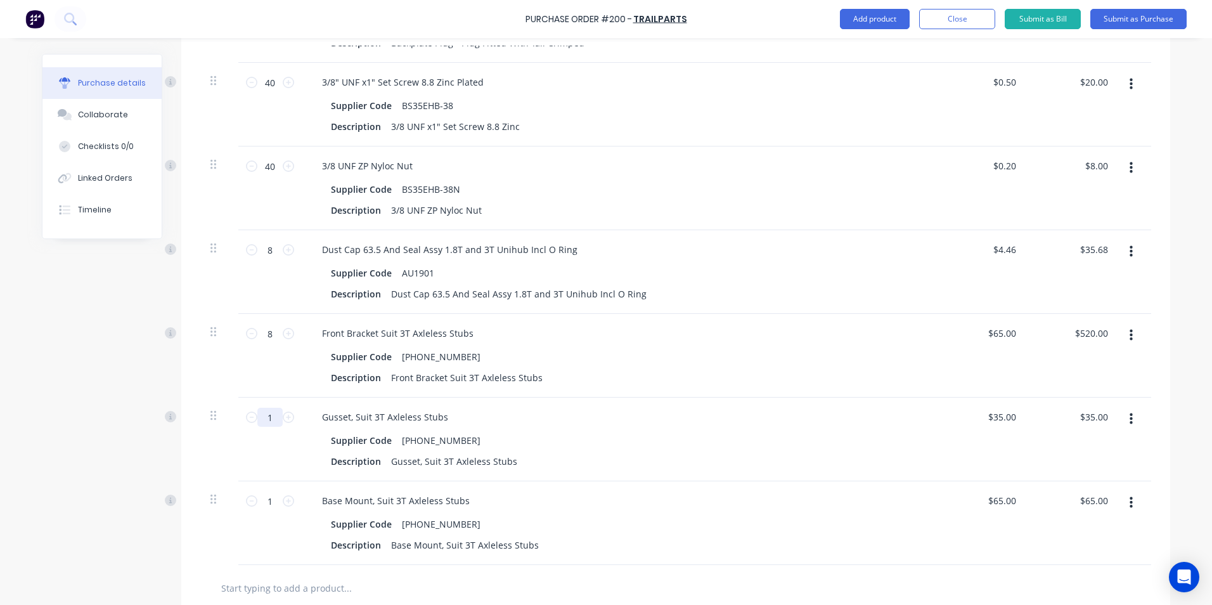
click at [262, 417] on input "1" at bounding box center [269, 417] width 25 height 19
type input "16"
type input "$560.00"
type input "16"
click at [269, 510] on input "1" at bounding box center [269, 500] width 25 height 19
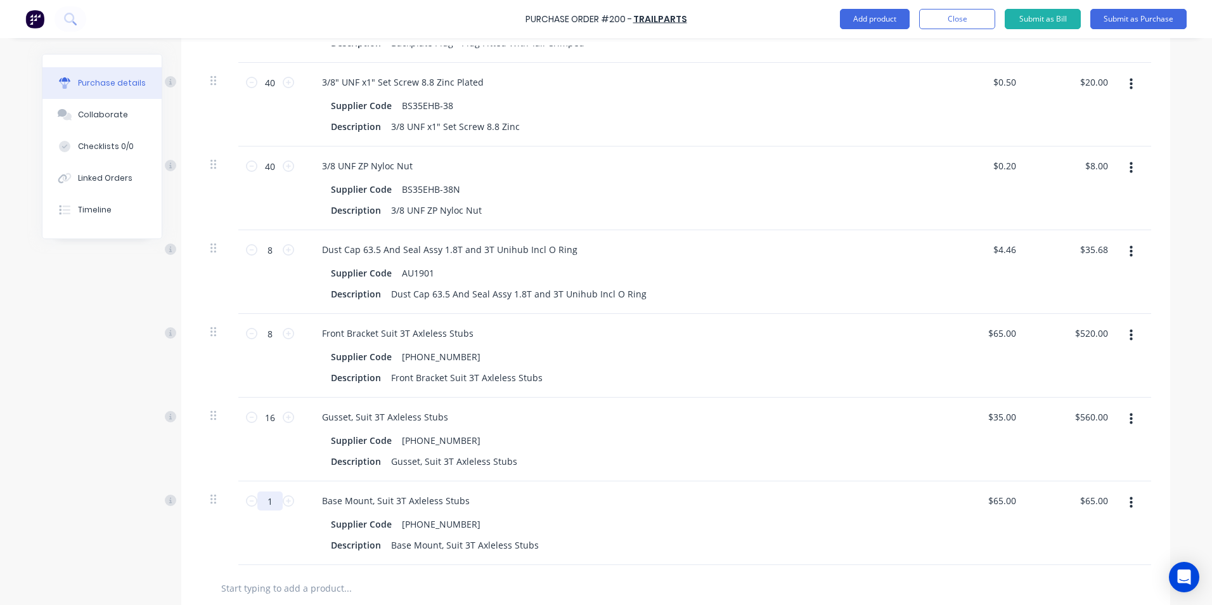
type input "8"
type input "$520.00"
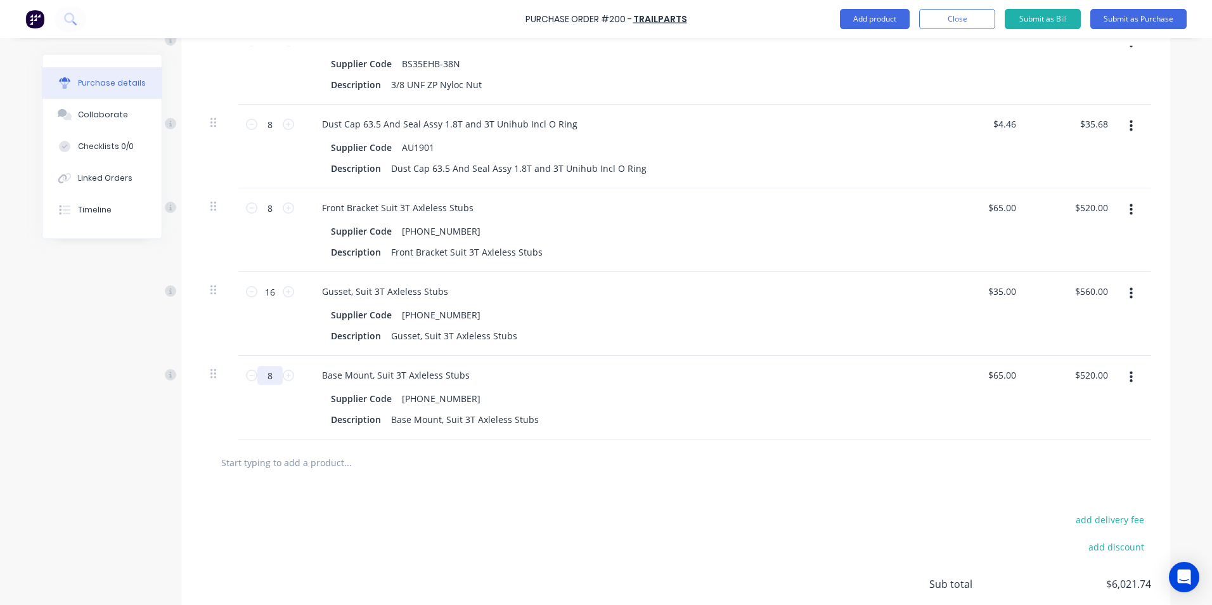
scroll to position [888, 0]
type input "8"
click at [730, 501] on div "add delivery fee add discount Sub total $6,021.74 Tax $602.18 Total $6,623.92" at bounding box center [675, 588] width 989 height 209
click at [284, 474] on input "text" at bounding box center [348, 460] width 254 height 25
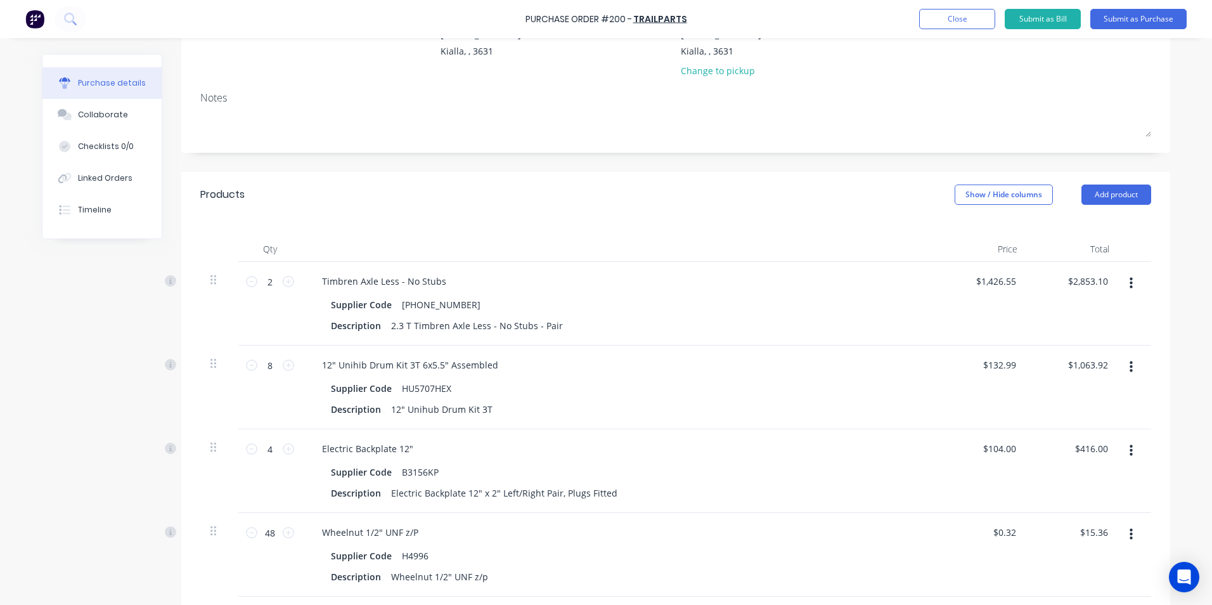
scroll to position [127, 0]
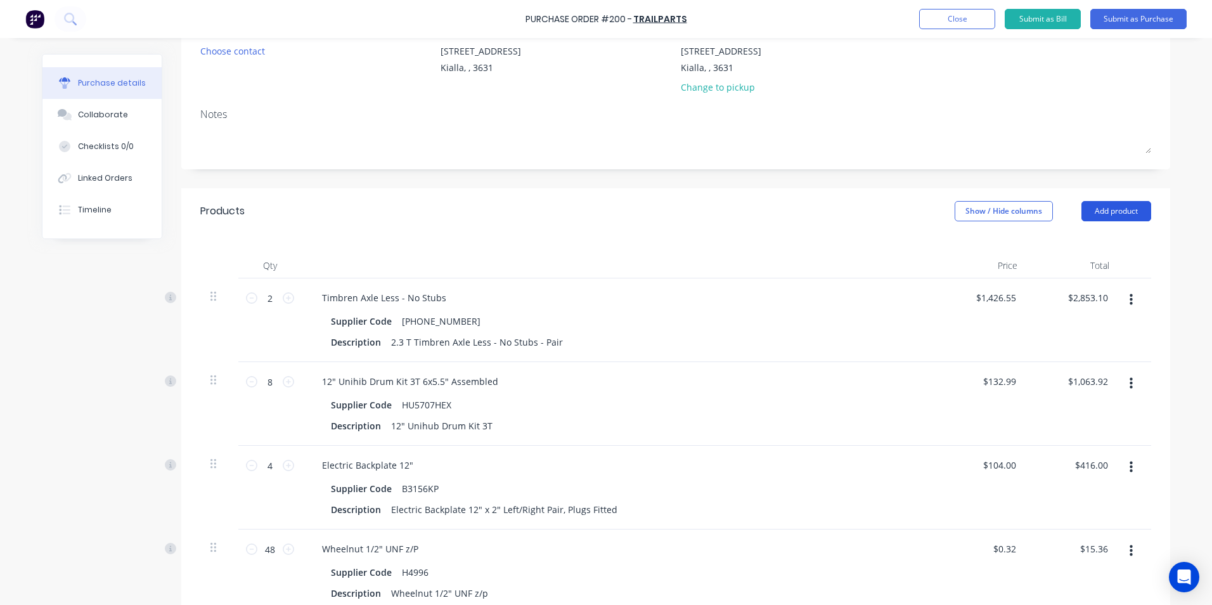
click at [1125, 212] on button "Add product" at bounding box center [1117, 211] width 70 height 20
click at [1089, 245] on div "Product catalogue" at bounding box center [1091, 244] width 98 height 18
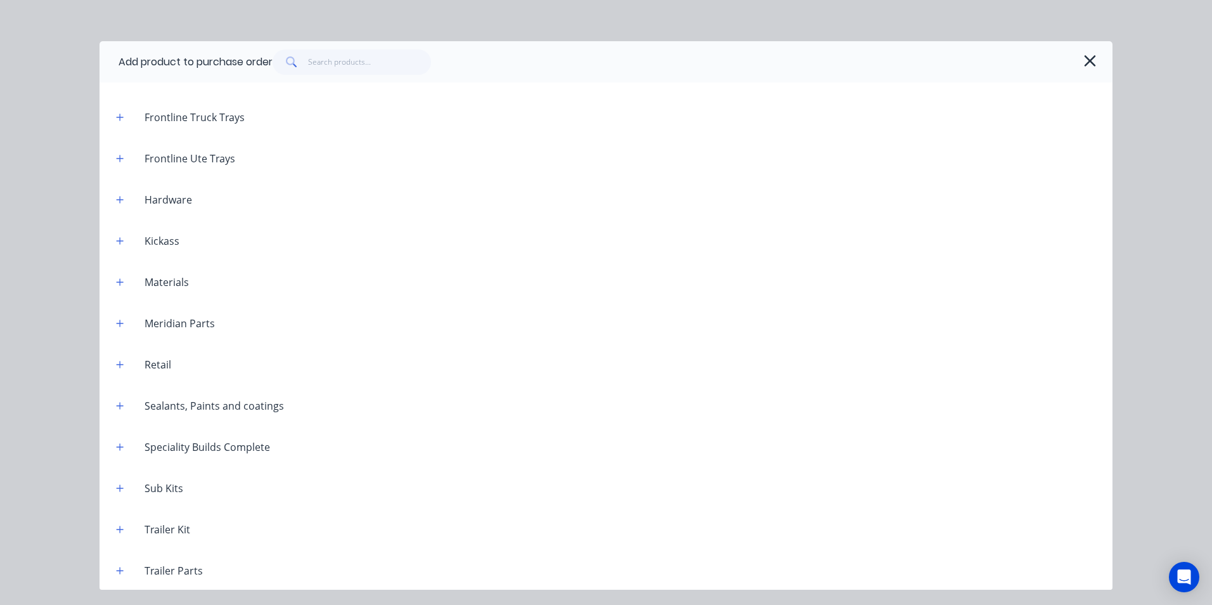
scroll to position [1202, 0]
click at [119, 529] on icon "button" at bounding box center [120, 528] width 8 height 9
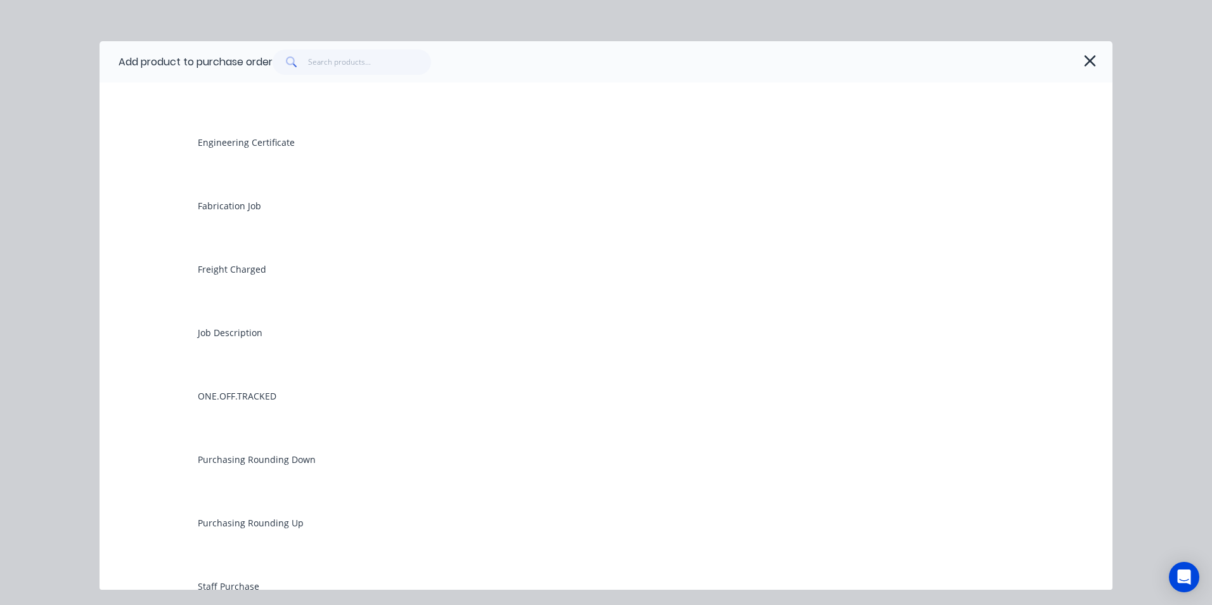
scroll to position [1709, 0]
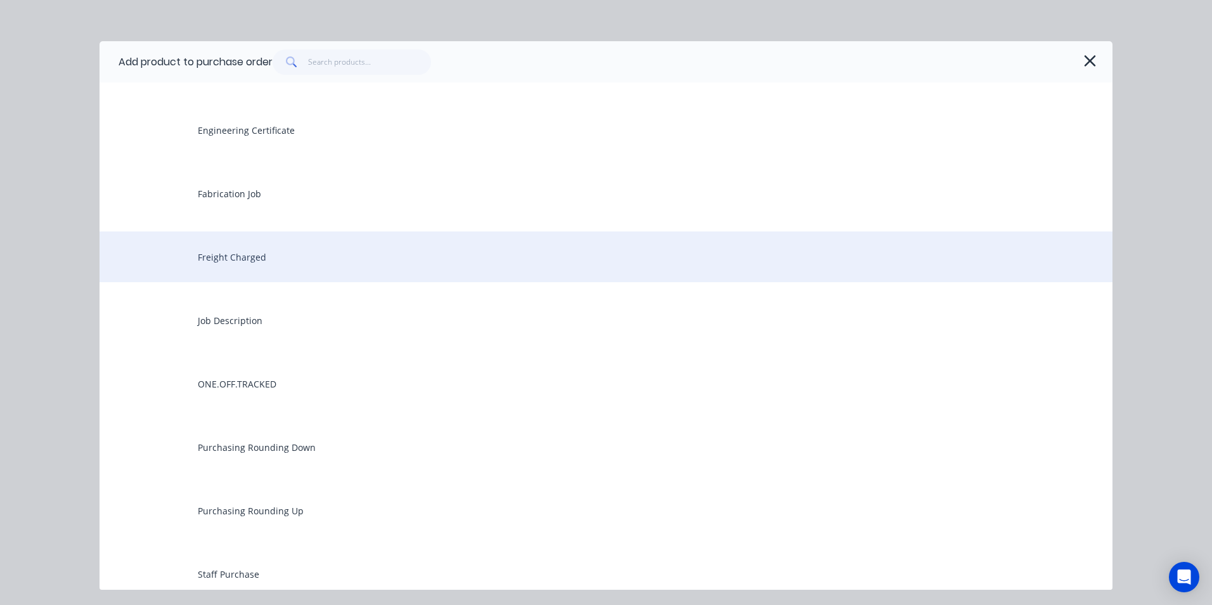
click at [263, 259] on div "Freight Charged" at bounding box center [606, 256] width 1013 height 51
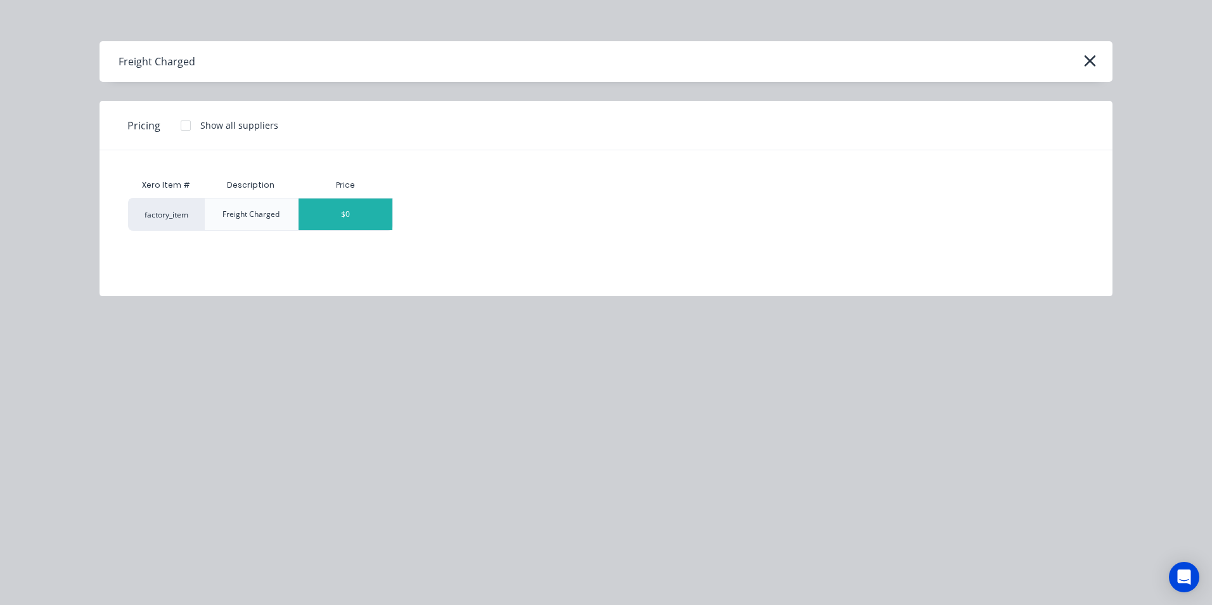
click at [368, 219] on div "$0" at bounding box center [346, 214] width 94 height 32
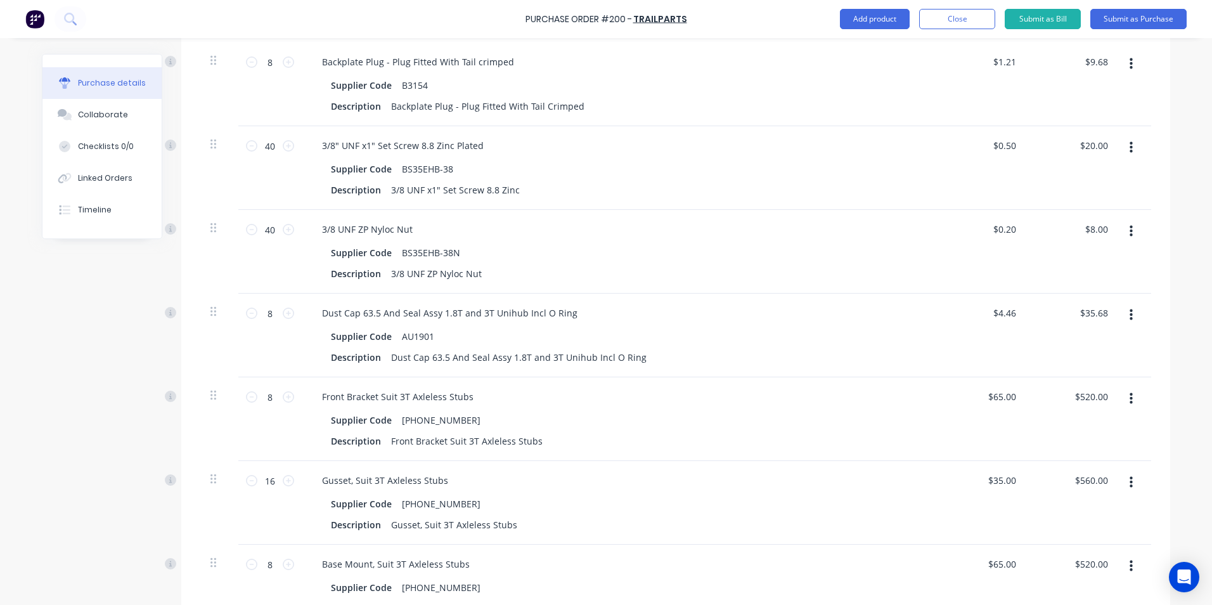
scroll to position [1065, 0]
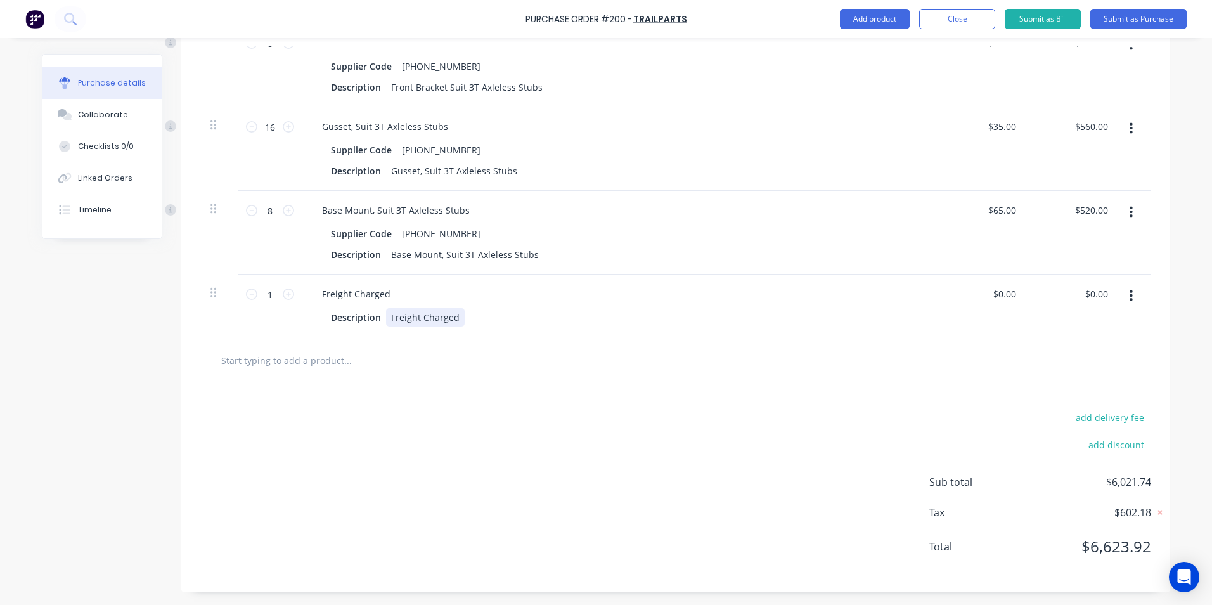
click at [455, 317] on div "Freight Charged" at bounding box center [425, 317] width 79 height 18
drag, startPoint x: 1012, startPoint y: 295, endPoint x: 990, endPoint y: 320, distance: 32.8
click at [995, 302] on div "0.00 0.00" at bounding box center [1007, 294] width 24 height 18
type input "$175.00"
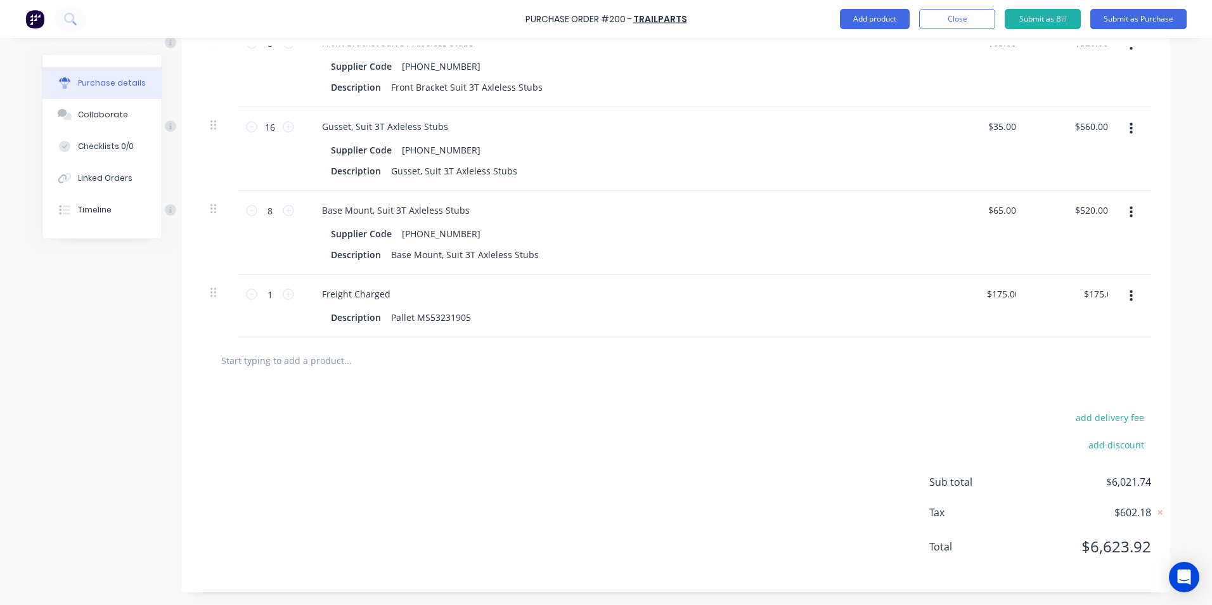
click at [945, 316] on div "$175.00 175.00" at bounding box center [982, 306] width 92 height 63
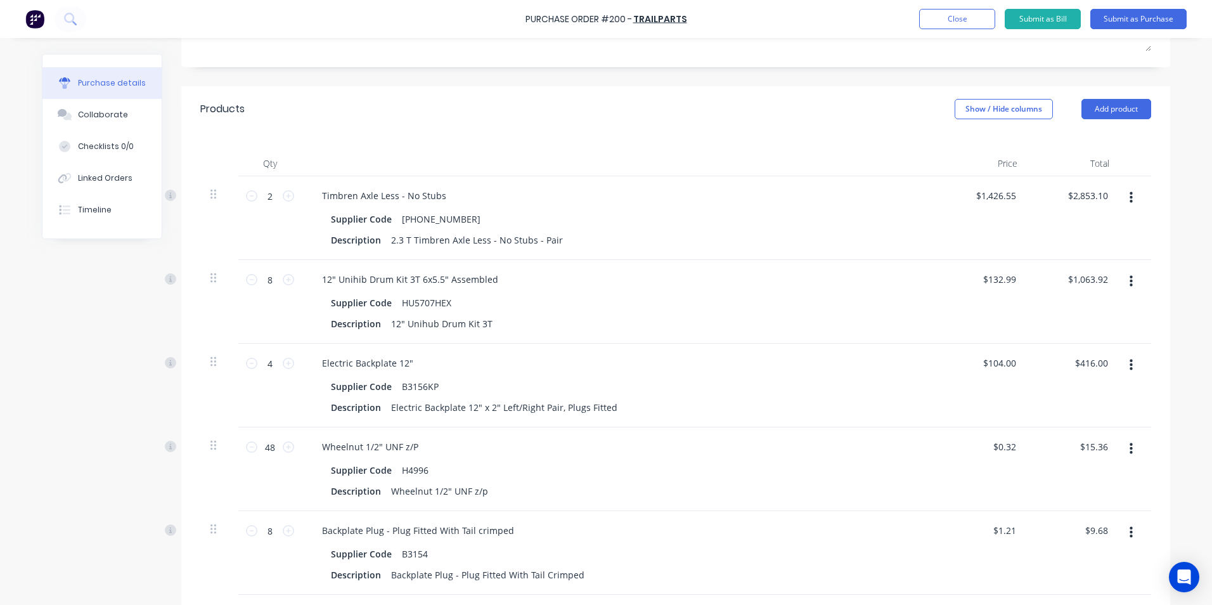
scroll to position [0, 0]
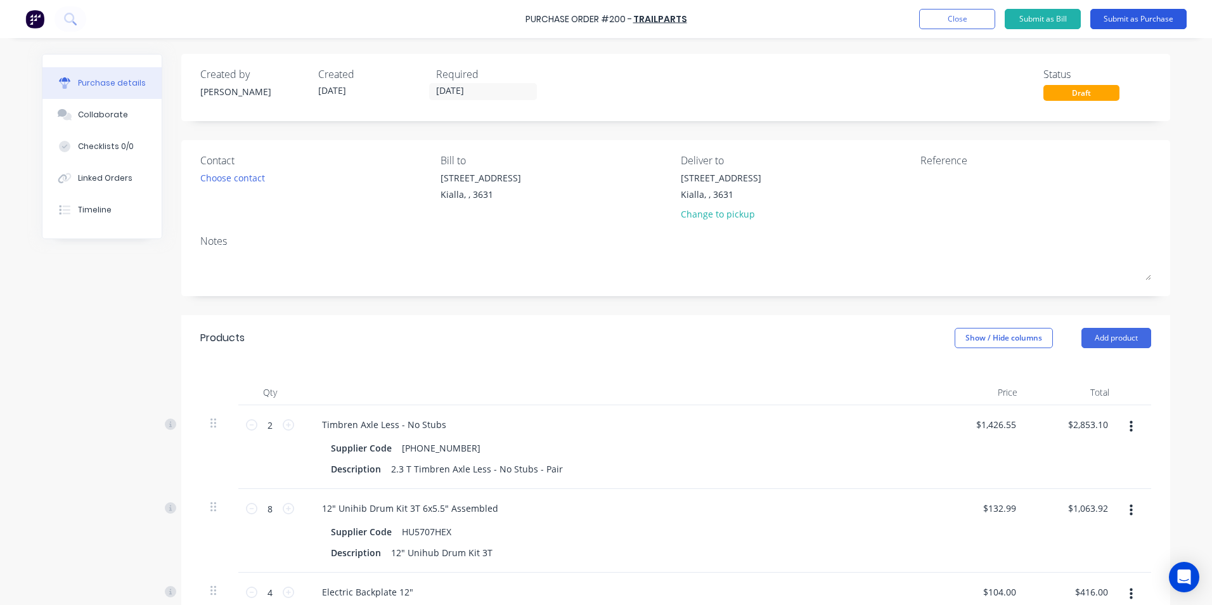
click at [1133, 19] on button "Submit as Purchase" at bounding box center [1139, 19] width 96 height 20
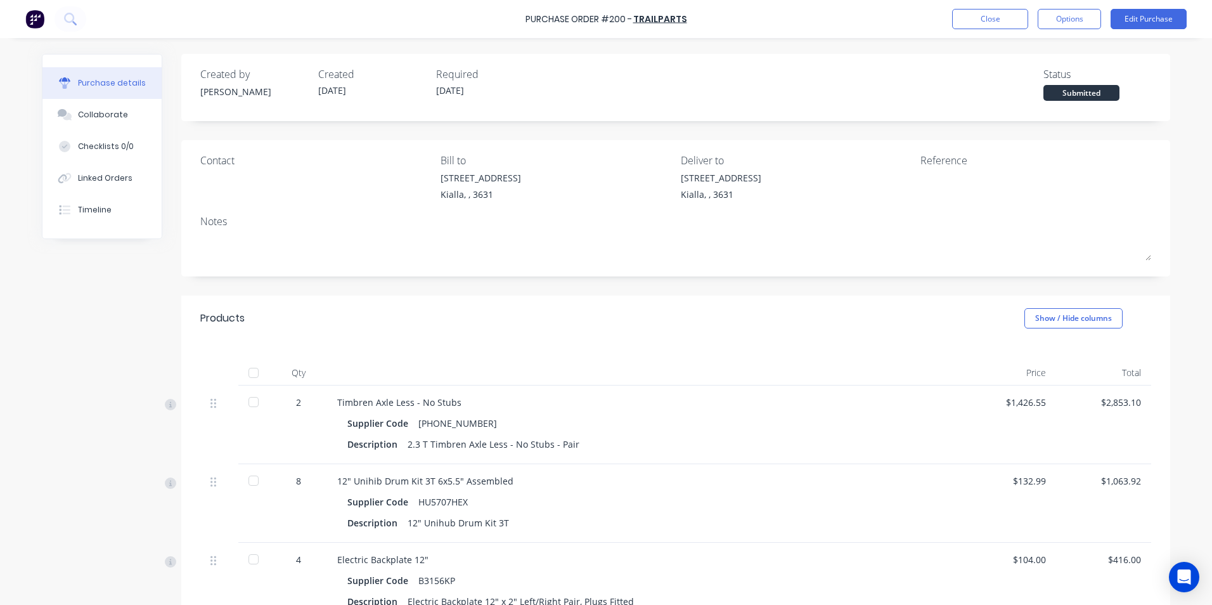
click at [251, 372] on div at bounding box center [253, 372] width 25 height 25
click at [1155, 20] on button "Edit Purchase" at bounding box center [1149, 19] width 76 height 20
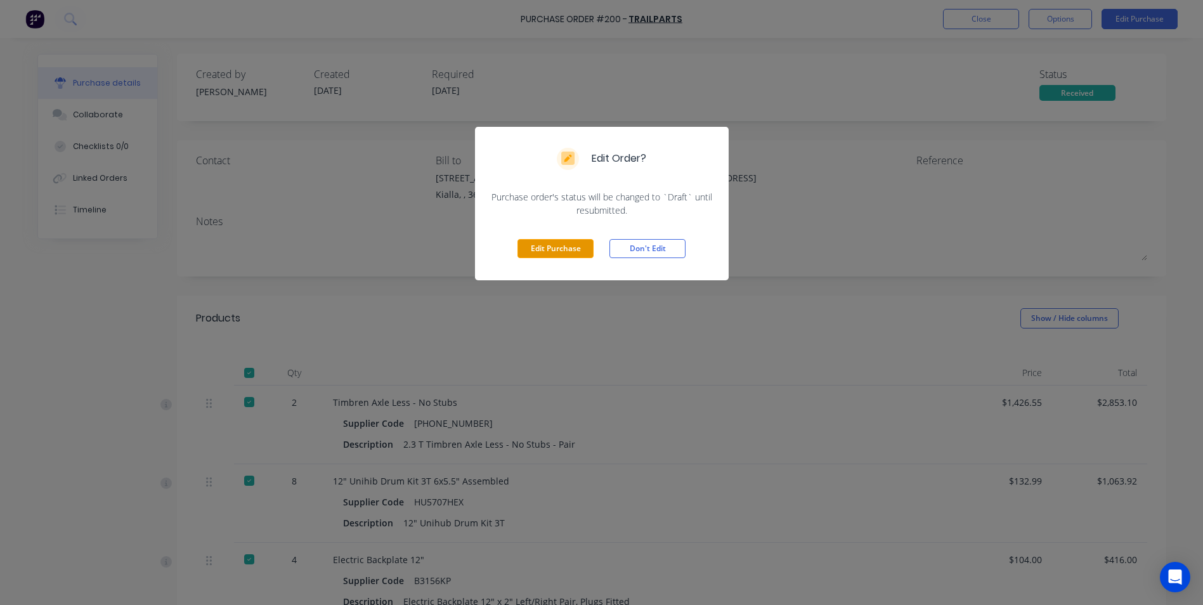
click at [564, 249] on button "Edit Purchase" at bounding box center [555, 248] width 76 height 19
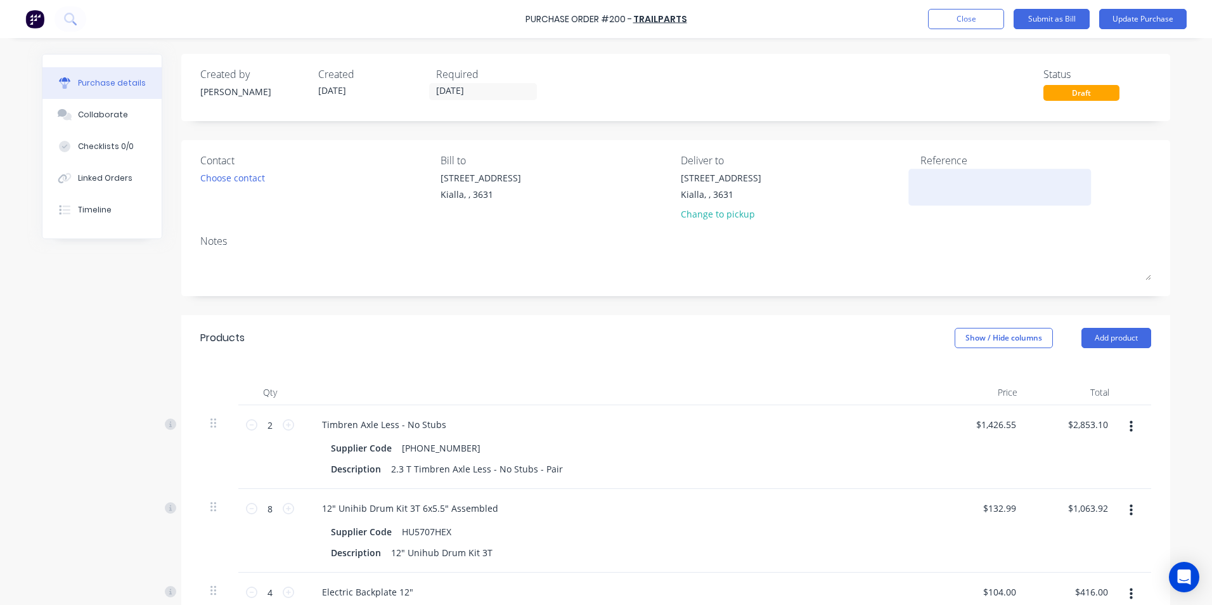
click at [921, 176] on div at bounding box center [1000, 187] width 159 height 32
click at [921, 178] on textarea at bounding box center [1000, 185] width 159 height 29
type textarea "26747"
drag, startPoint x: 1012, startPoint y: 423, endPoint x: 977, endPoint y: 430, distance: 35.6
click at [980, 430] on input "1426.55" at bounding box center [999, 424] width 39 height 18
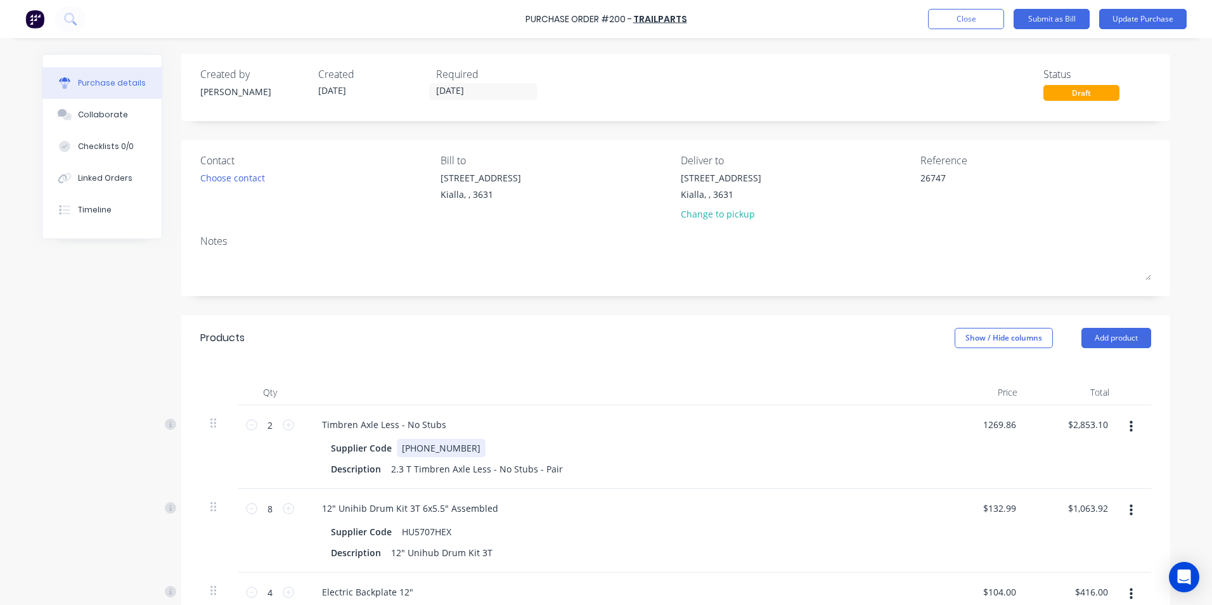
type input "$1,269.86"
type input "$2,539.72"
click at [918, 445] on div "Supplier Code [PHONE_NUMBER] Description 2.3 T Timbren Axle Less - No Stubs - P…" at bounding box center [619, 458] width 614 height 39
drag, startPoint x: 1013, startPoint y: 507, endPoint x: 974, endPoint y: 509, distance: 39.4
click at [974, 509] on div "132.99 132.99" at bounding box center [982, 531] width 92 height 84
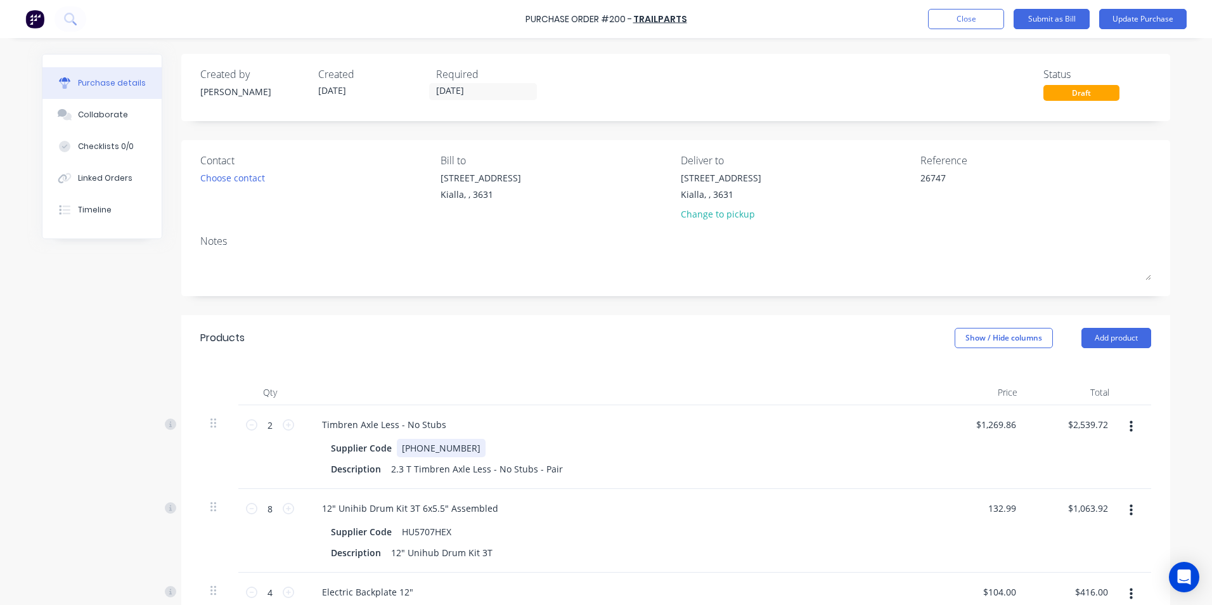
type input "$132.99"
click at [905, 449] on div "Supplier Code [PHONE_NUMBER] Description 2.3 T Timbren Axle Less - No Stubs - P…" at bounding box center [619, 458] width 614 height 39
click at [469, 91] on input "[DATE]" at bounding box center [483, 92] width 107 height 16
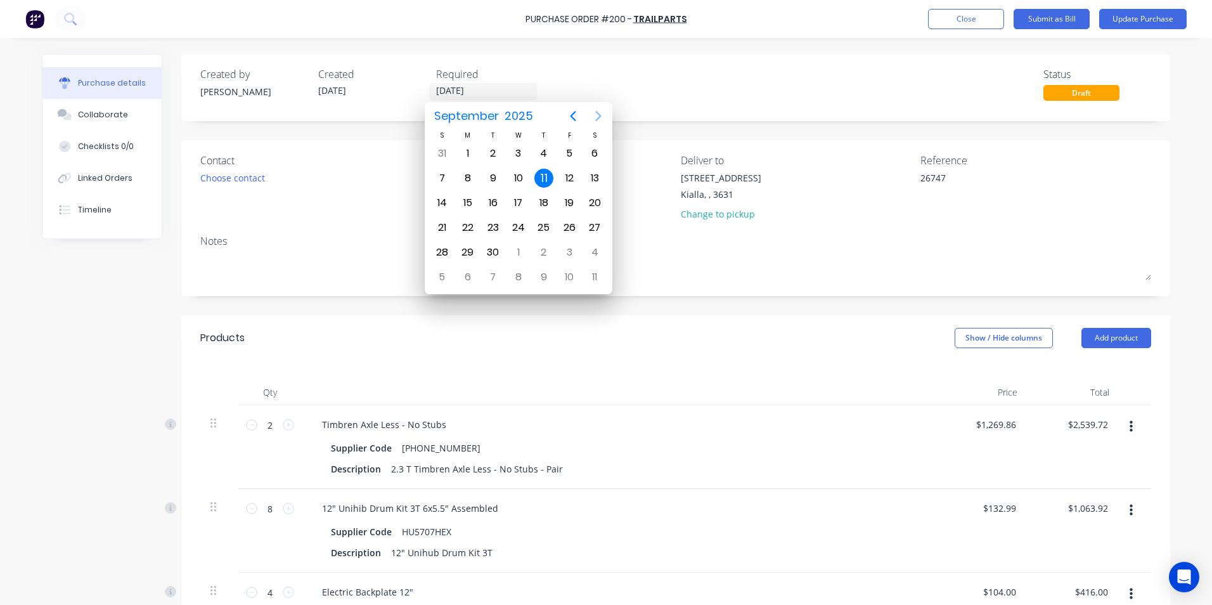
click at [596, 115] on icon "Next page" at bounding box center [598, 115] width 15 height 15
click at [592, 231] on div "25" at bounding box center [594, 227] width 19 height 19
type input "[DATE]"
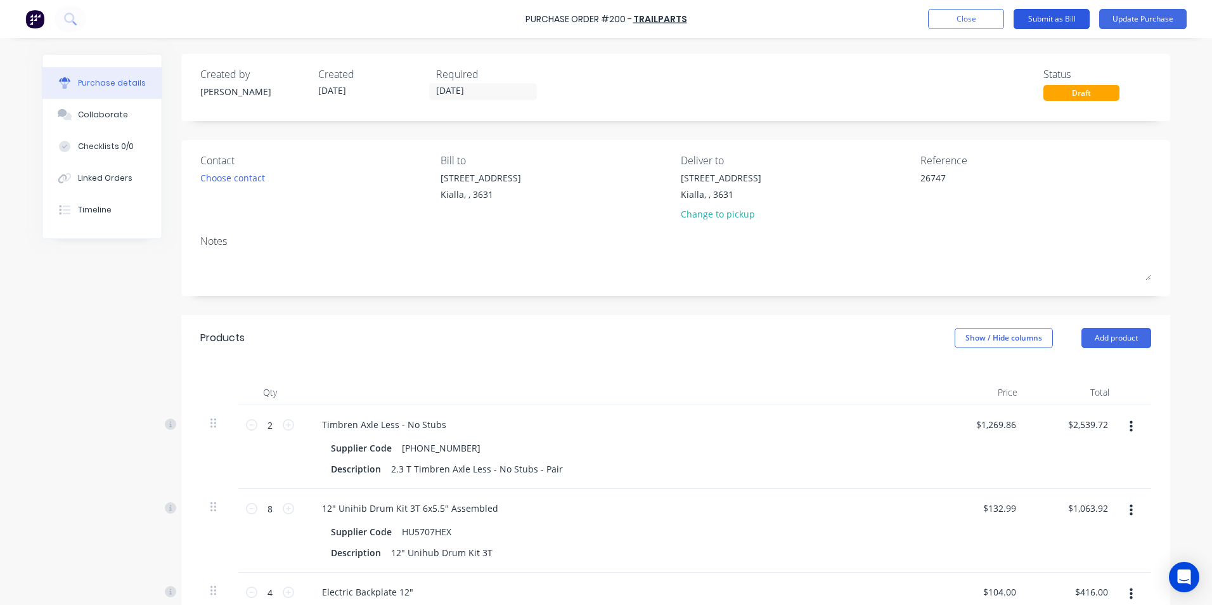
click at [1044, 19] on button "Submit as Bill" at bounding box center [1052, 19] width 76 height 20
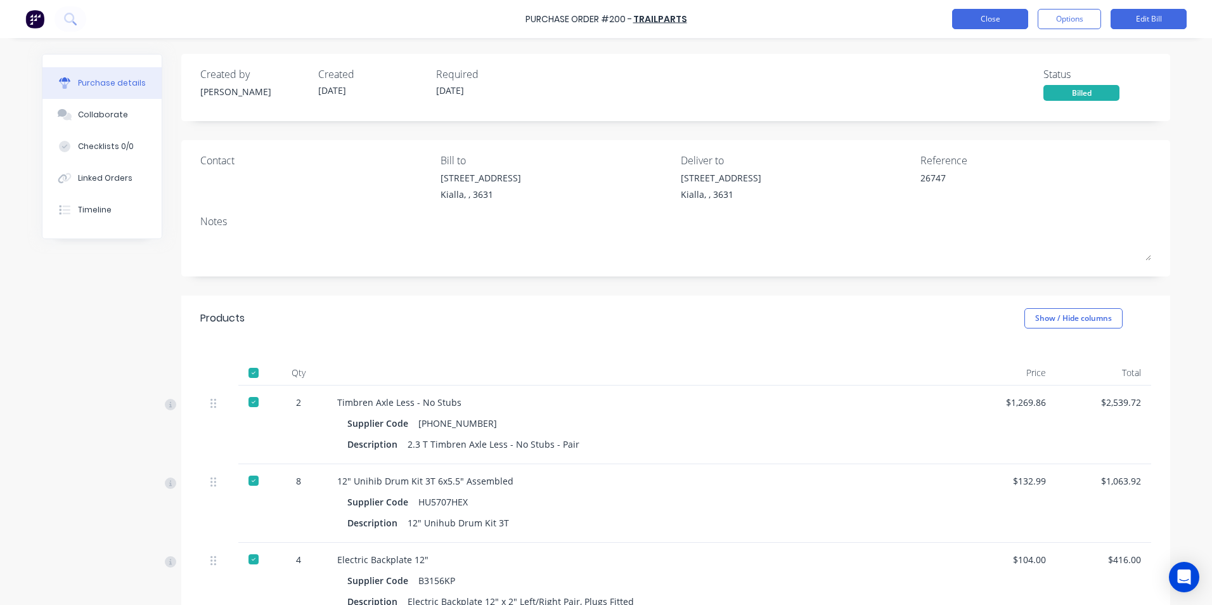
click at [992, 15] on button "Close" at bounding box center [990, 19] width 76 height 20
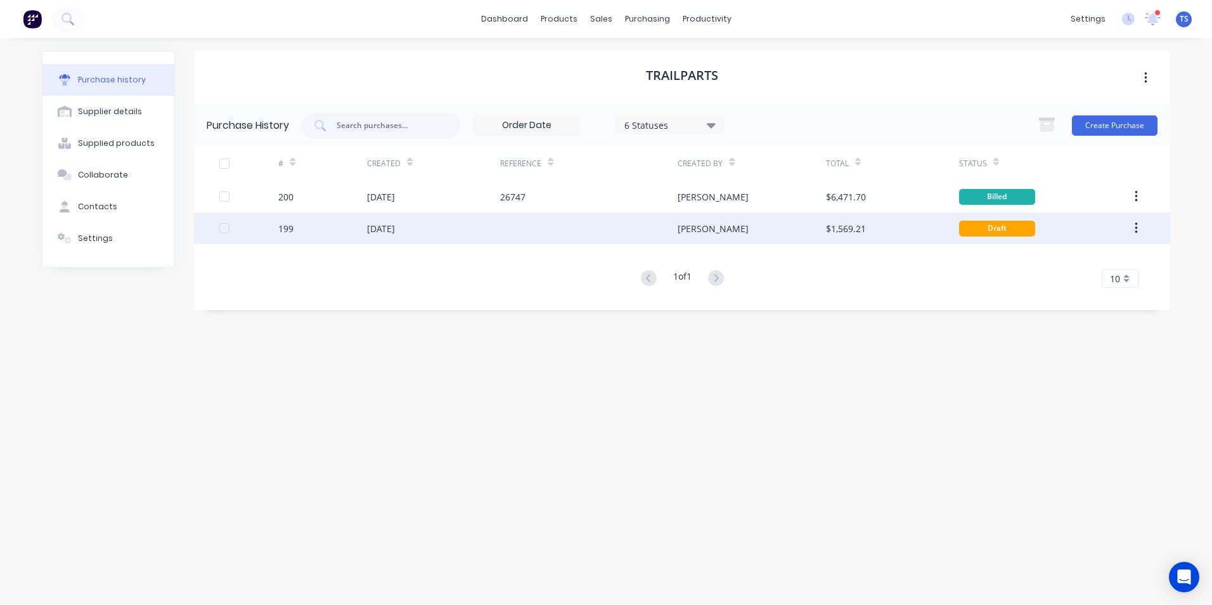
click at [286, 231] on div "199" at bounding box center [285, 228] width 15 height 13
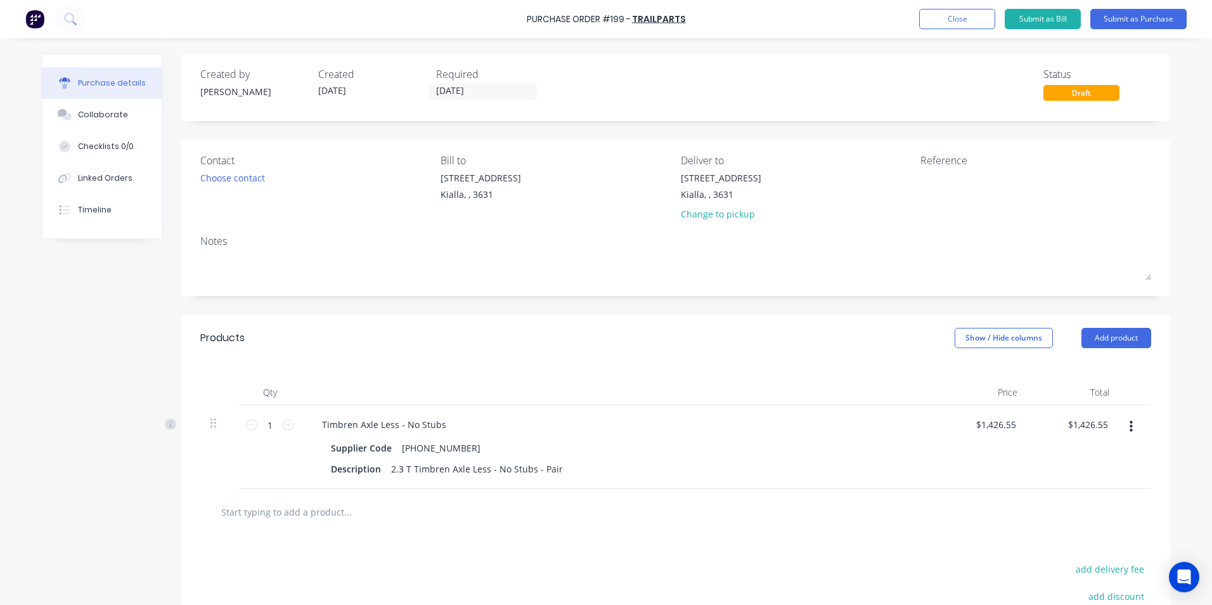
click at [1130, 428] on icon "button" at bounding box center [1131, 427] width 3 height 14
click at [1081, 533] on button "Delete" at bounding box center [1093, 536] width 108 height 25
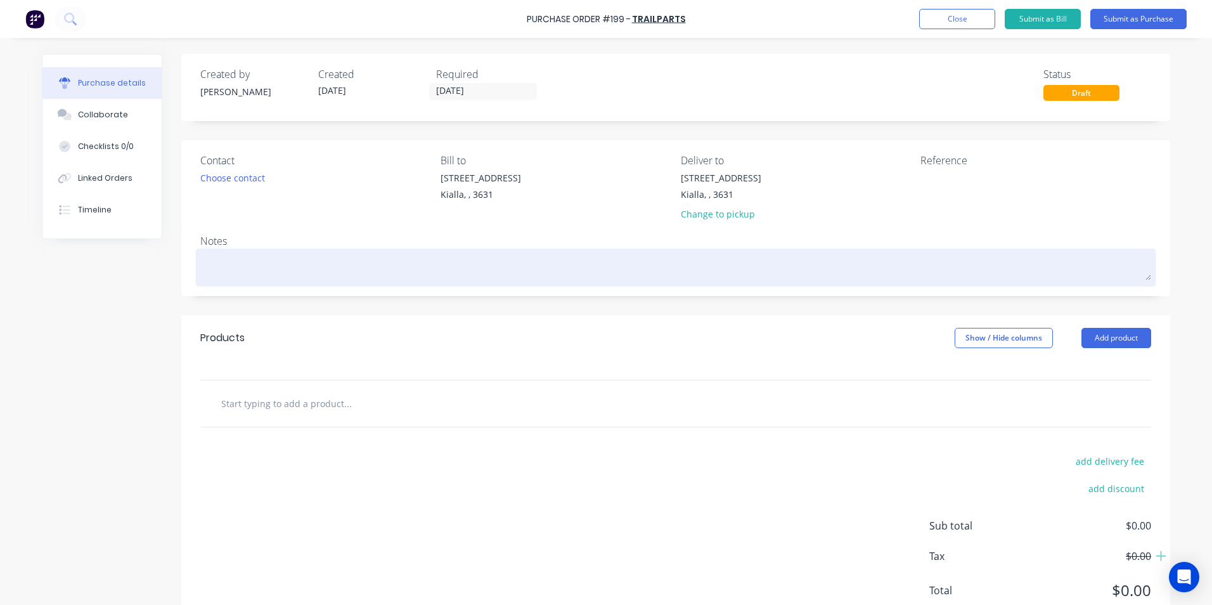
click at [868, 260] on textarea at bounding box center [675, 266] width 951 height 29
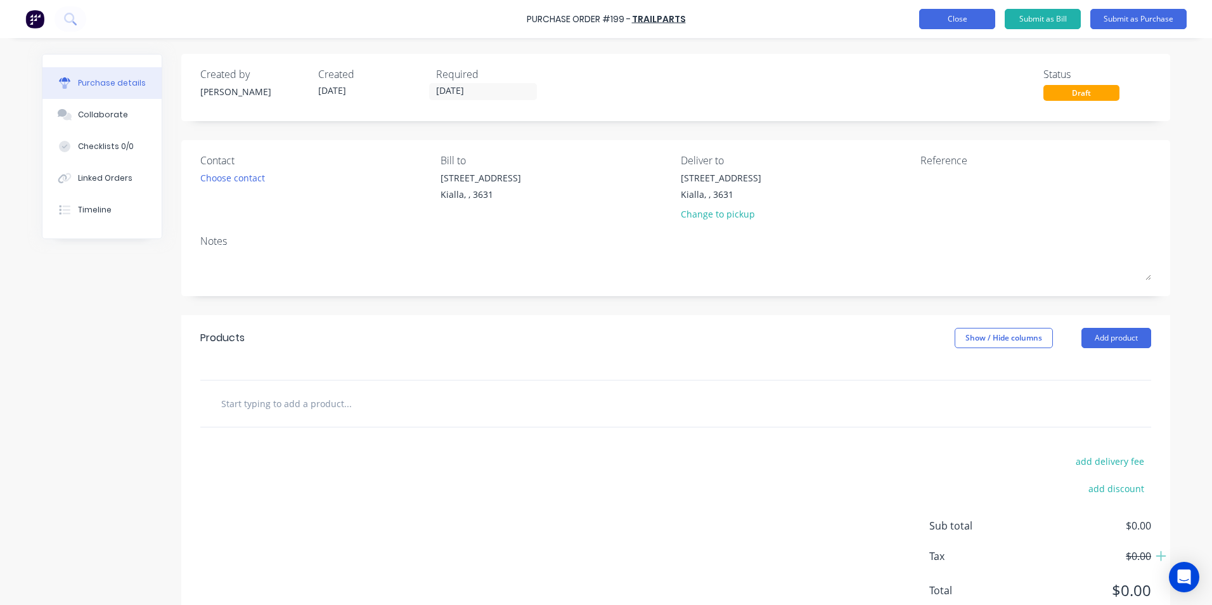
click at [966, 23] on button "Close" at bounding box center [957, 19] width 76 height 20
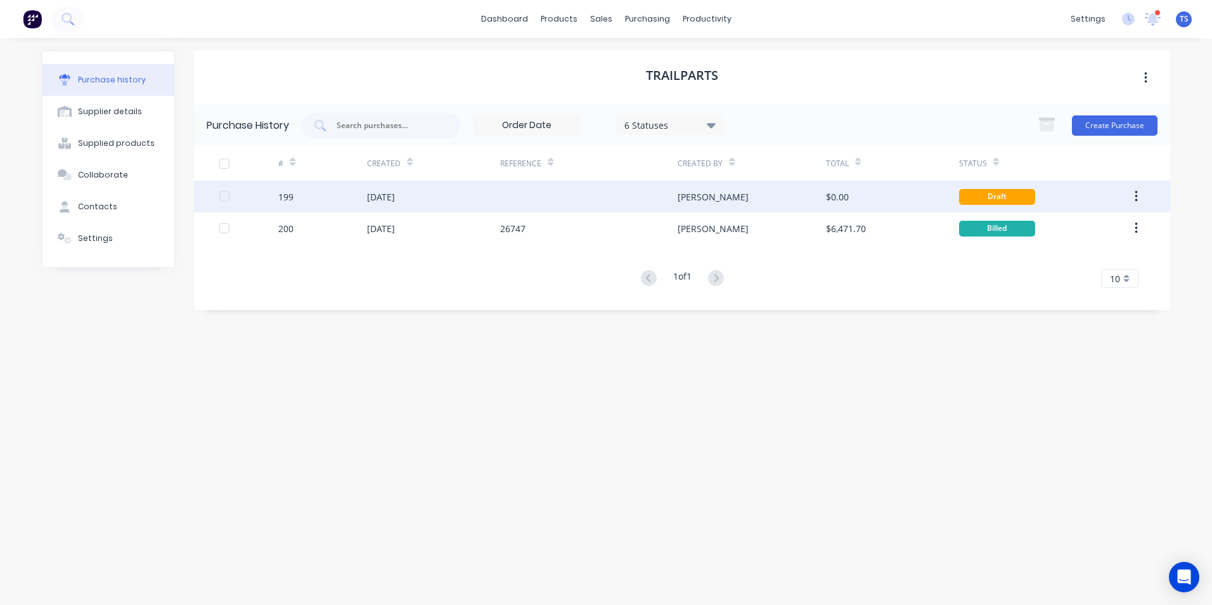
click at [1139, 195] on button "button" at bounding box center [1137, 196] width 30 height 23
click at [1058, 230] on div "Archive" at bounding box center [1091, 230] width 98 height 18
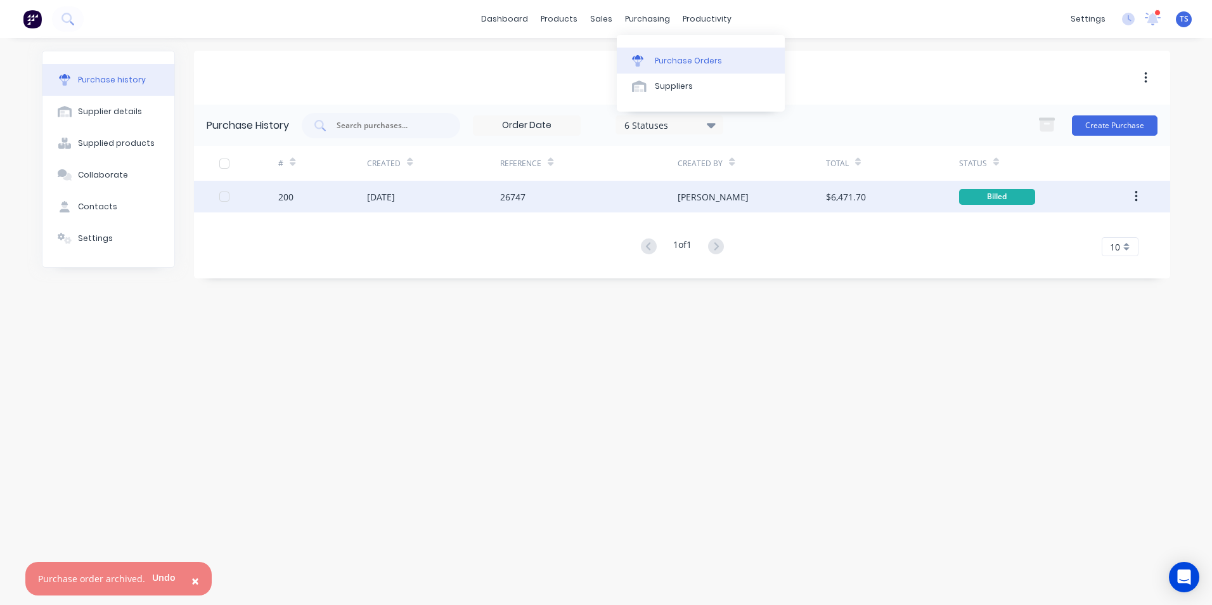
click at [684, 59] on div "Purchase Orders" at bounding box center [688, 60] width 67 height 11
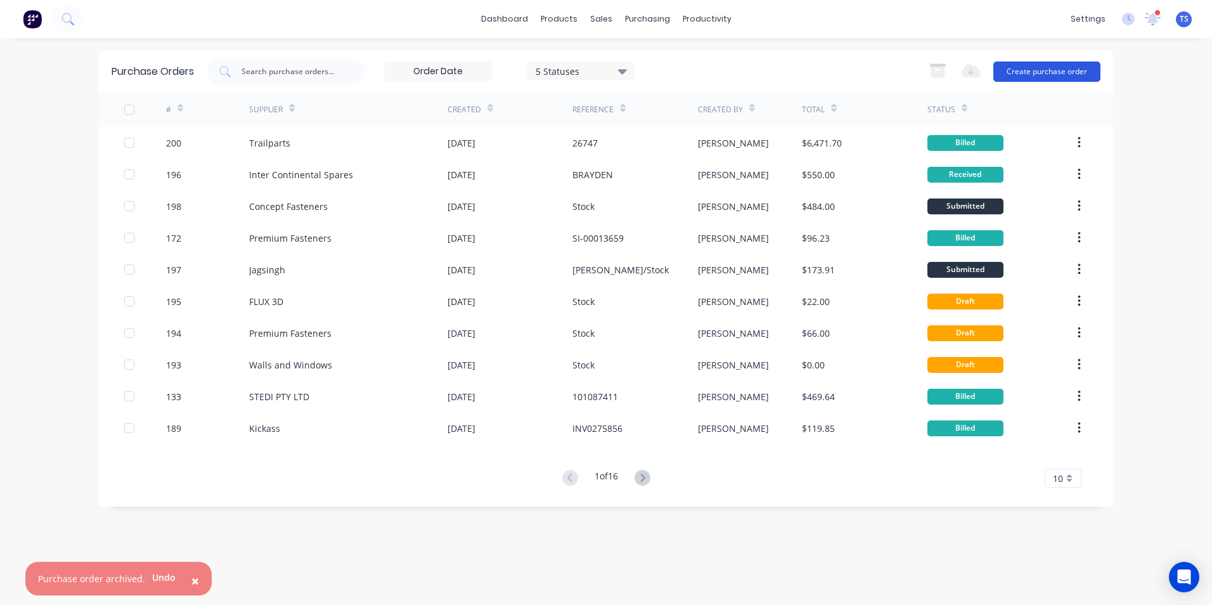
click at [1082, 72] on button "Create purchase order" at bounding box center [1047, 72] width 107 height 20
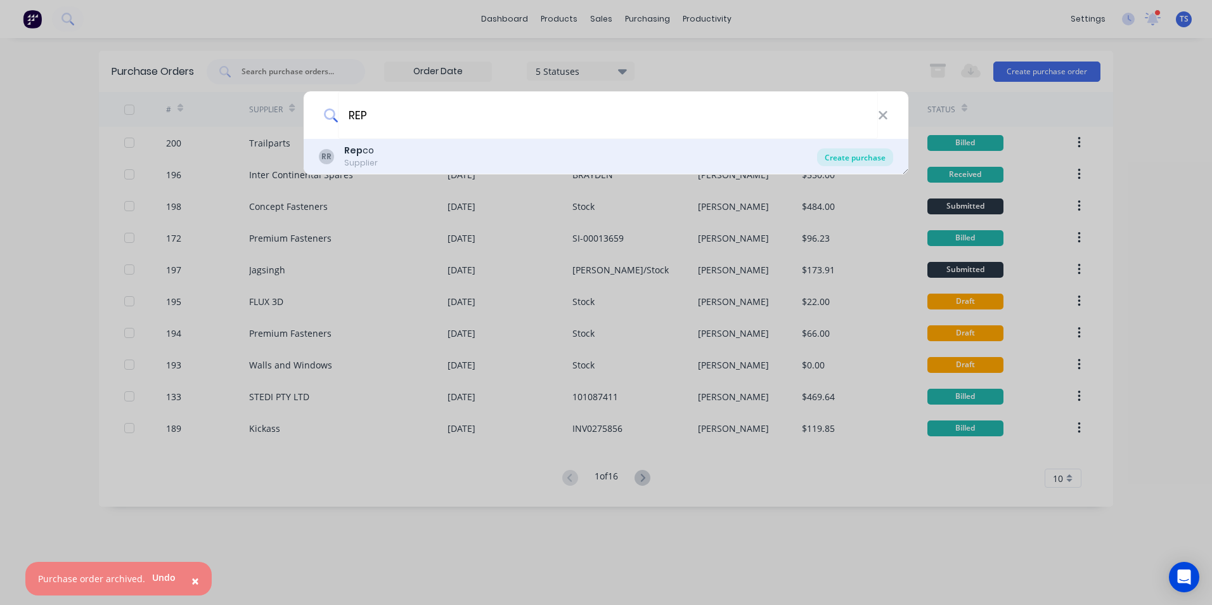
type input "REP"
click at [857, 159] on div "Create purchase" at bounding box center [855, 157] width 76 height 18
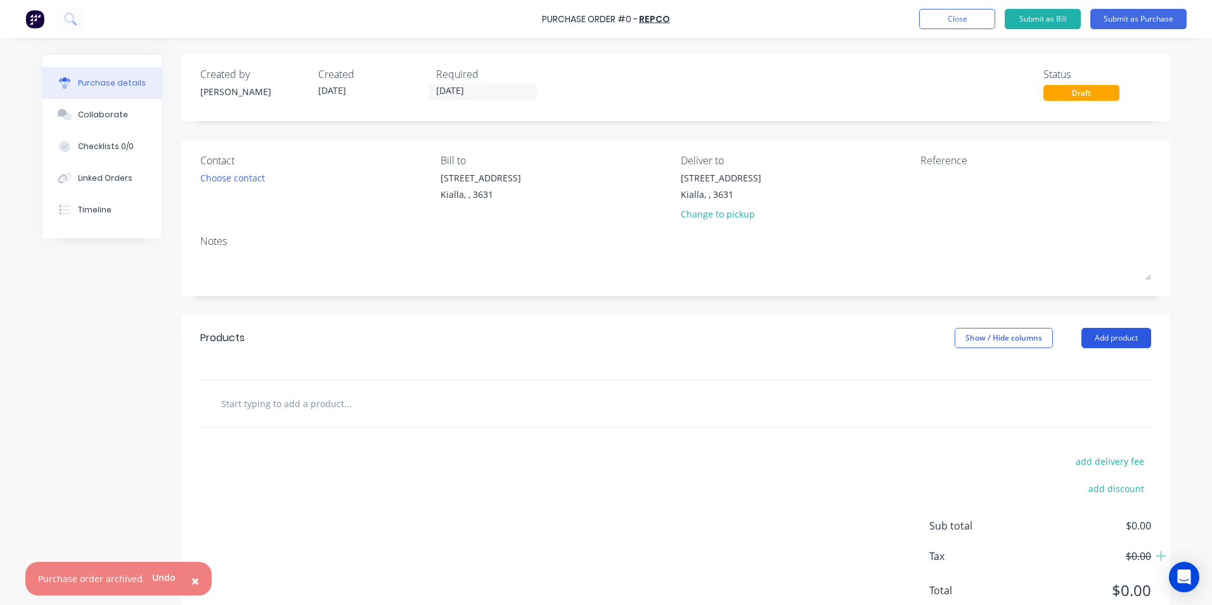
click at [1112, 333] on button "Add product" at bounding box center [1117, 338] width 70 height 20
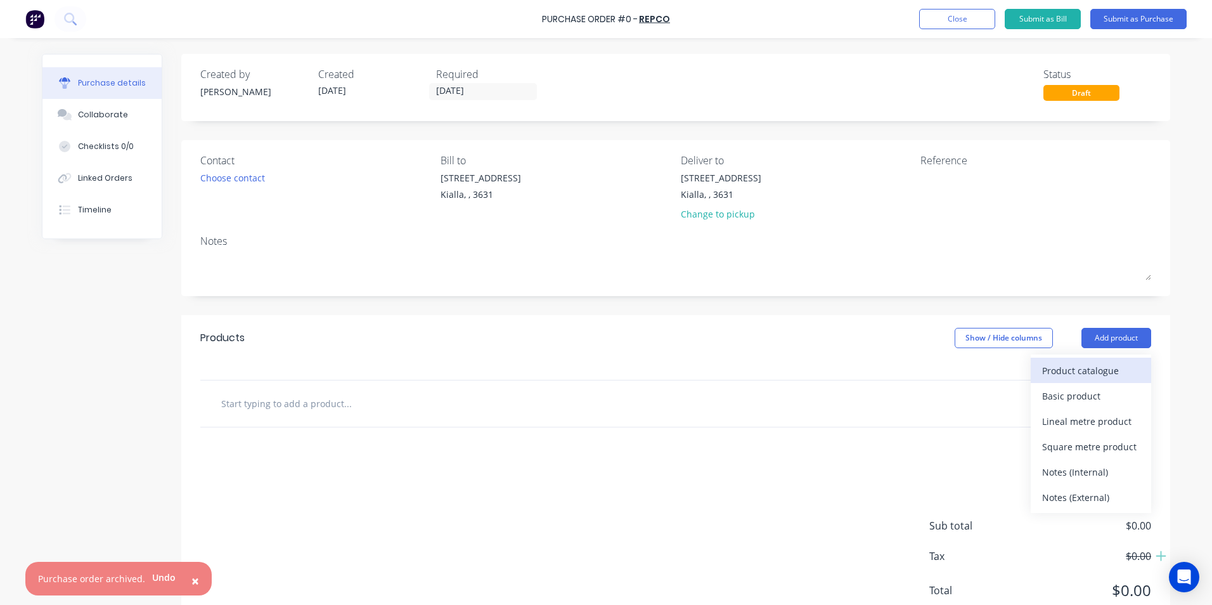
click at [1089, 372] on div "Product catalogue" at bounding box center [1091, 370] width 98 height 18
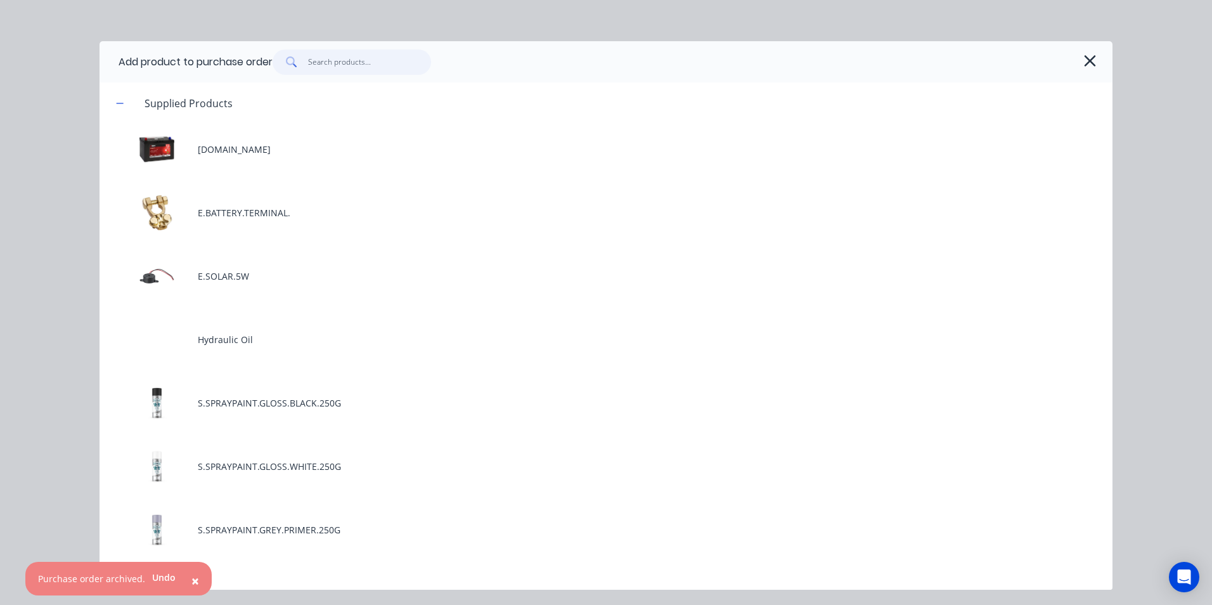
click at [341, 63] on input "text" at bounding box center [370, 61] width 124 height 25
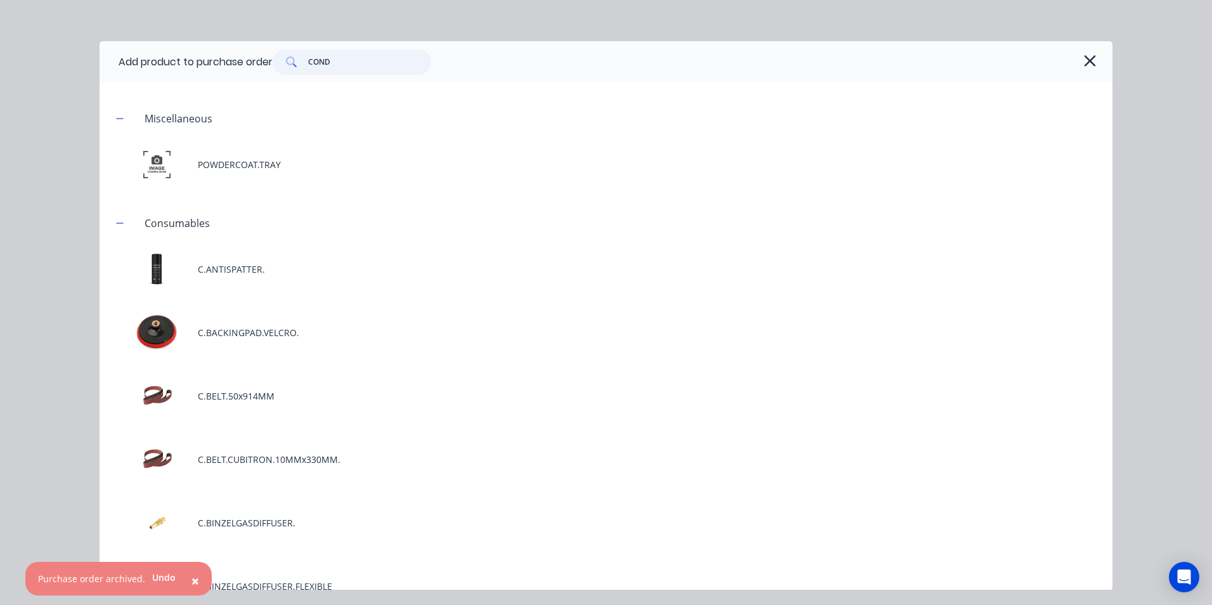
scroll to position [444, 0]
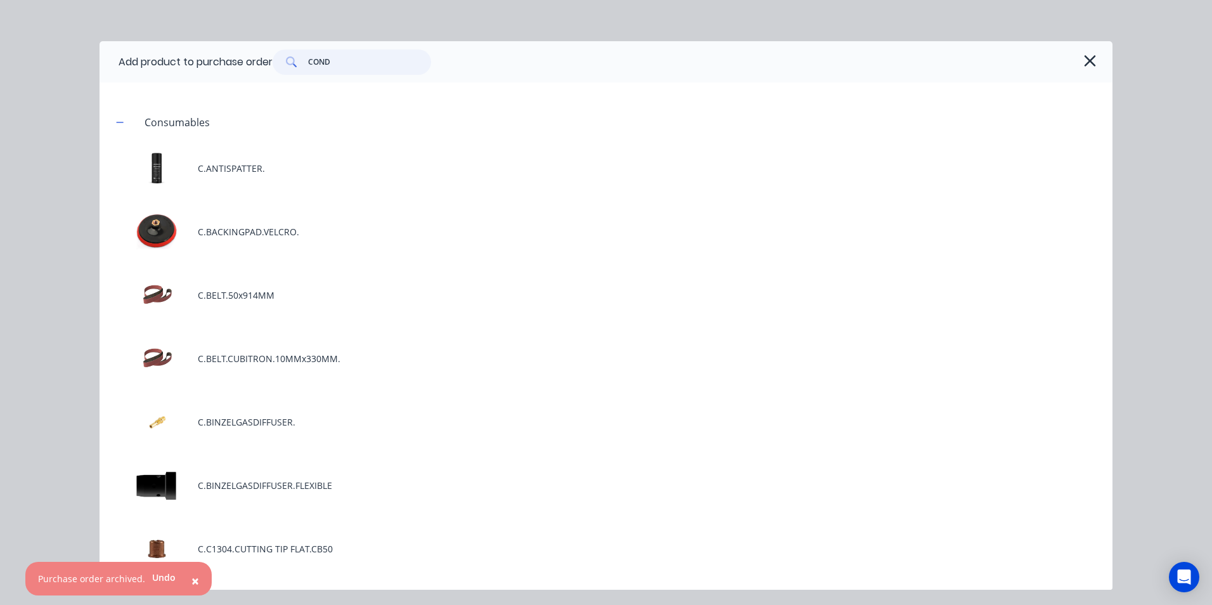
type input "COND"
click at [191, 581] on span "×" at bounding box center [195, 581] width 8 height 18
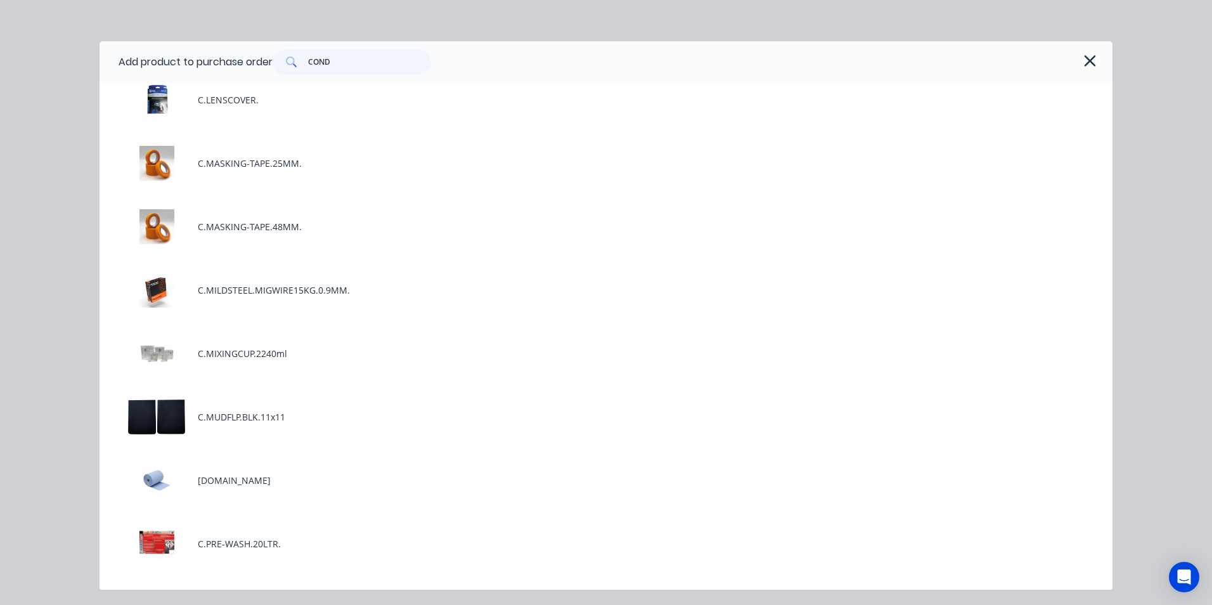
scroll to position [1966, 0]
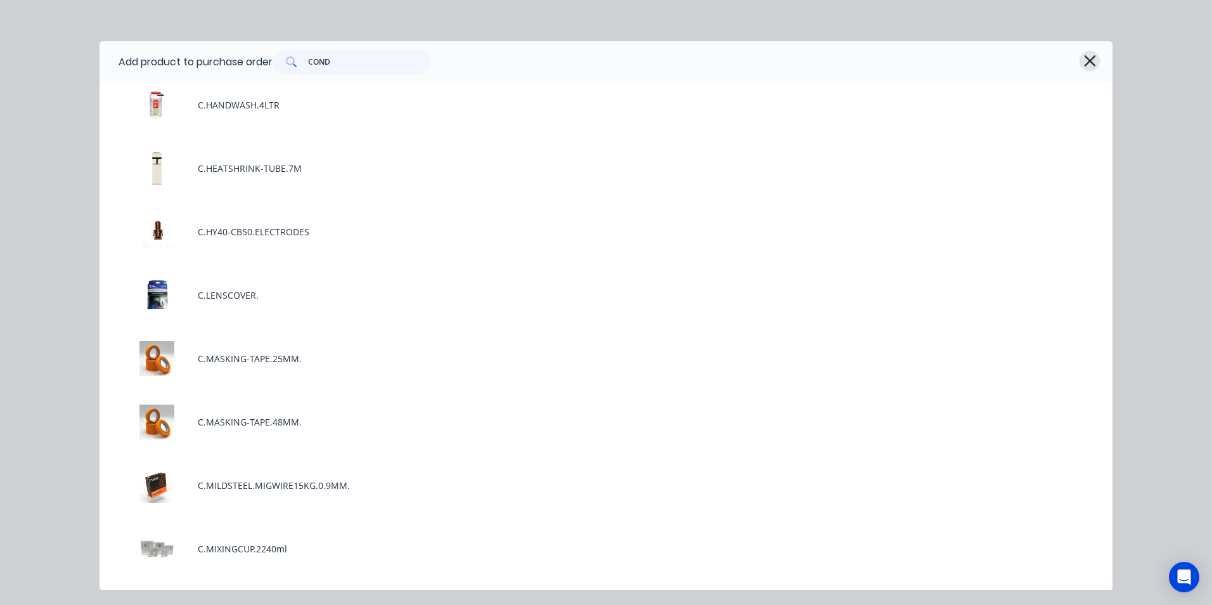
click at [1091, 62] on icon "button" at bounding box center [1089, 60] width 11 height 11
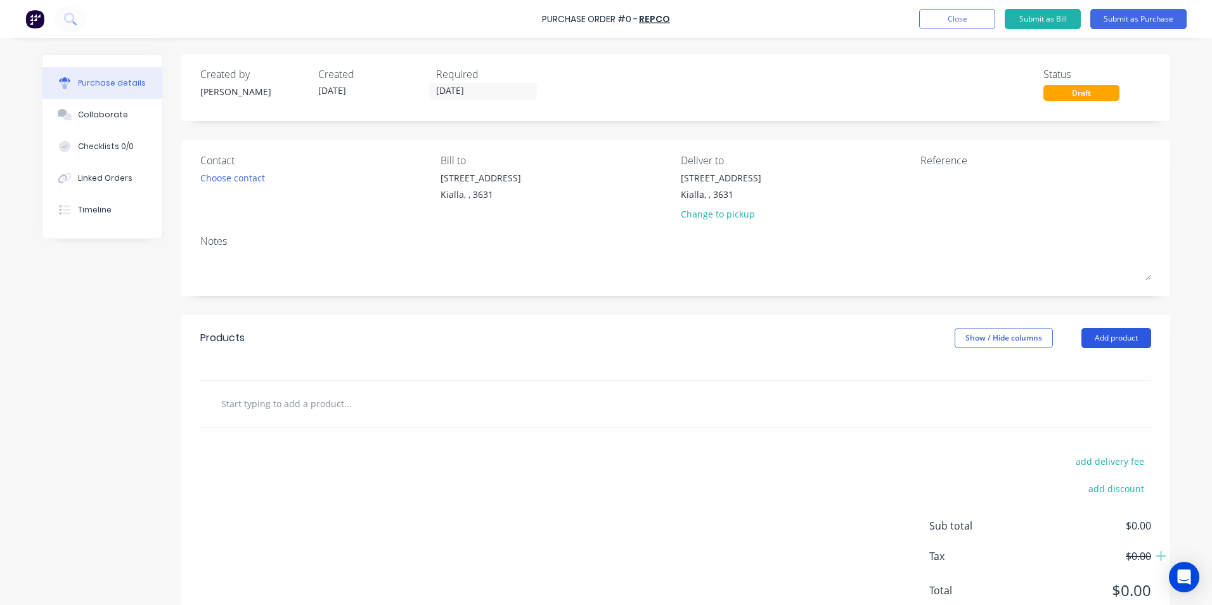
click at [1112, 338] on button "Add product" at bounding box center [1117, 338] width 70 height 20
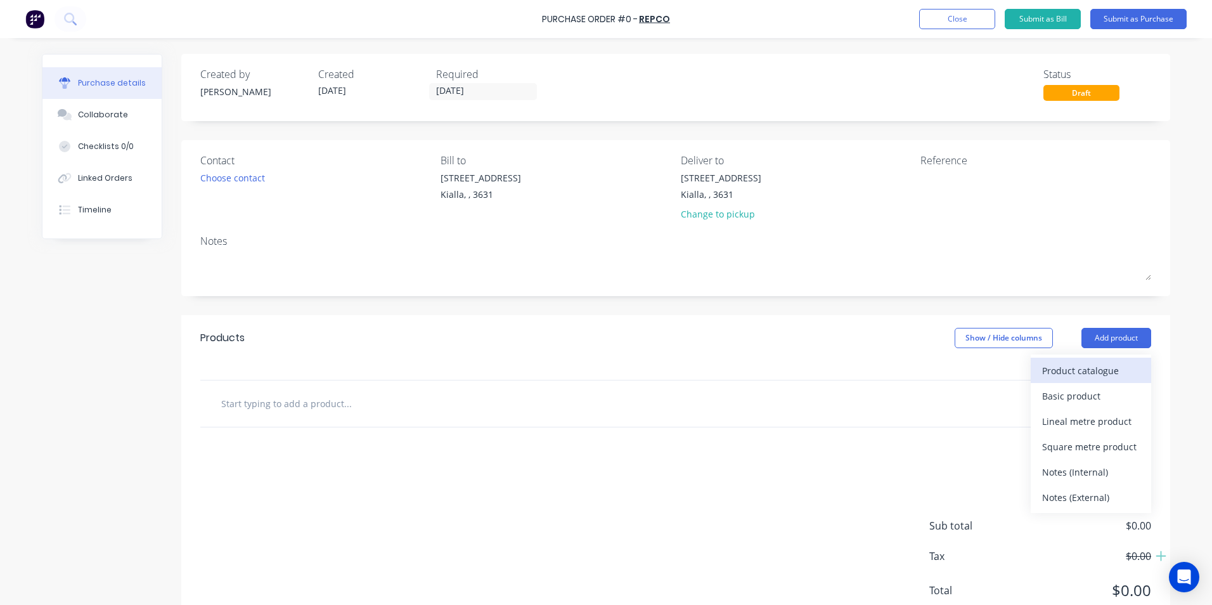
click at [1089, 373] on div "Product catalogue" at bounding box center [1091, 370] width 98 height 18
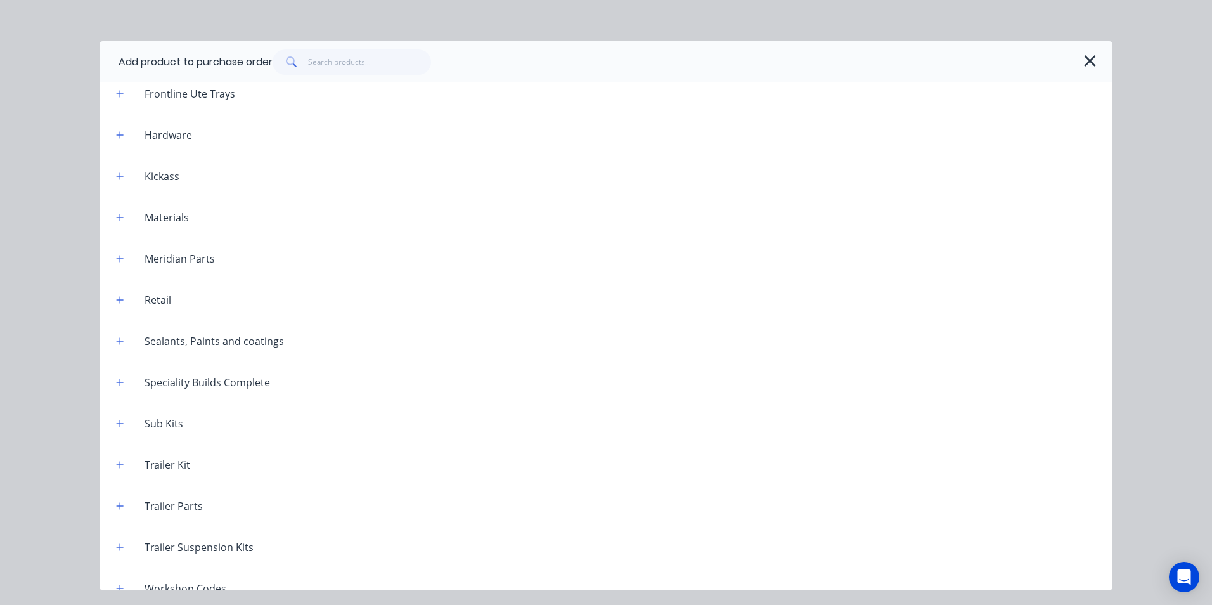
scroll to position [1011, 0]
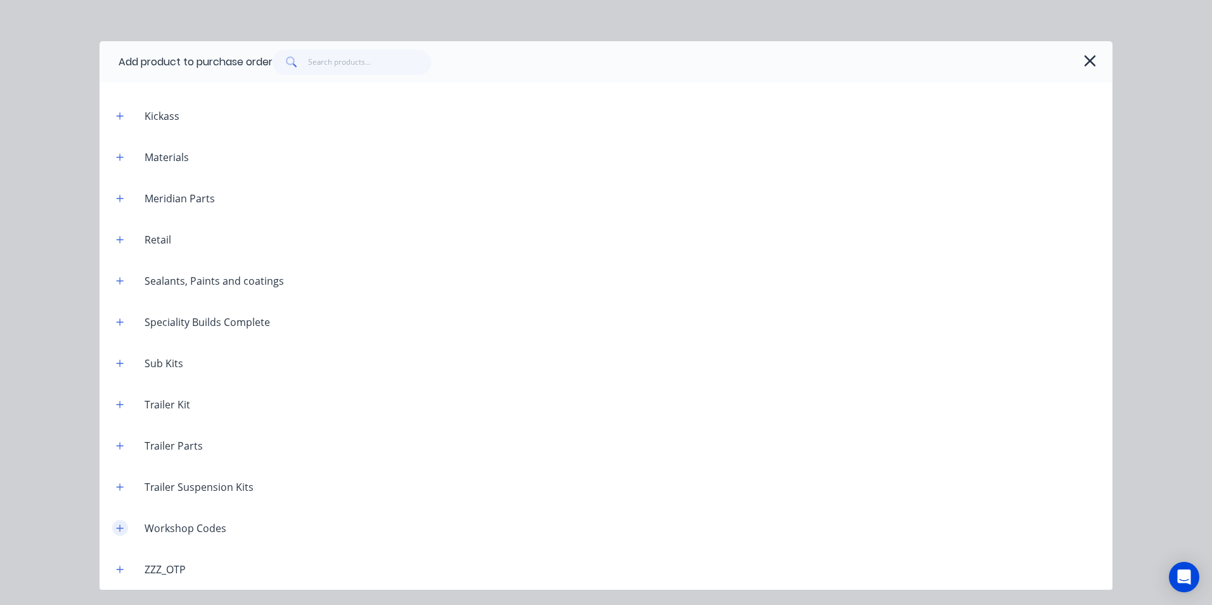
click at [119, 528] on icon "button" at bounding box center [120, 527] width 7 height 7
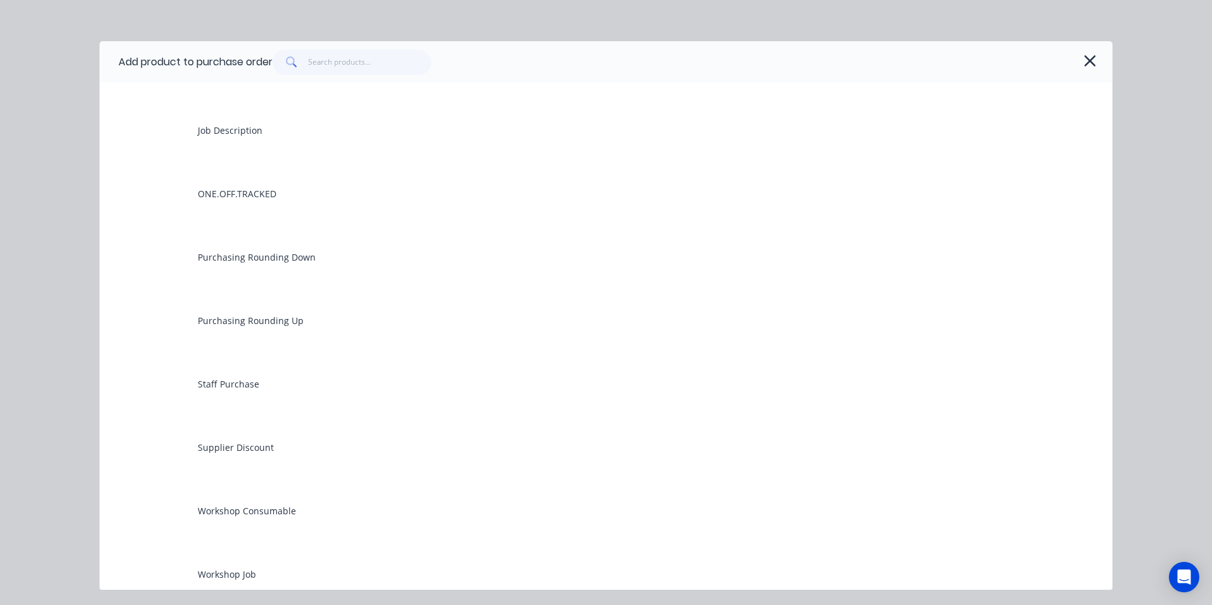
scroll to position [1772, 0]
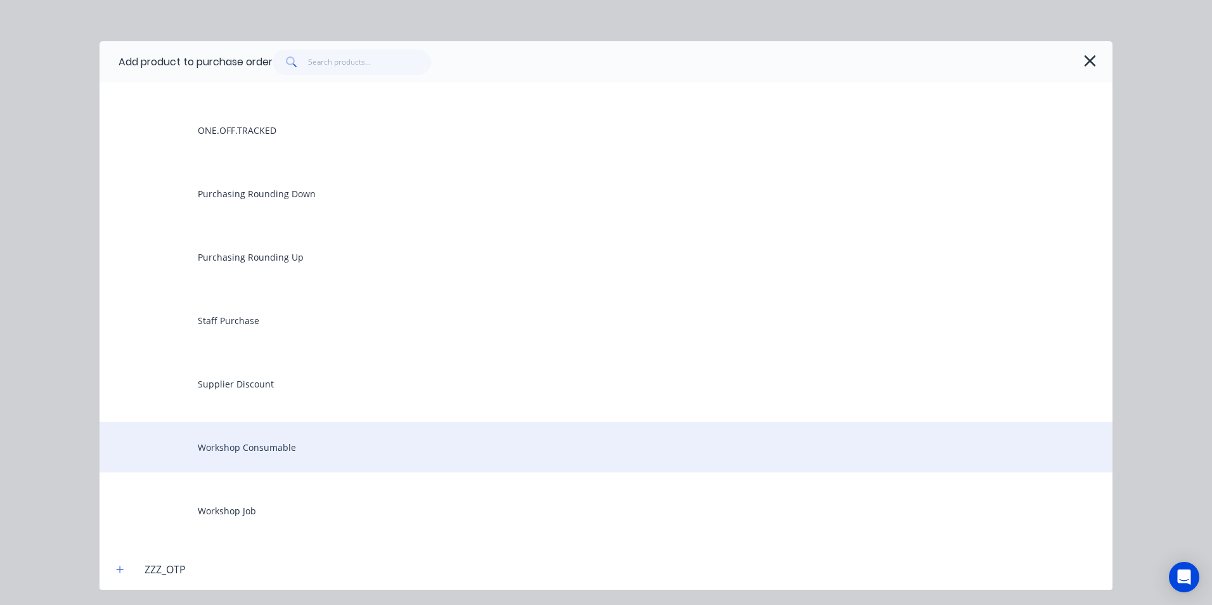
click at [269, 445] on div "Workshop Consumable" at bounding box center [606, 447] width 1013 height 51
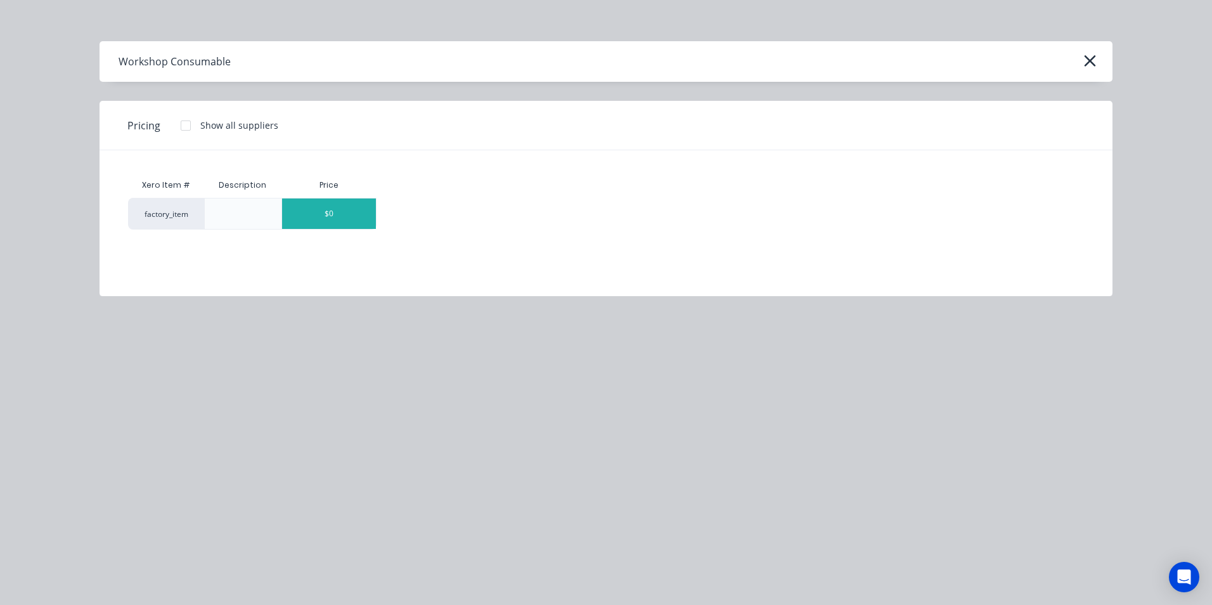
click at [360, 221] on div "$0" at bounding box center [329, 213] width 94 height 30
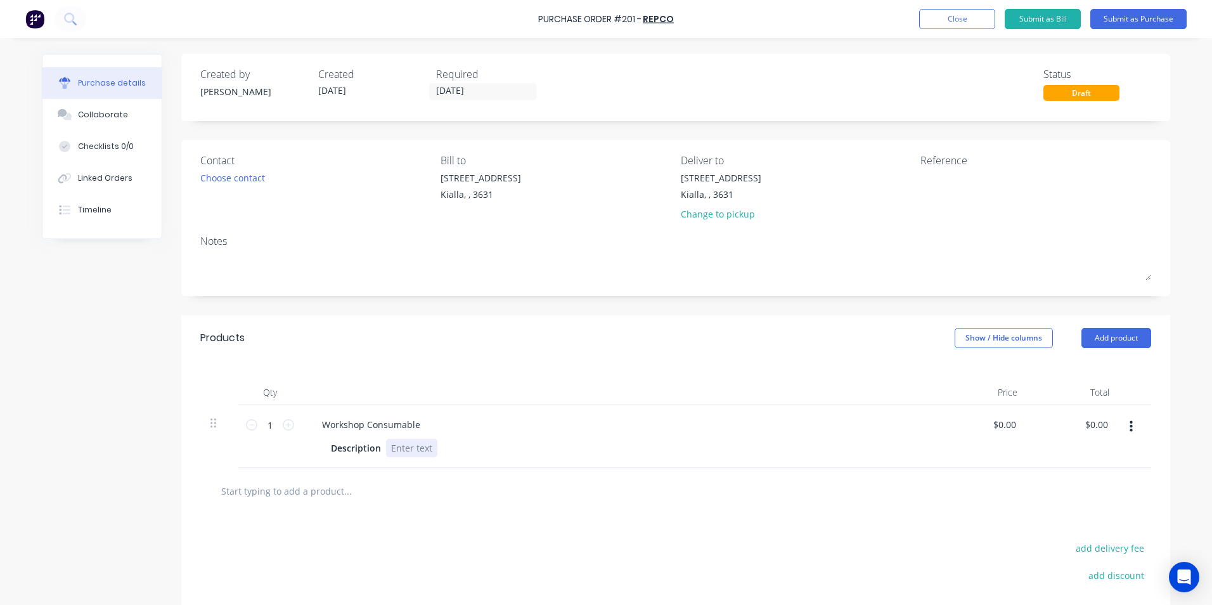
click at [393, 450] on div at bounding box center [411, 448] width 51 height 18
click at [1003, 427] on input "0.00" at bounding box center [1007, 424] width 24 height 18
type input "$0.00"
click at [1121, 18] on button "Submit as Purchase" at bounding box center [1139, 19] width 96 height 20
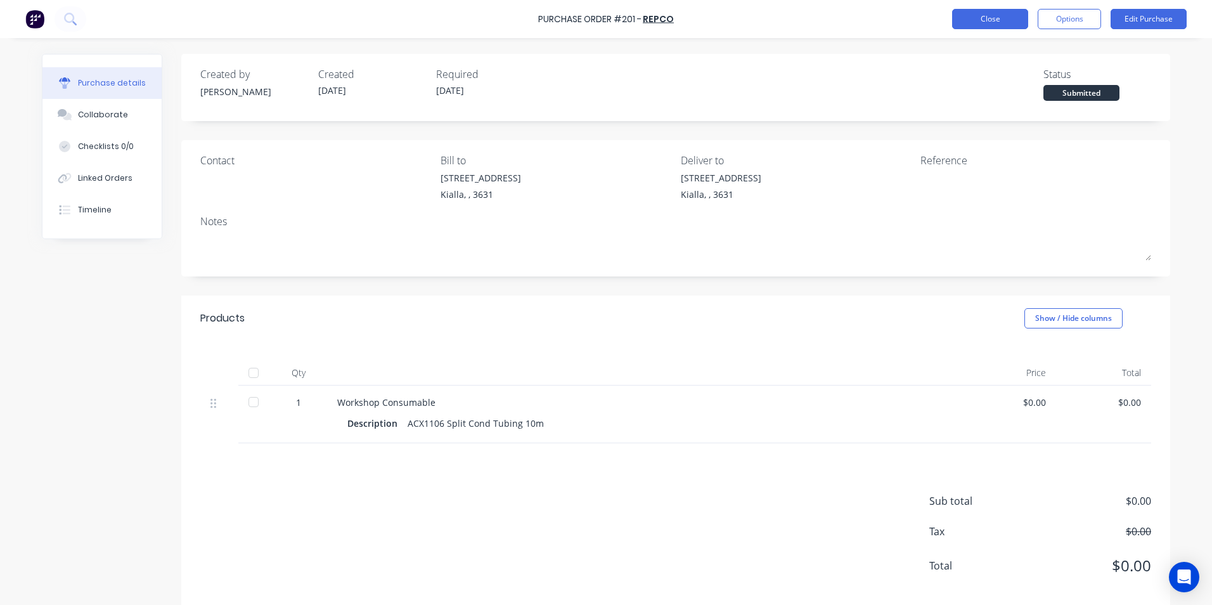
click at [980, 18] on button "Close" at bounding box center [990, 19] width 76 height 20
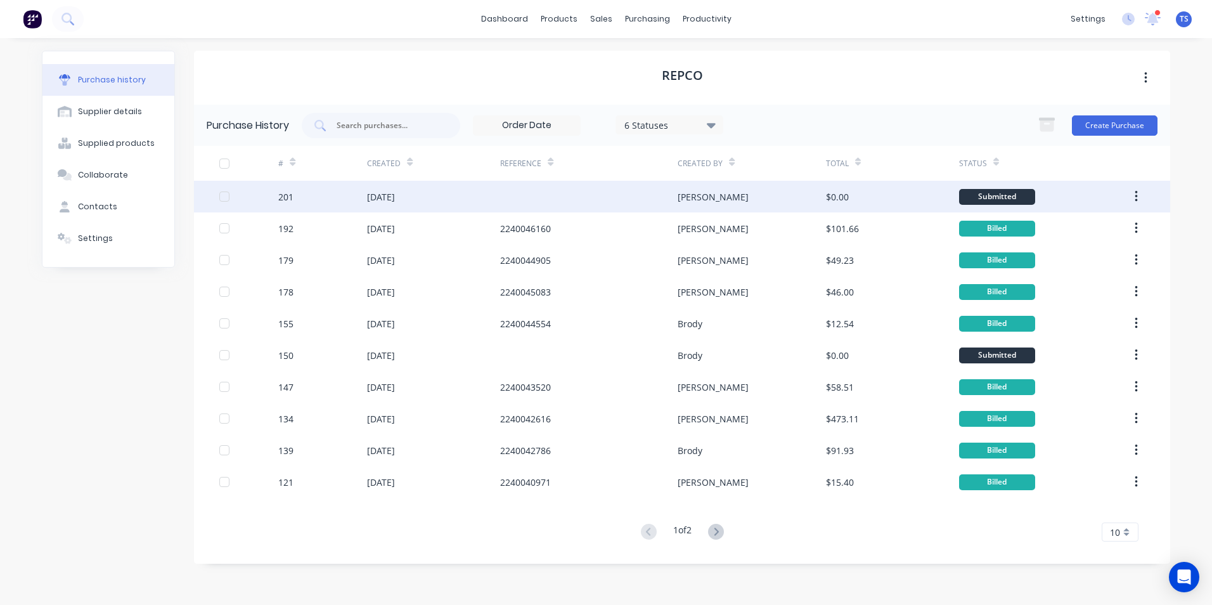
click at [283, 196] on div "201" at bounding box center [285, 196] width 15 height 13
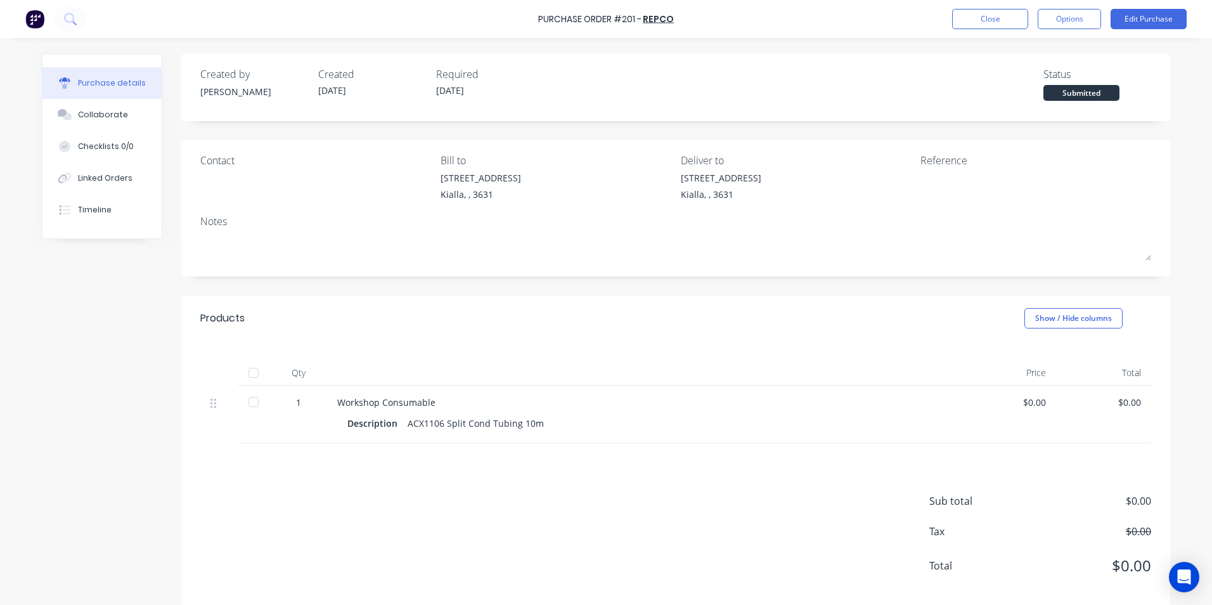
click at [249, 375] on div at bounding box center [253, 372] width 25 height 25
click at [1152, 16] on button "Edit Purchase" at bounding box center [1149, 19] width 76 height 20
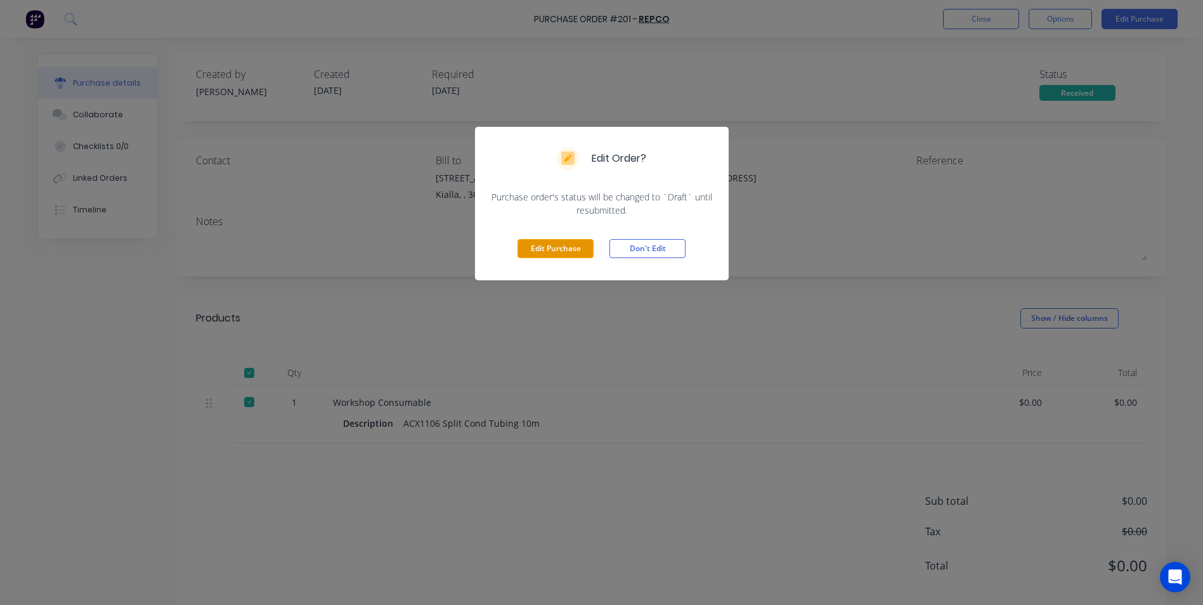
click at [560, 249] on button "Edit Purchase" at bounding box center [555, 248] width 76 height 19
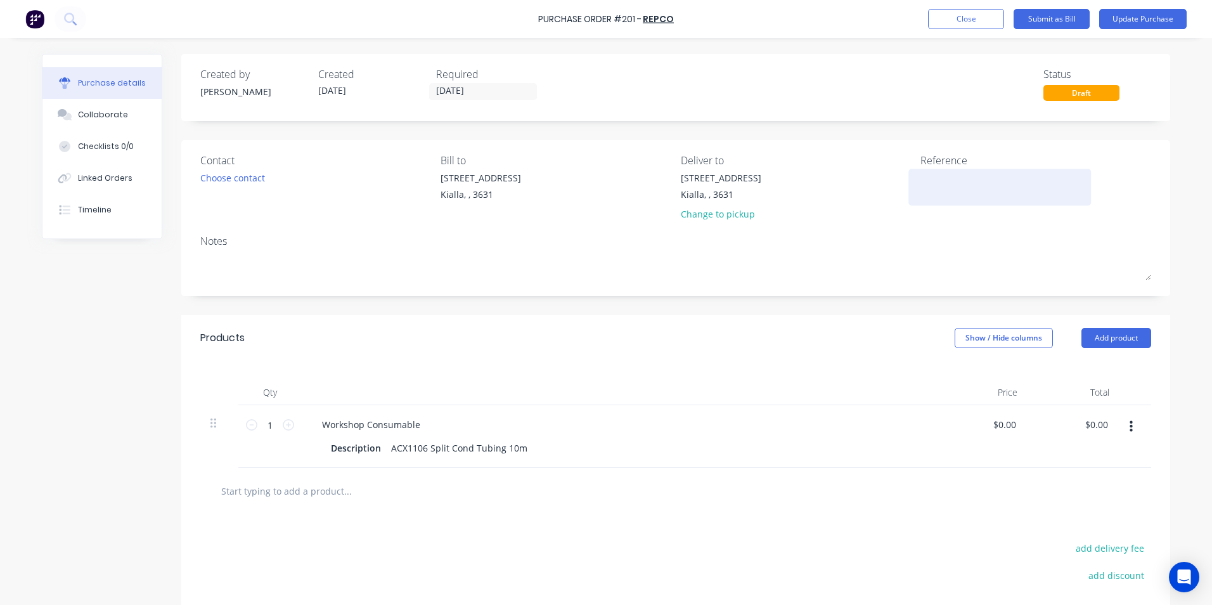
click at [921, 179] on textarea at bounding box center [1000, 185] width 159 height 29
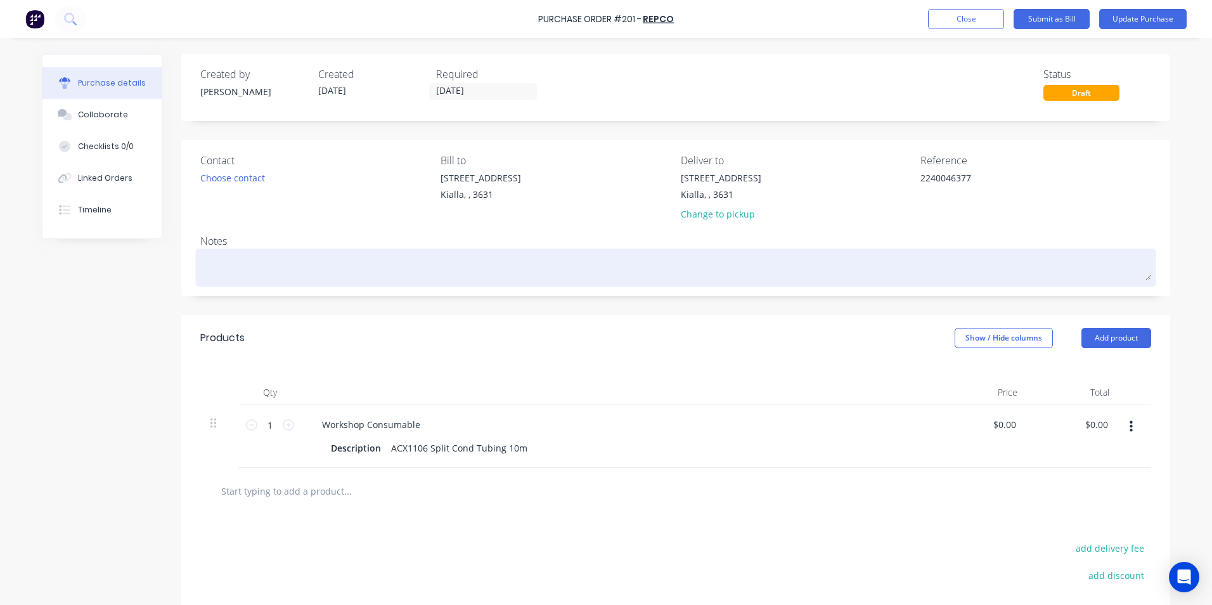
type textarea "2240046377"
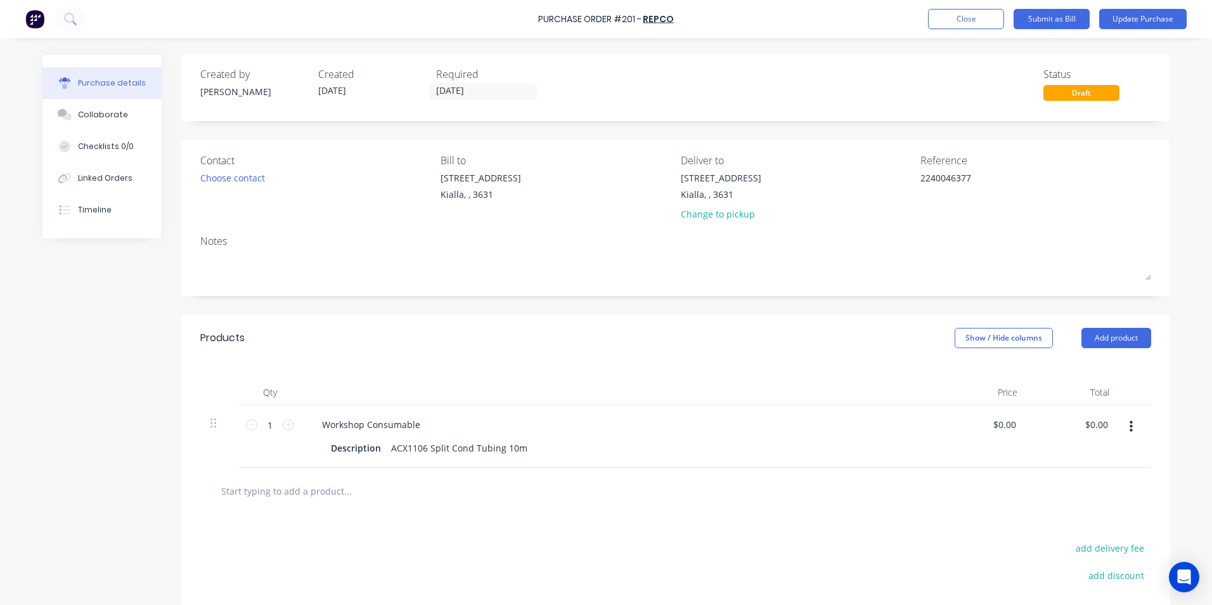
drag, startPoint x: 202, startPoint y: 260, endPoint x: 490, endPoint y: 323, distance: 295.3
click at [202, 261] on textarea at bounding box center [675, 266] width 951 height 29
drag, startPoint x: 1012, startPoint y: 424, endPoint x: 987, endPoint y: 424, distance: 24.7
click at [987, 424] on div "0.00 0.00" at bounding box center [982, 436] width 92 height 63
type input "$14.00"
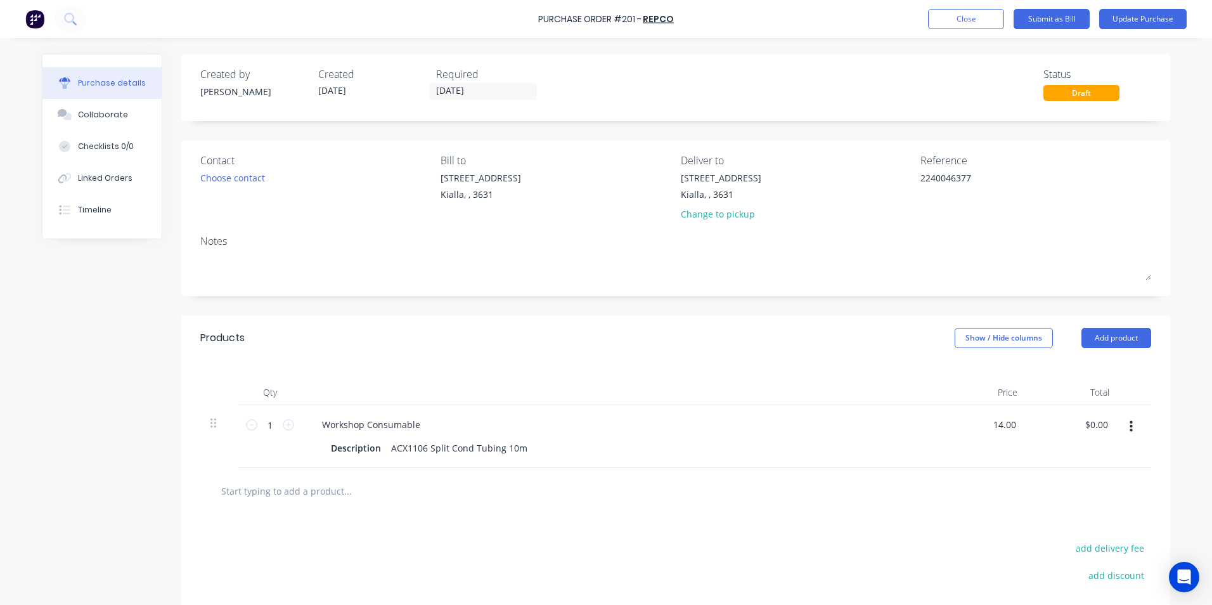
type input "$14.00"
click at [1086, 441] on div "$14.00 $14.00" at bounding box center [1074, 436] width 92 height 63
click at [485, 87] on input "[DATE]" at bounding box center [483, 92] width 107 height 16
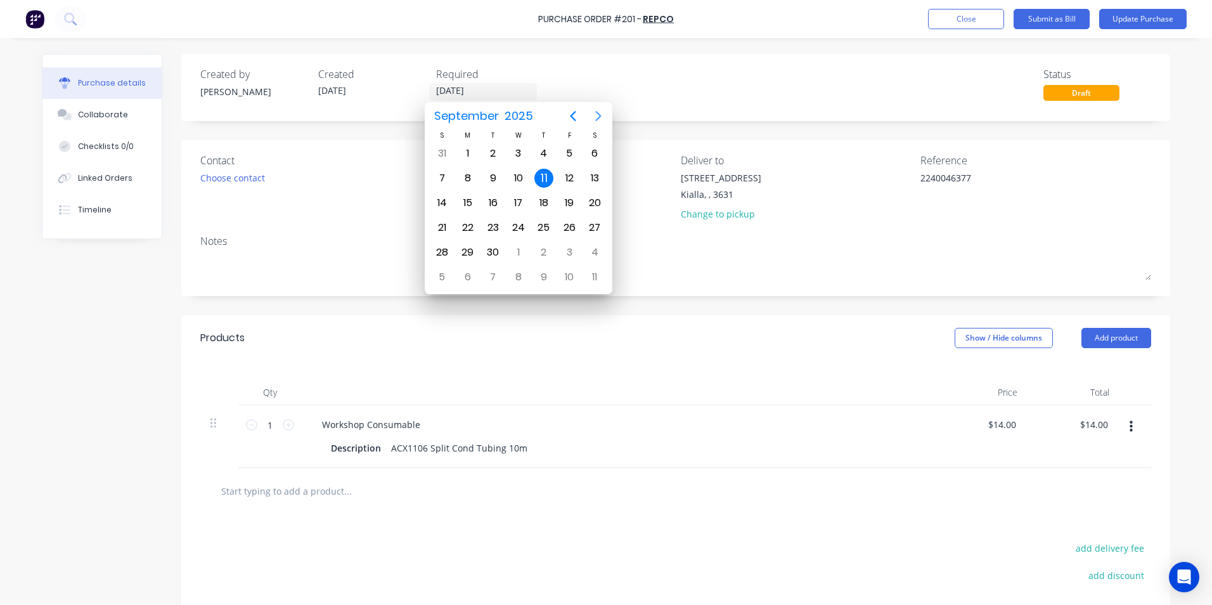
click at [600, 117] on icon "Next page" at bounding box center [599, 116] width 6 height 10
click at [594, 233] on div "25" at bounding box center [594, 227] width 19 height 19
type input "[DATE]"
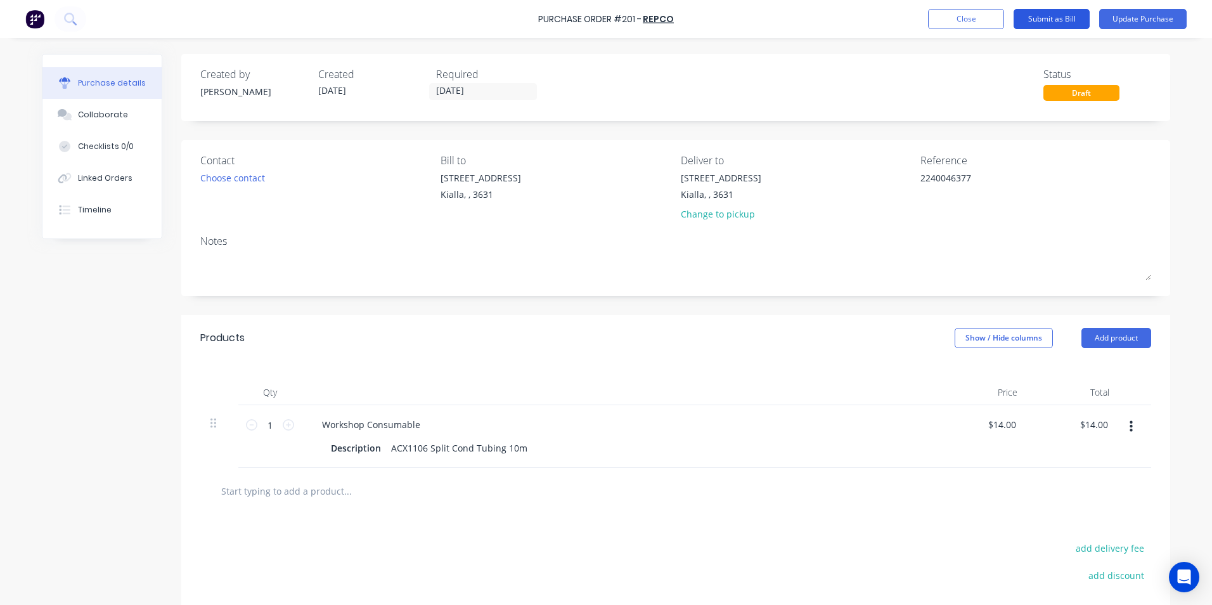
click at [1072, 15] on button "Submit as Bill" at bounding box center [1052, 19] width 76 height 20
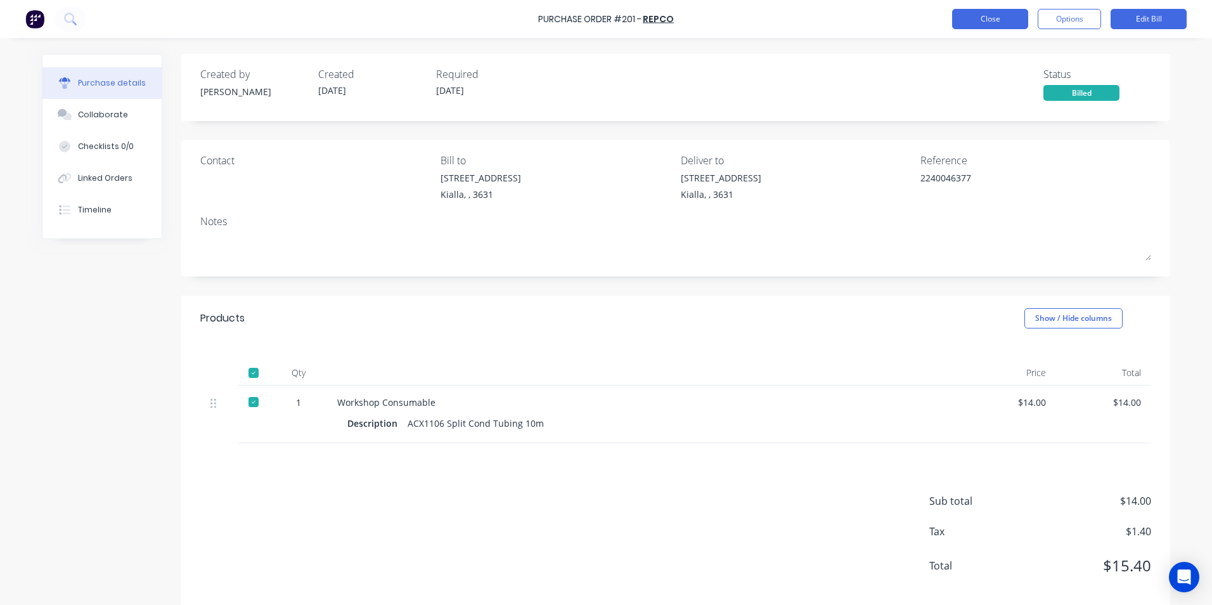
click at [1006, 16] on button "Close" at bounding box center [990, 19] width 76 height 20
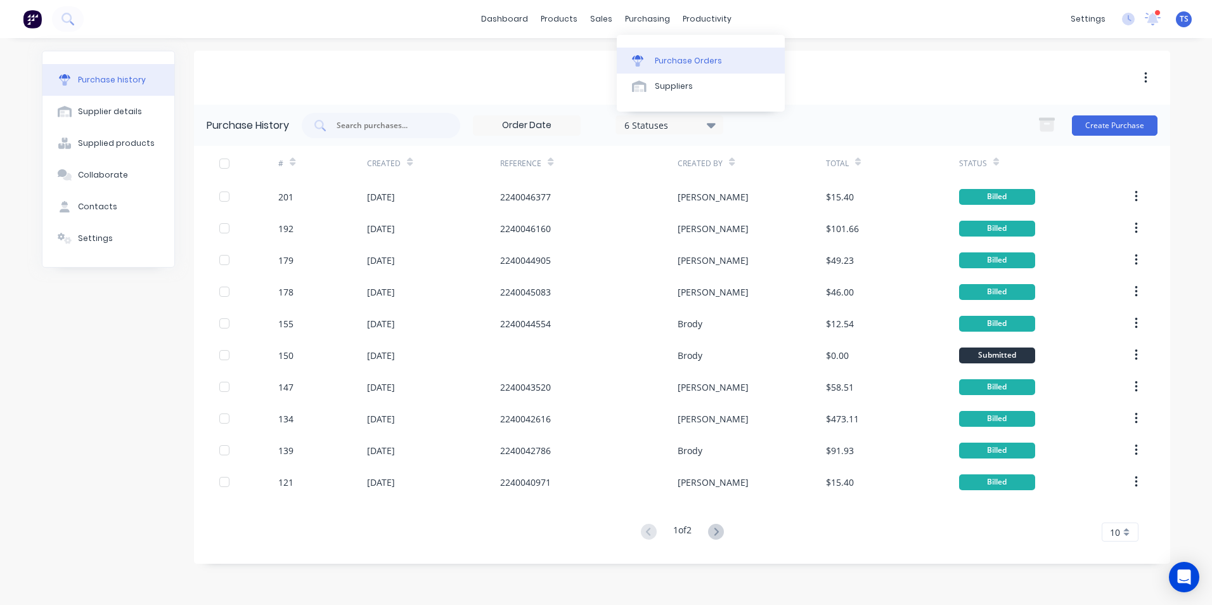
click at [681, 55] on div "Purchase Orders" at bounding box center [688, 60] width 67 height 11
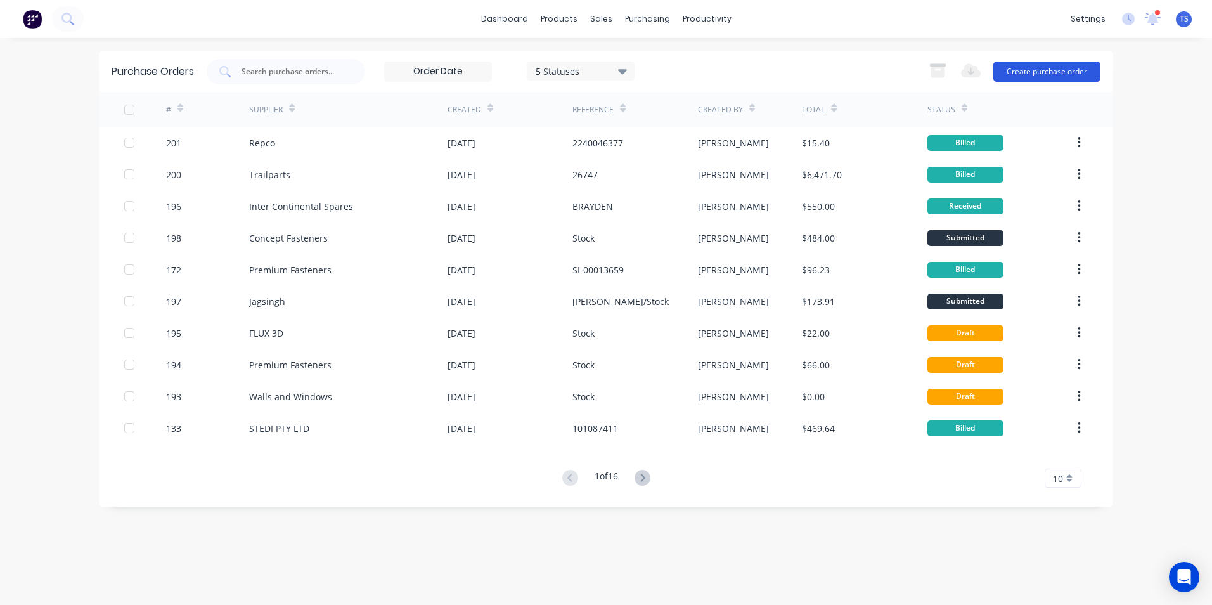
click at [1039, 72] on button "Create purchase order" at bounding box center [1047, 72] width 107 height 20
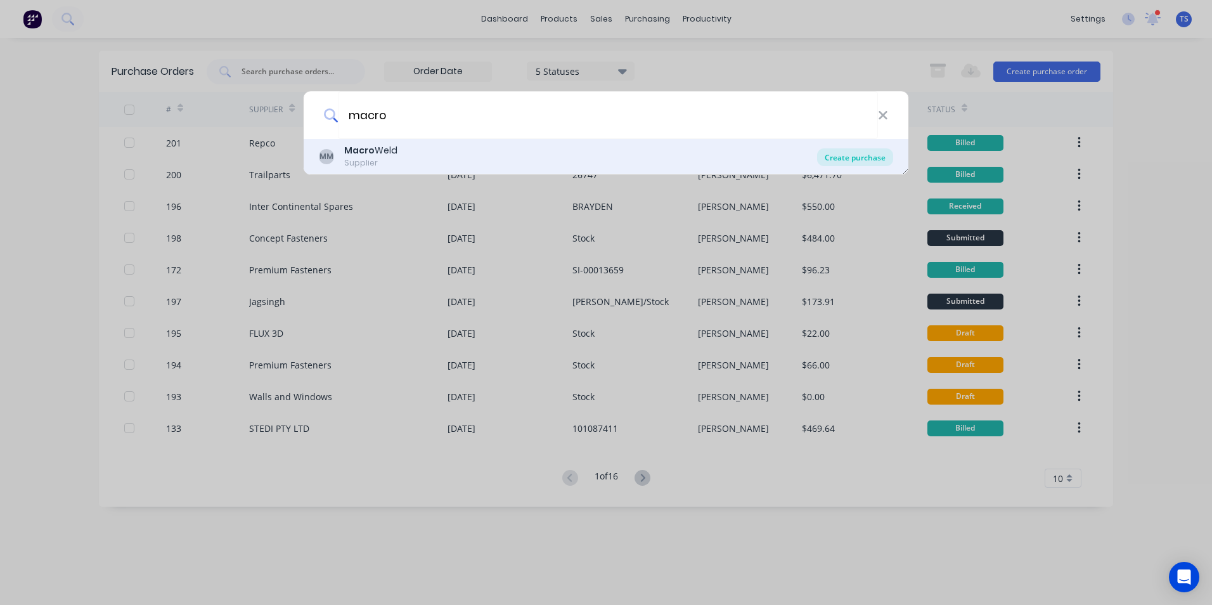
type input "macro"
click at [837, 160] on div "Create purchase" at bounding box center [855, 157] width 76 height 18
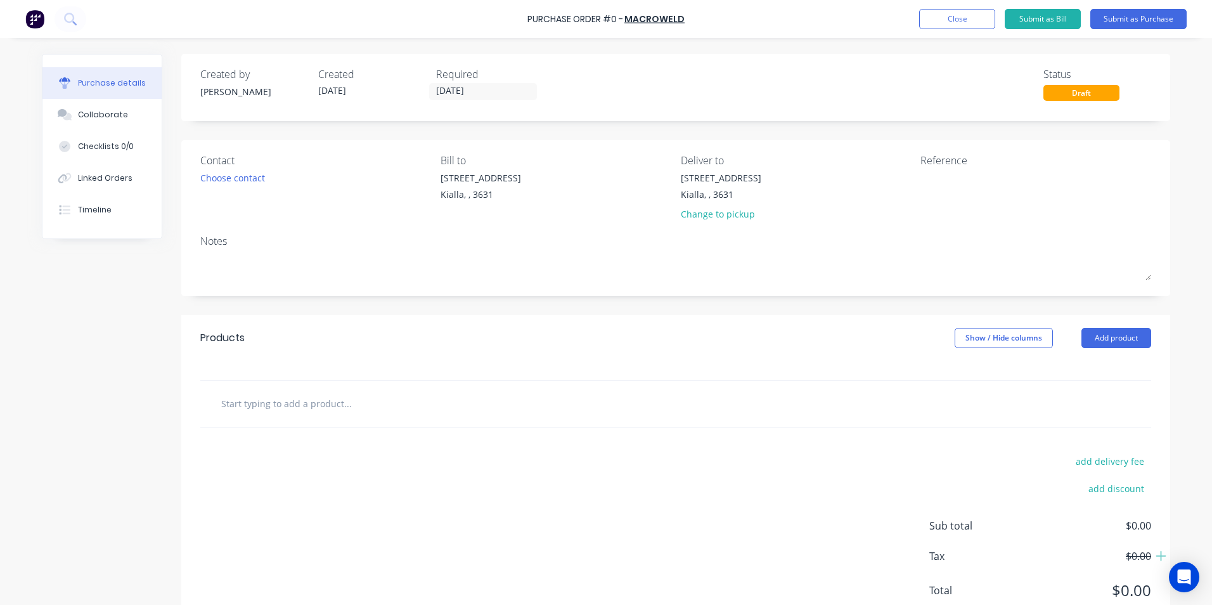
click at [280, 410] on input "text" at bounding box center [348, 403] width 254 height 25
click at [230, 406] on input "text" at bounding box center [348, 403] width 254 height 25
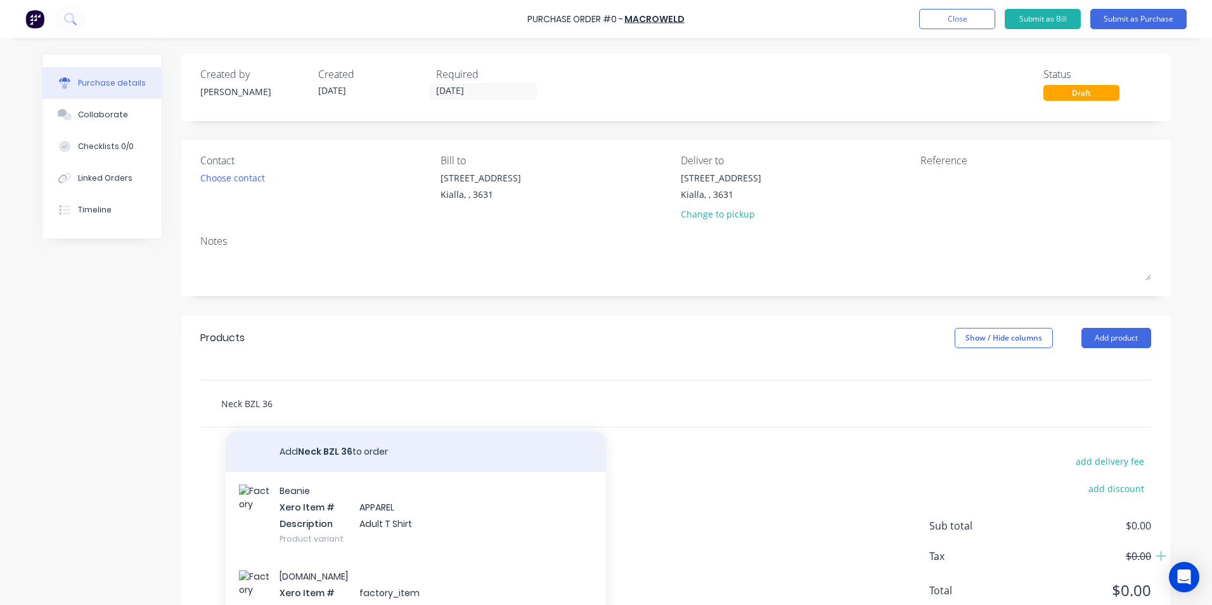
type input "Neck BZL 36"
click at [333, 450] on button "Add Neck BZL 36 to order" at bounding box center [416, 451] width 380 height 41
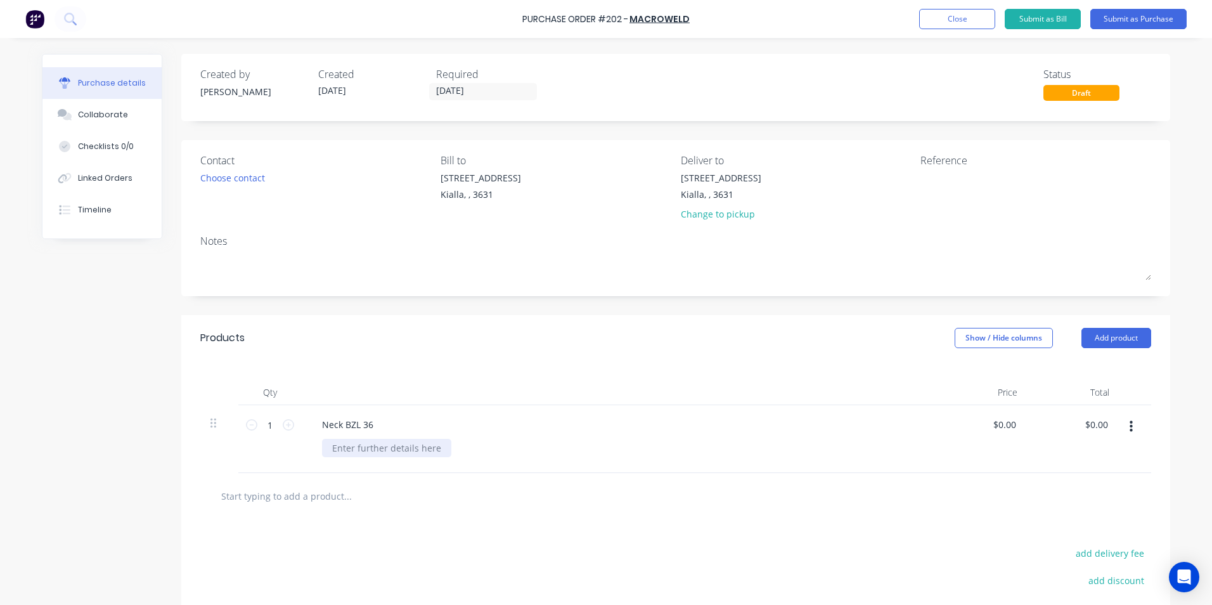
click at [347, 451] on div at bounding box center [386, 448] width 129 height 18
click at [1144, 18] on button "Submit as Purchase" at bounding box center [1139, 19] width 96 height 20
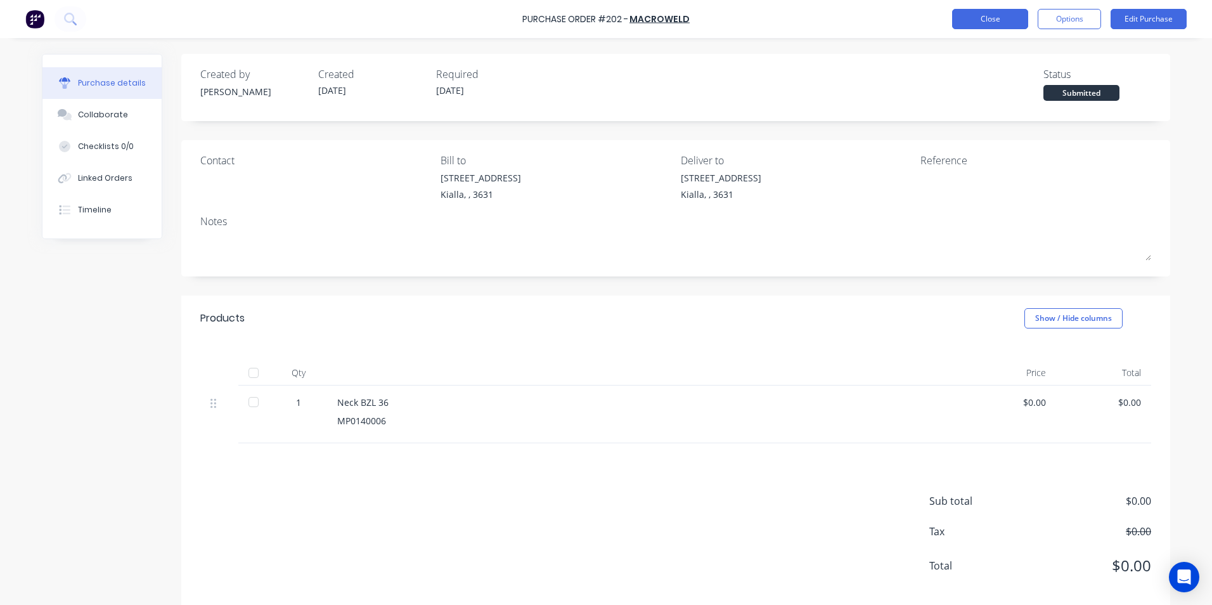
click at [1000, 20] on button "Close" at bounding box center [990, 19] width 76 height 20
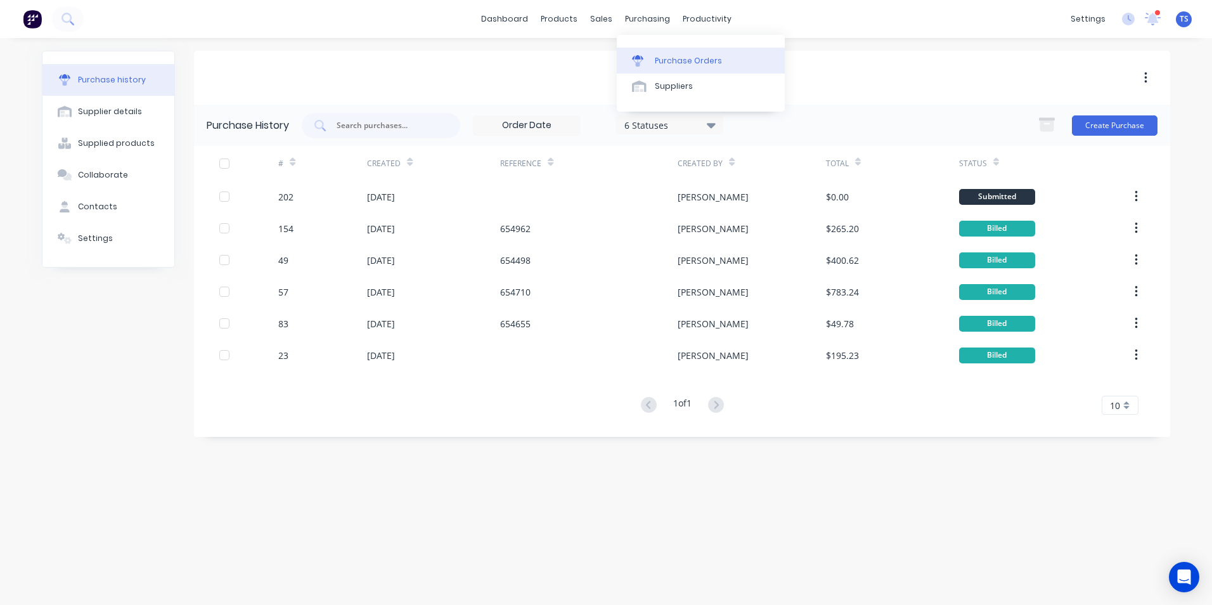
click at [676, 62] on div "Purchase Orders" at bounding box center [688, 60] width 67 height 11
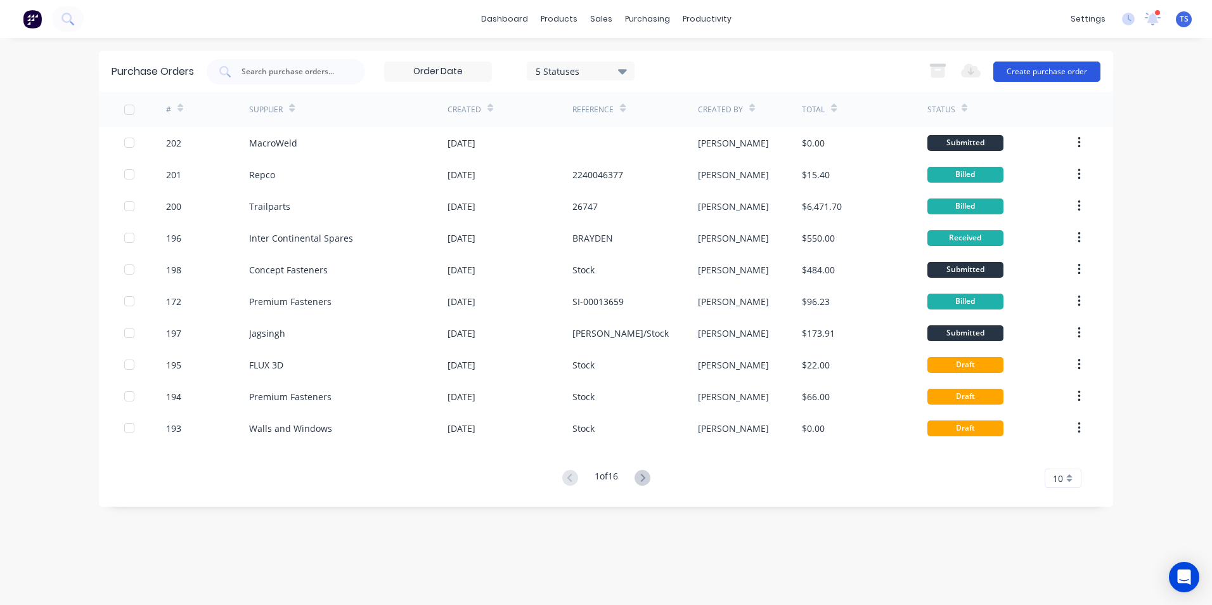
click at [1031, 70] on button "Create purchase order" at bounding box center [1047, 72] width 107 height 20
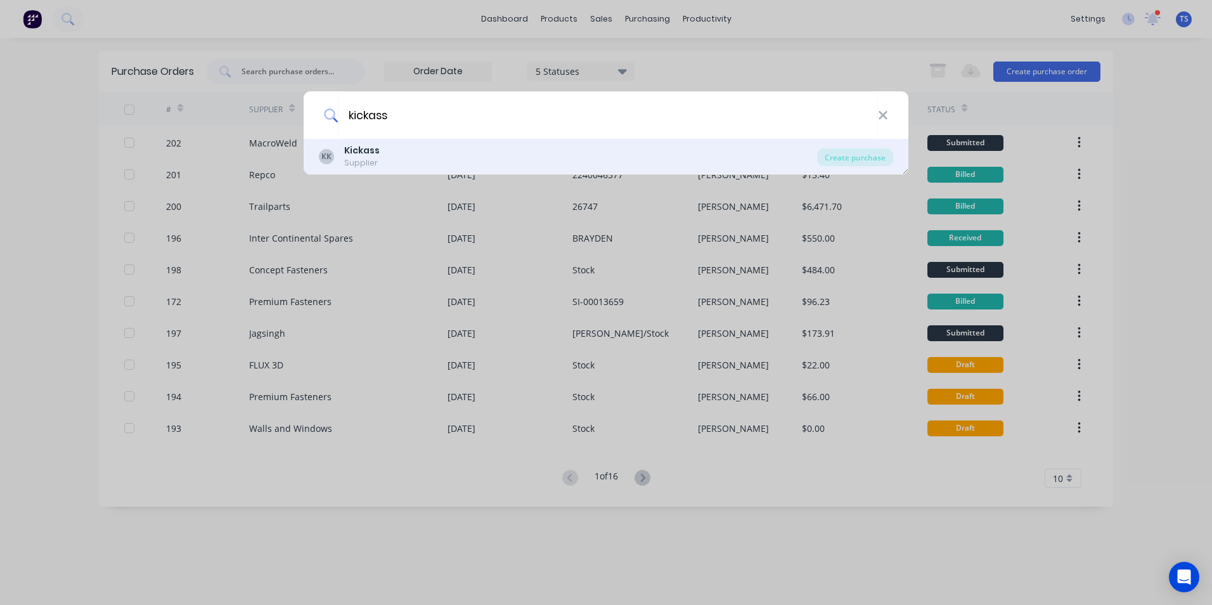
type input "kickass"
click at [399, 157] on div "KK Kickass Supplier" at bounding box center [568, 156] width 498 height 25
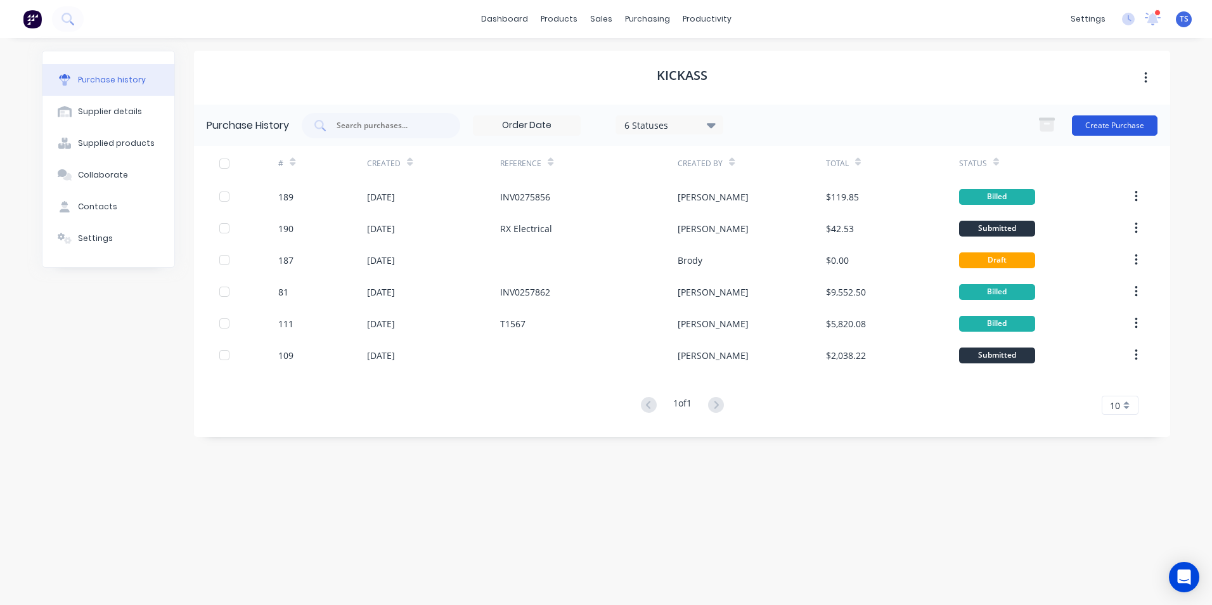
click at [1111, 126] on button "Create Purchase" at bounding box center [1115, 125] width 86 height 20
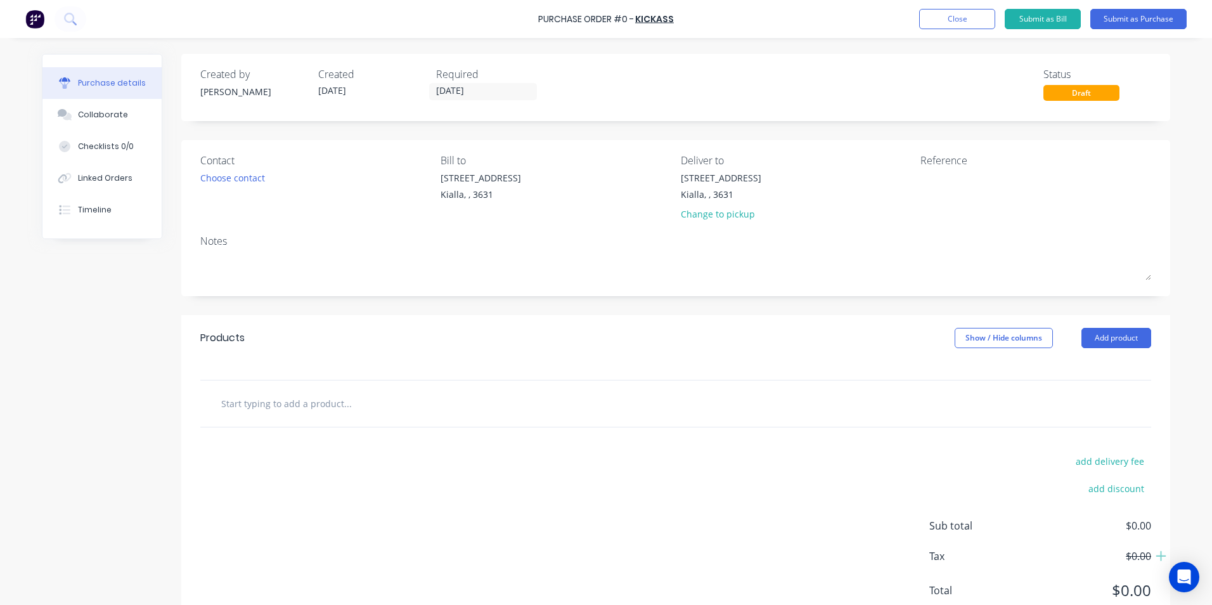
click at [236, 407] on input "text" at bounding box center [348, 403] width 254 height 25
click at [1126, 336] on button "Add product" at bounding box center [1117, 338] width 70 height 20
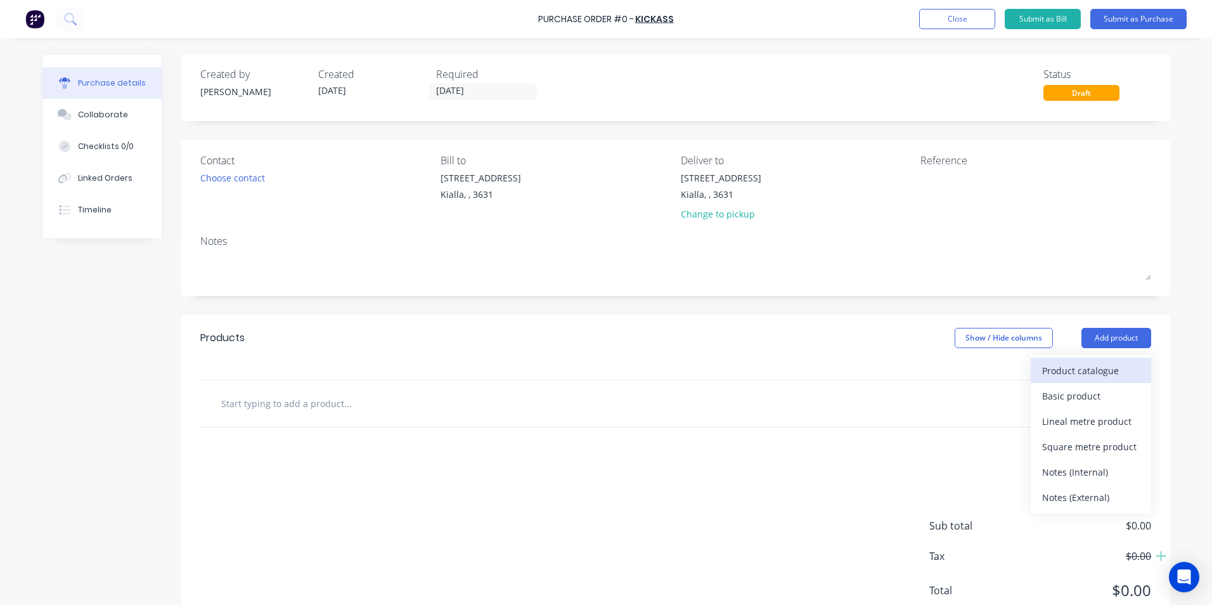
click at [1087, 374] on div "Product catalogue" at bounding box center [1091, 370] width 98 height 18
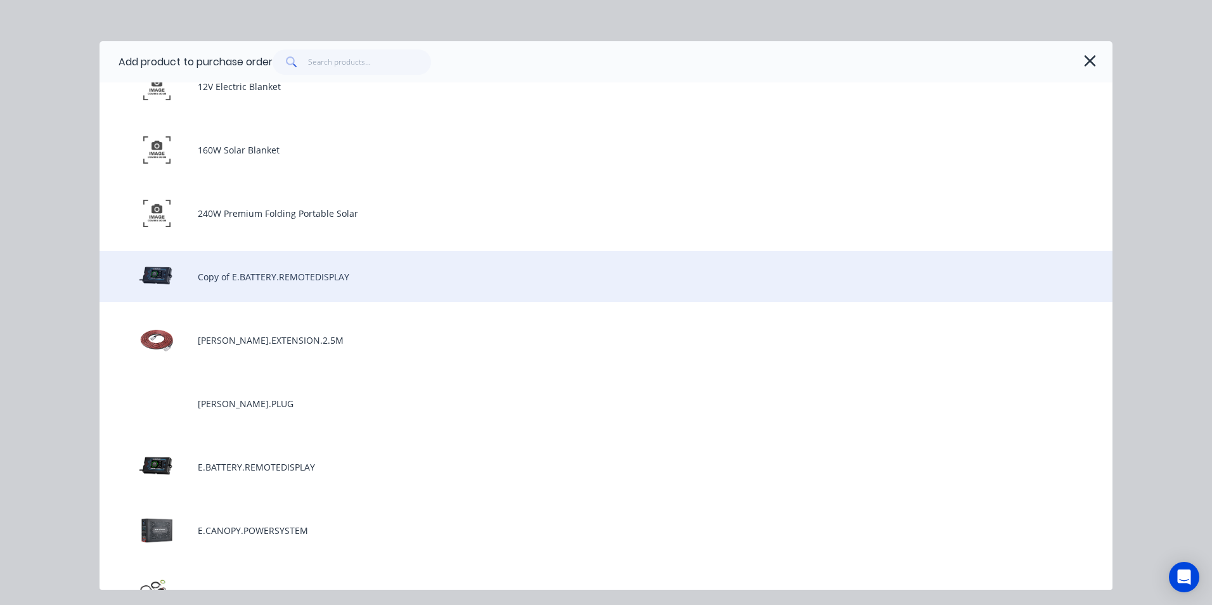
scroll to position [127, 0]
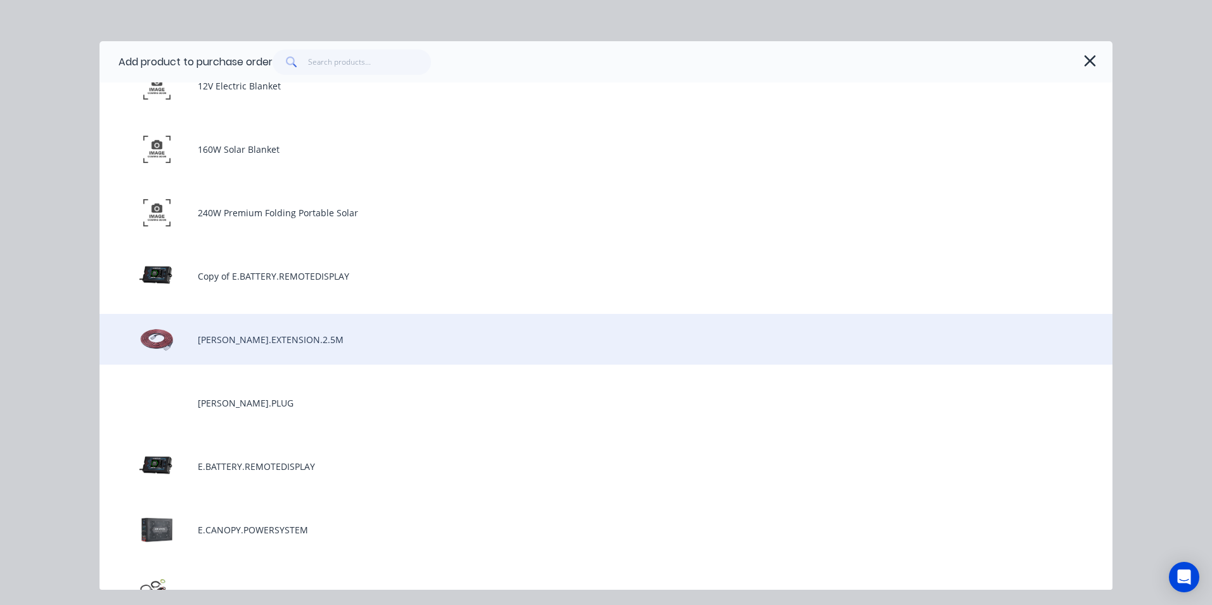
click at [287, 339] on div "[PERSON_NAME].EXTENSION.2.5M" at bounding box center [606, 339] width 1013 height 51
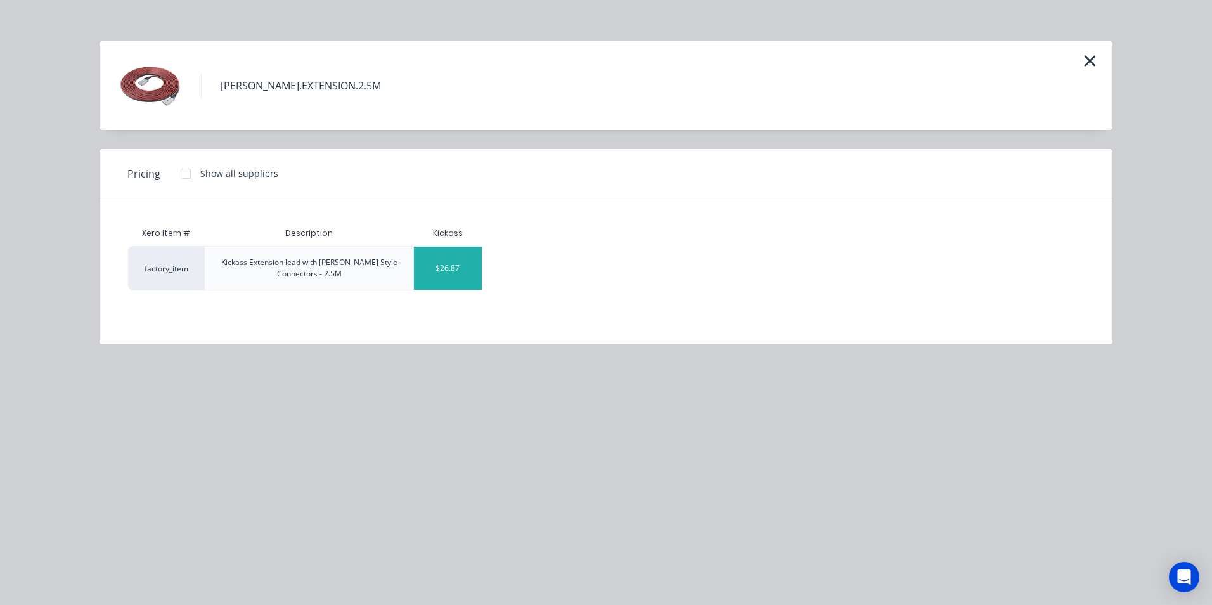
click at [464, 275] on div "$26.87" at bounding box center [448, 268] width 68 height 43
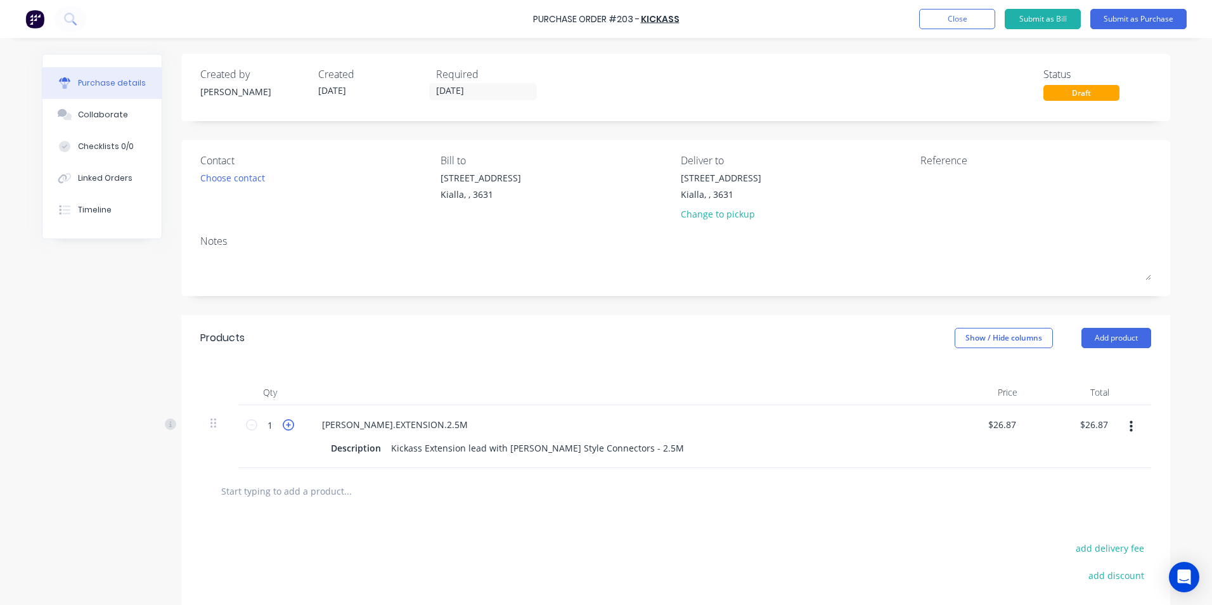
click at [283, 425] on icon at bounding box center [288, 424] width 11 height 11
type input "2"
type input "$53.74"
click at [324, 491] on input "text" at bounding box center [348, 490] width 254 height 25
click at [1108, 337] on button "Add product" at bounding box center [1117, 338] width 70 height 20
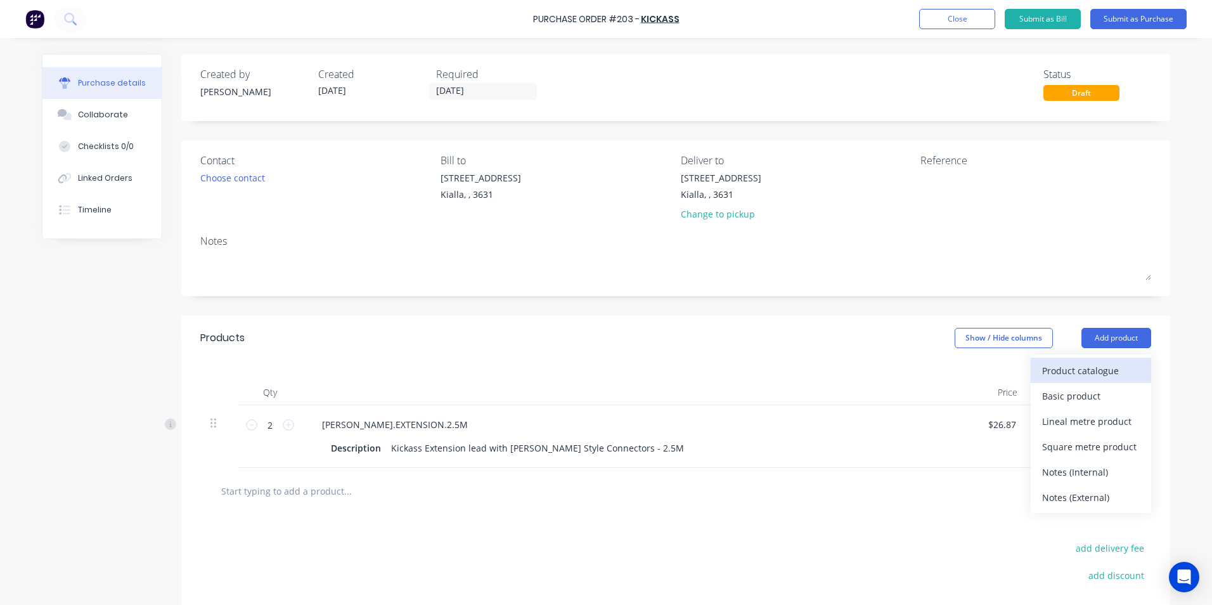
click at [1073, 376] on div "Product catalogue" at bounding box center [1091, 370] width 98 height 18
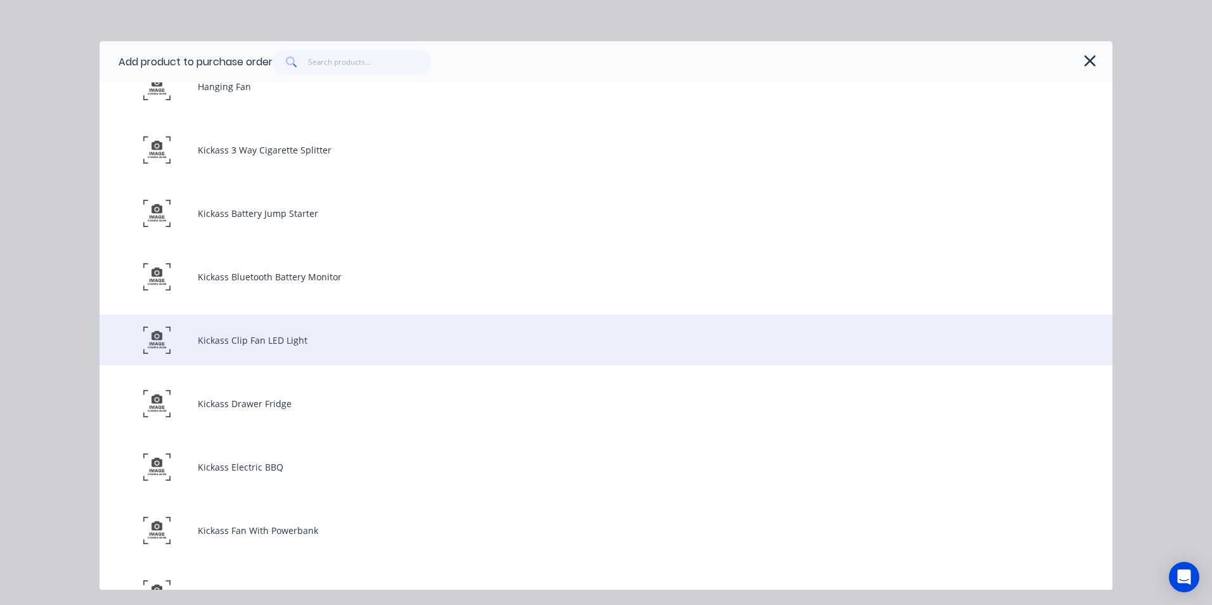
scroll to position [2600, 0]
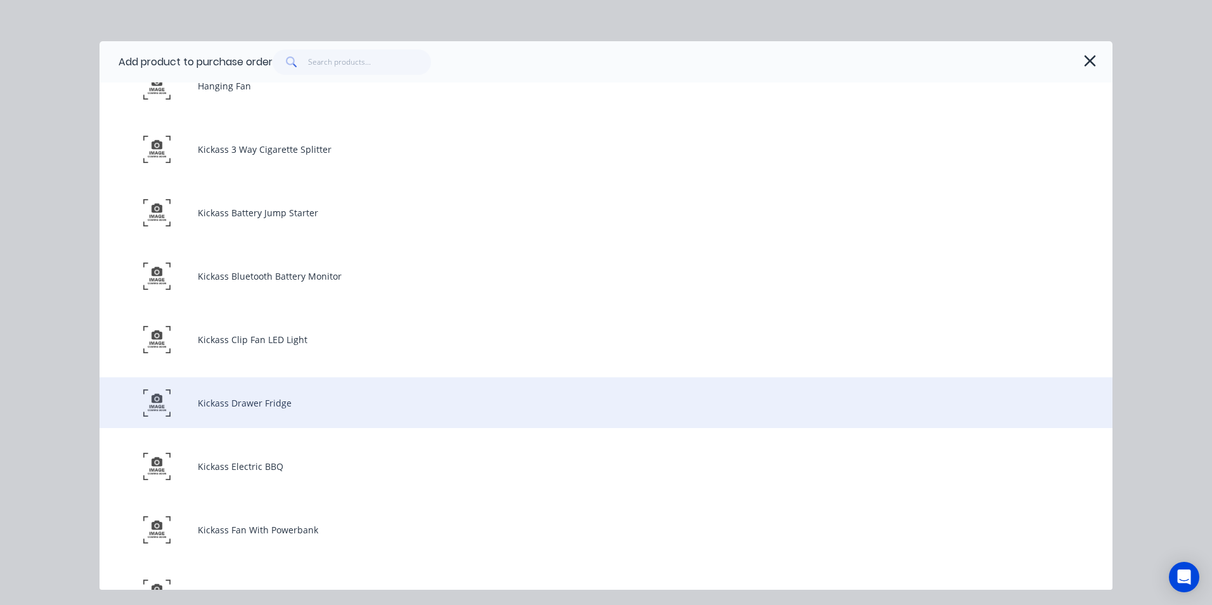
click at [265, 406] on div "Kickass Drawer Fridge" at bounding box center [606, 402] width 1013 height 51
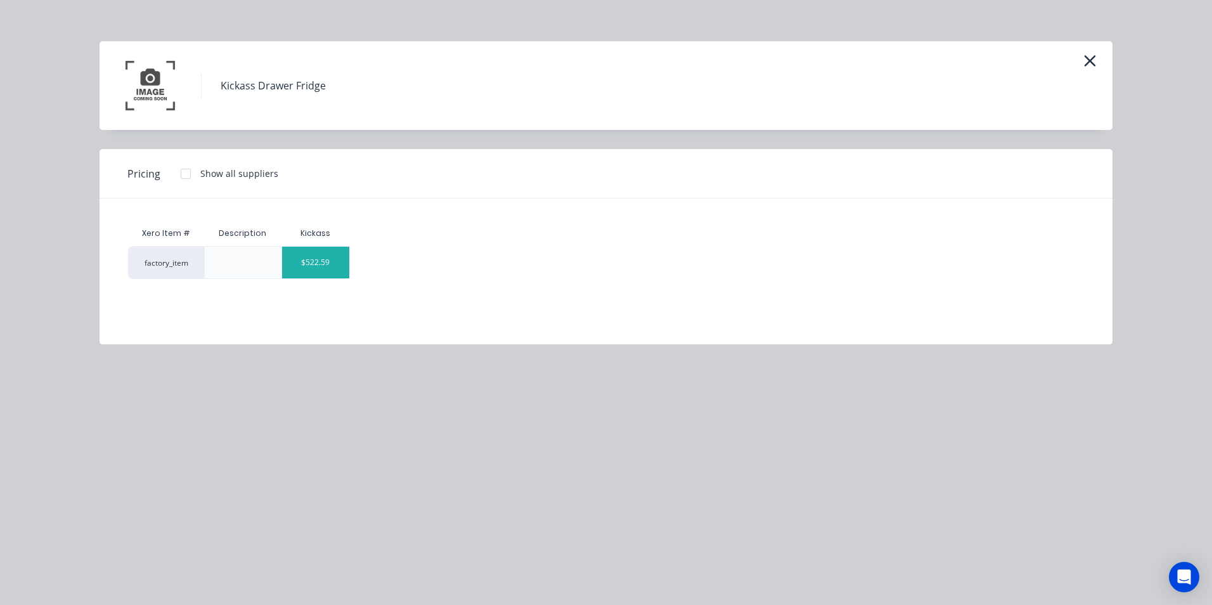
click at [335, 269] on div "$522.59" at bounding box center [316, 263] width 68 height 32
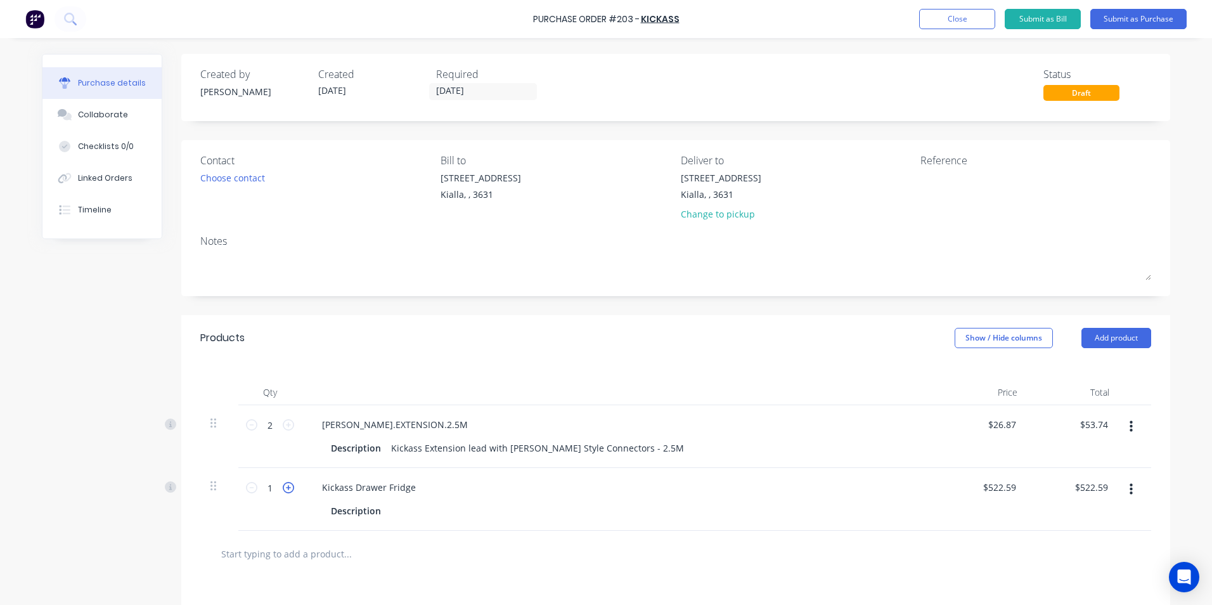
click at [283, 487] on icon at bounding box center [288, 487] width 11 height 11
type input "2"
type input "$1,045.18"
click at [926, 179] on textarea at bounding box center [1000, 185] width 159 height 29
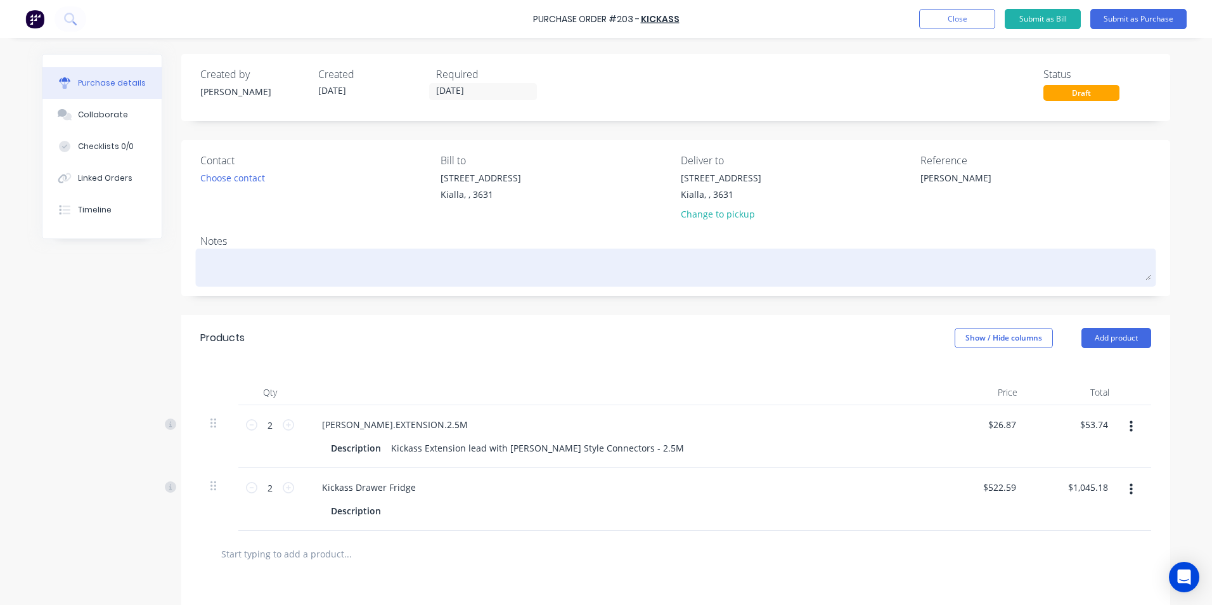
type textarea "[PERSON_NAME]"
click at [241, 269] on textarea at bounding box center [675, 266] width 951 height 29
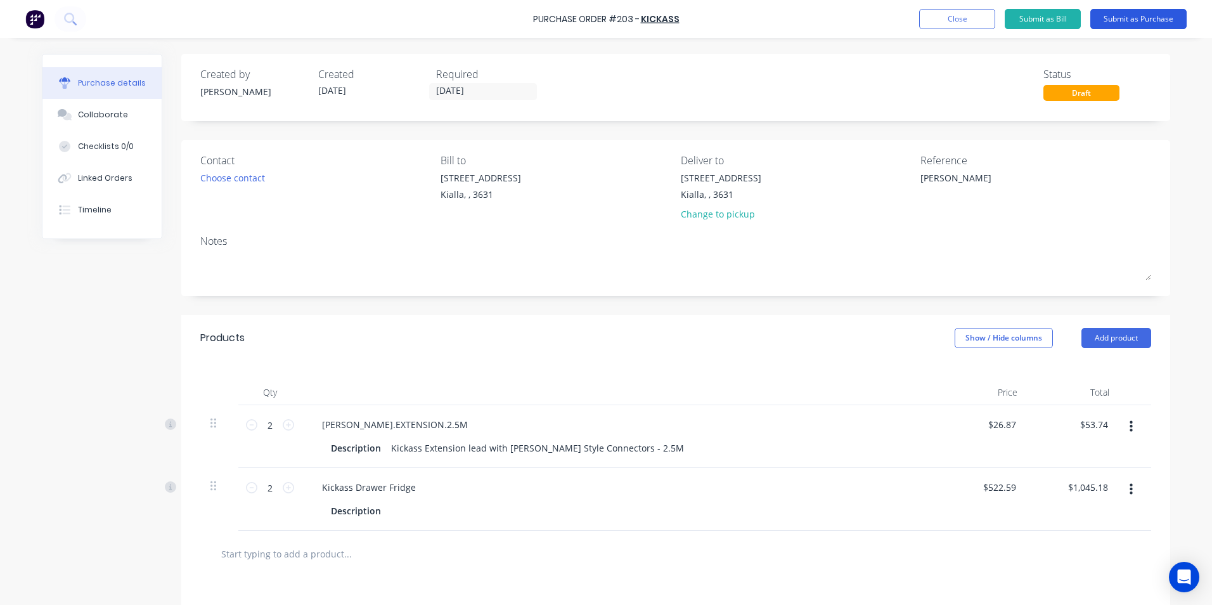
click at [1134, 18] on button "Submit as Purchase" at bounding box center [1139, 19] width 96 height 20
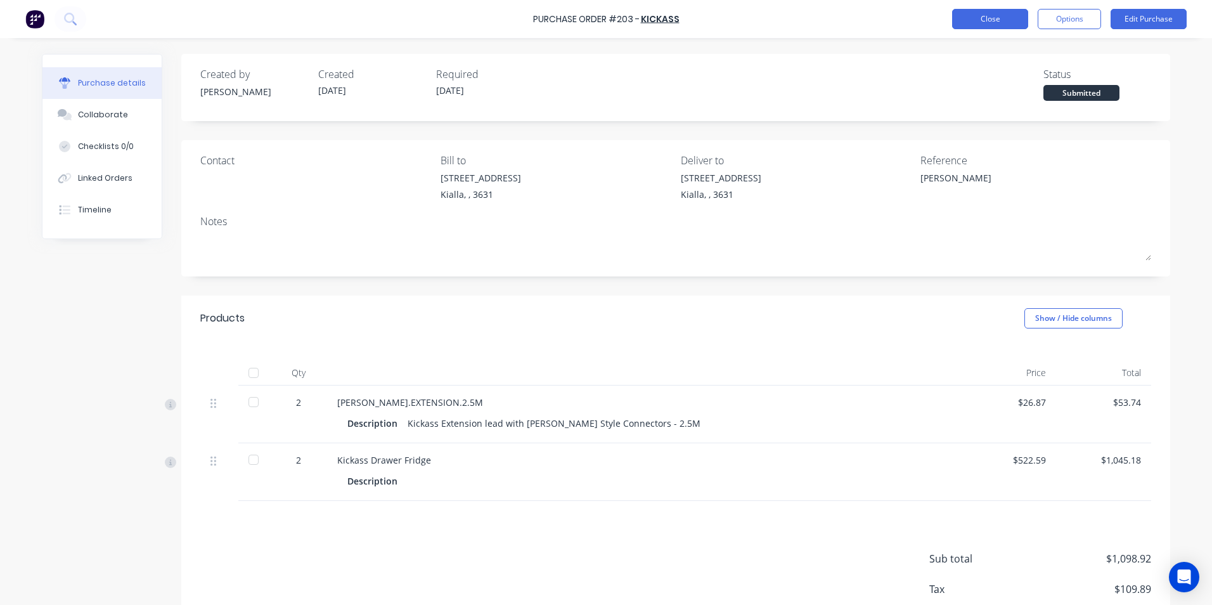
click at [988, 19] on button "Close" at bounding box center [990, 19] width 76 height 20
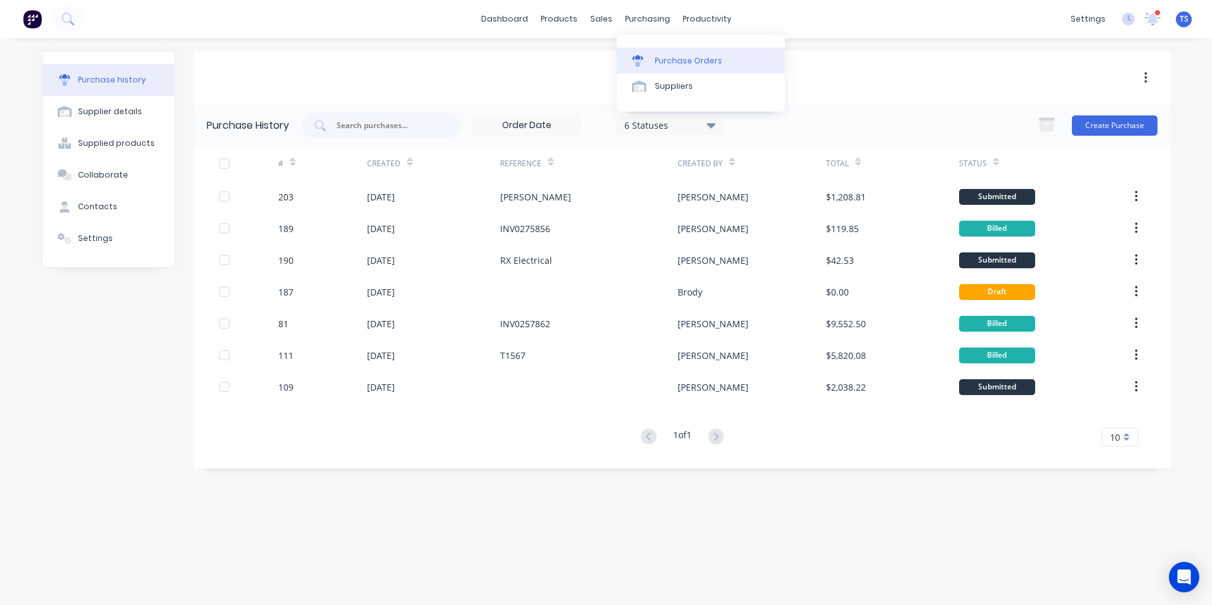
click at [671, 59] on div "Purchase Orders" at bounding box center [688, 60] width 67 height 11
